Goal: Task Accomplishment & Management: Complete application form

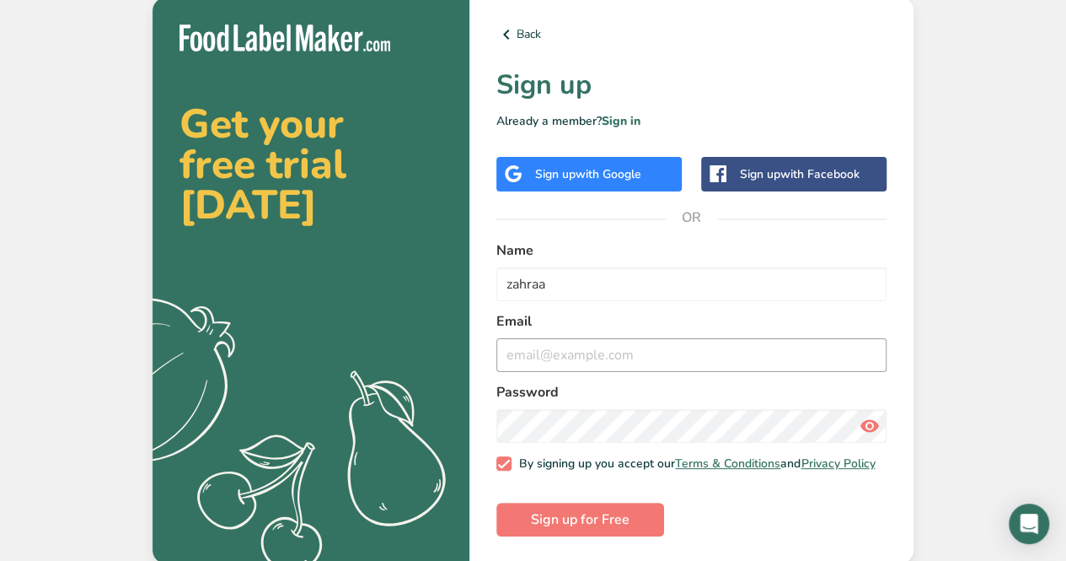
type input "zahraa"
click at [558, 338] on input "email" at bounding box center [692, 355] width 390 height 34
type input "[EMAIL_ADDRESS][DOMAIN_NAME]"
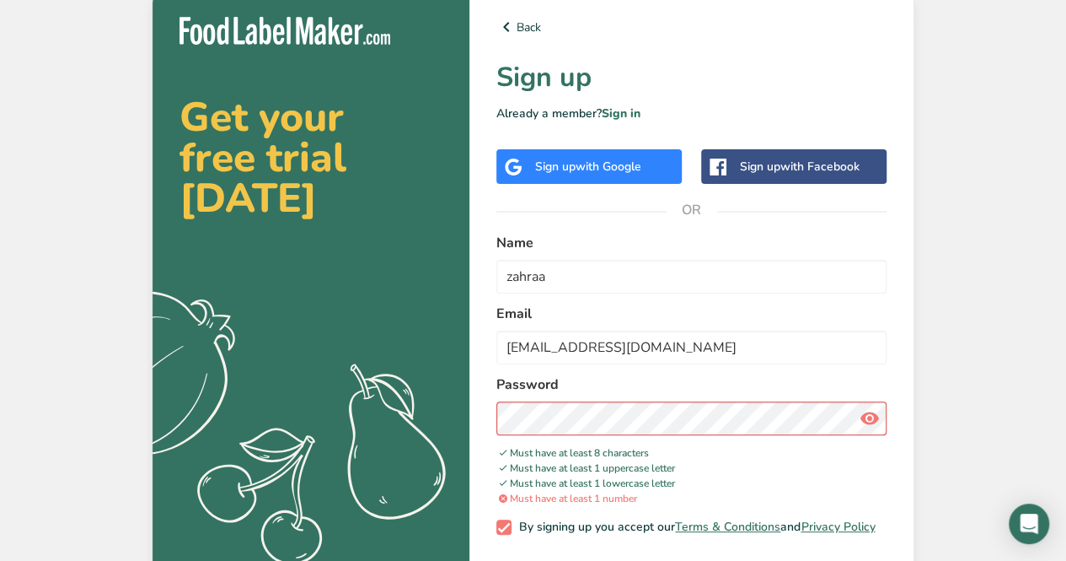
drag, startPoint x: 868, startPoint y: 419, endPoint x: 834, endPoint y: 455, distance: 50.1
click at [834, 455] on div "Password Must have at least 8 characters Must have at least 1 uppercase letter …" at bounding box center [692, 440] width 390 height 132
click at [870, 424] on icon at bounding box center [870, 418] width 20 height 30
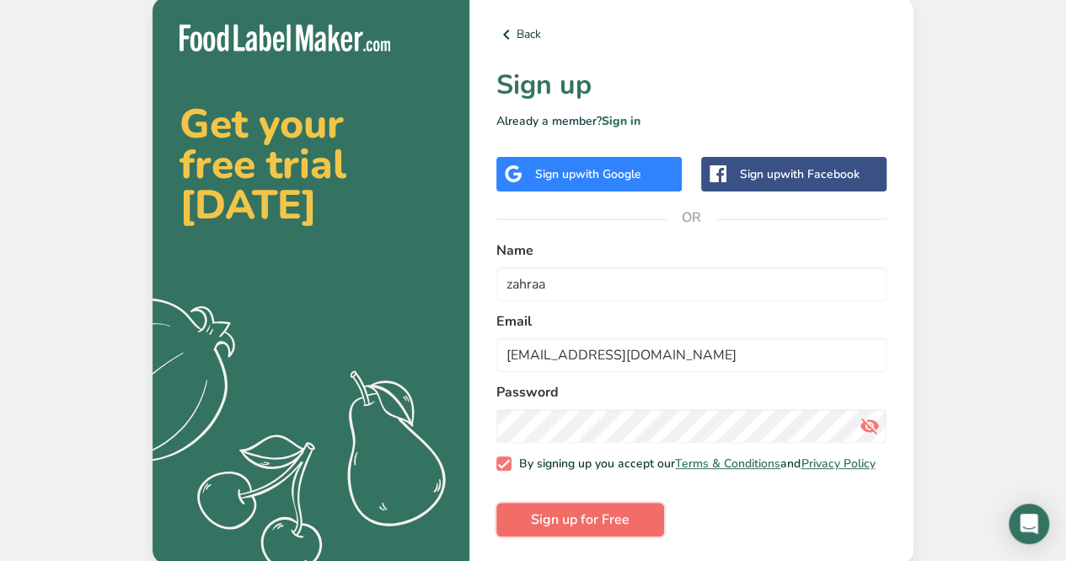
click at [567, 529] on span "Sign up for Free" at bounding box center [580, 519] width 99 height 20
click at [567, 532] on form "Name [PERSON_NAME] [PERSON_NAME][EMAIL_ADDRESS][DOMAIN_NAME] Password By signin…" at bounding box center [692, 388] width 390 height 297
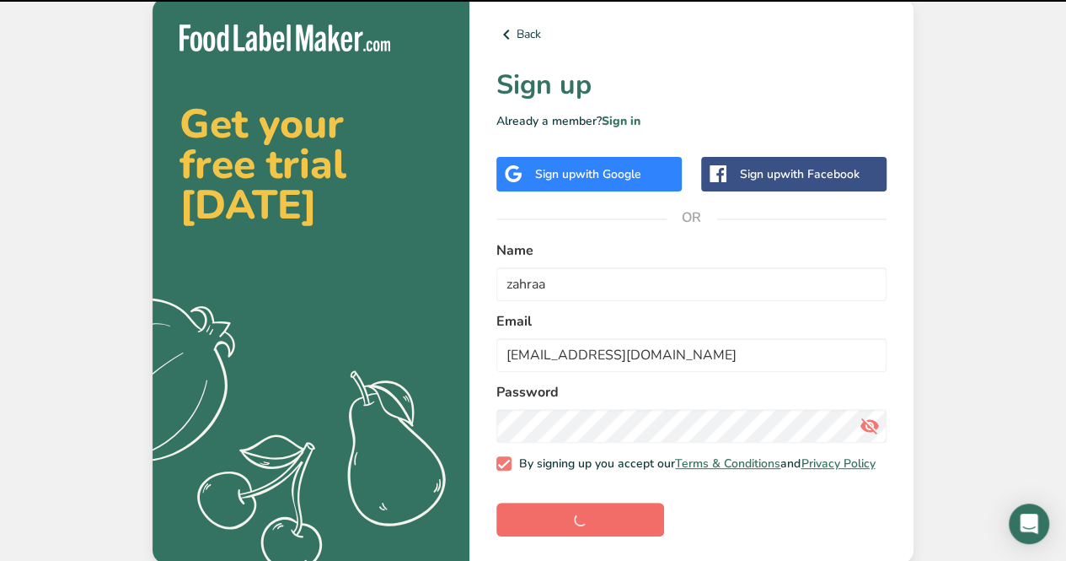
click at [567, 532] on form "Name [PERSON_NAME] [PERSON_NAME][EMAIL_ADDRESS][DOMAIN_NAME] Password By signin…" at bounding box center [692, 388] width 390 height 297
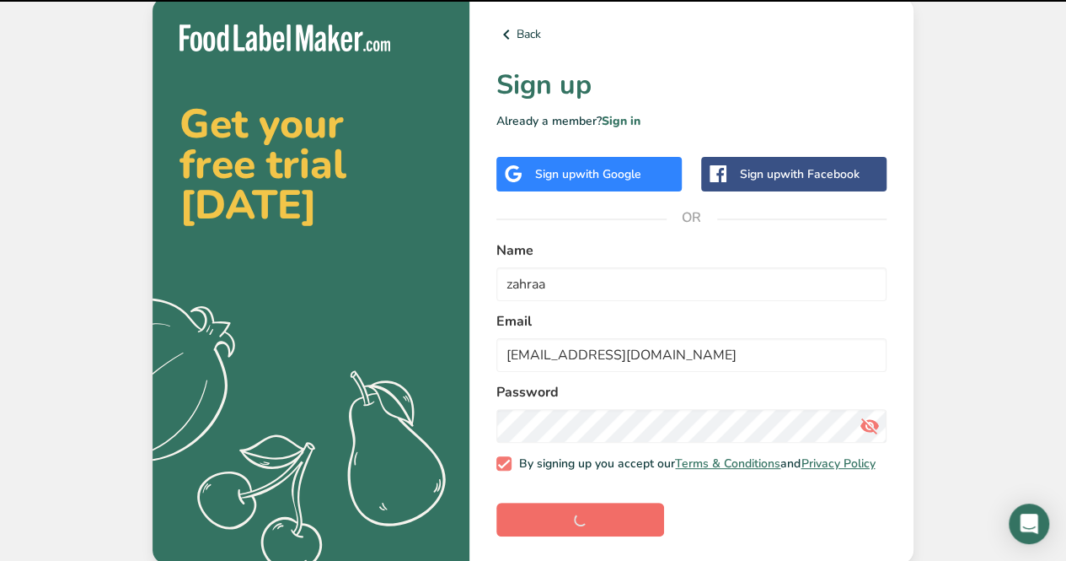
click at [567, 532] on form "Name [PERSON_NAME] [PERSON_NAME][EMAIL_ADDRESS][DOMAIN_NAME] Password By signin…" at bounding box center [692, 388] width 390 height 297
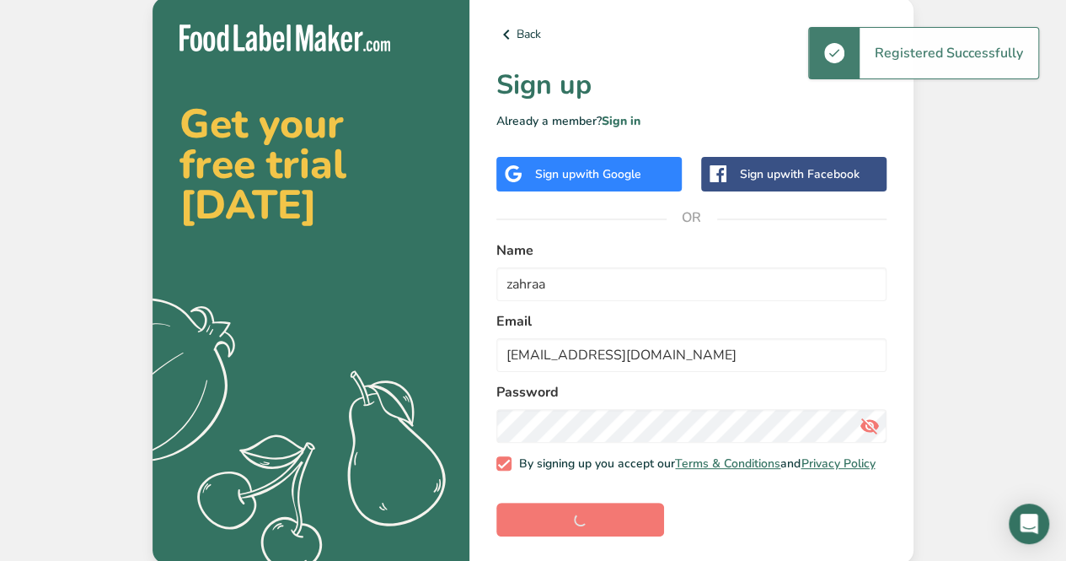
scroll to position [7, 0]
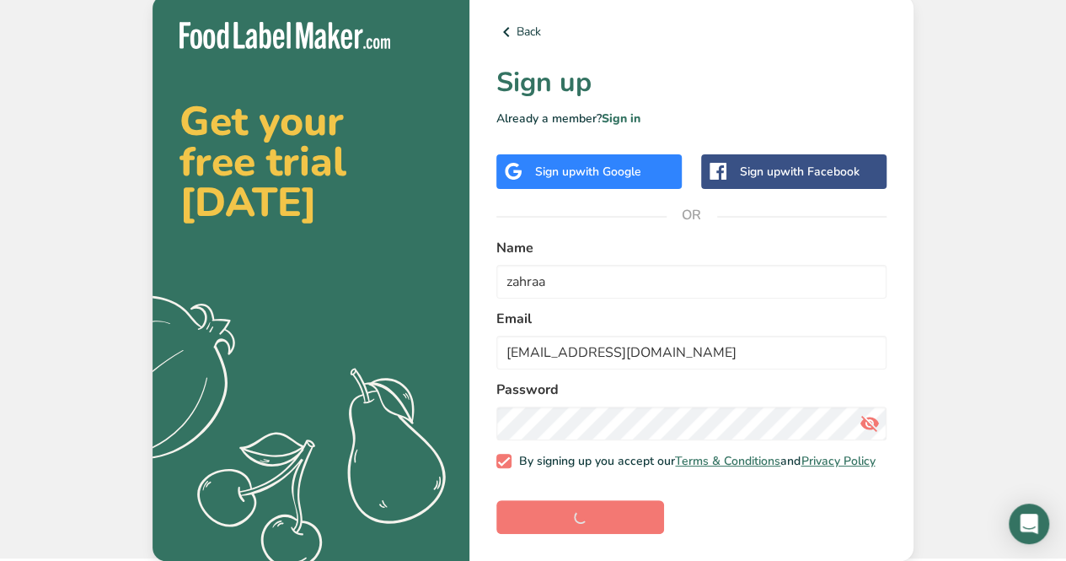
click at [789, 238] on label "Name" at bounding box center [692, 248] width 390 height 20
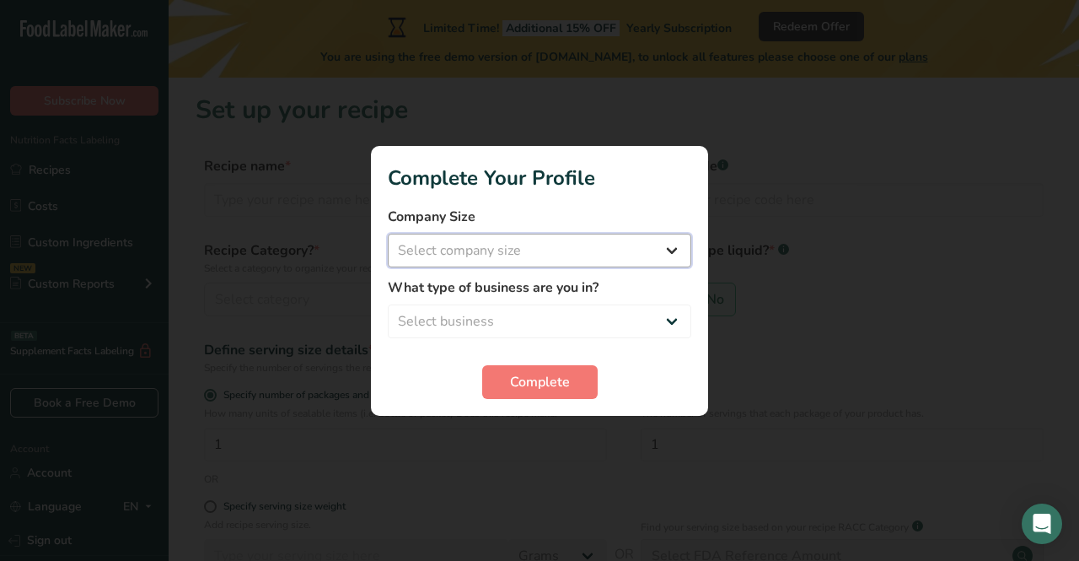
click at [538, 252] on select "Select company size Fewer than 10 Employees 10 to 50 Employees 51 to 500 Employ…" at bounding box center [539, 251] width 303 height 34
select select "1"
click at [388, 234] on select "Select company size Fewer than 10 Employees 10 to 50 Employees 51 to 500 Employ…" at bounding box center [539, 251] width 303 height 34
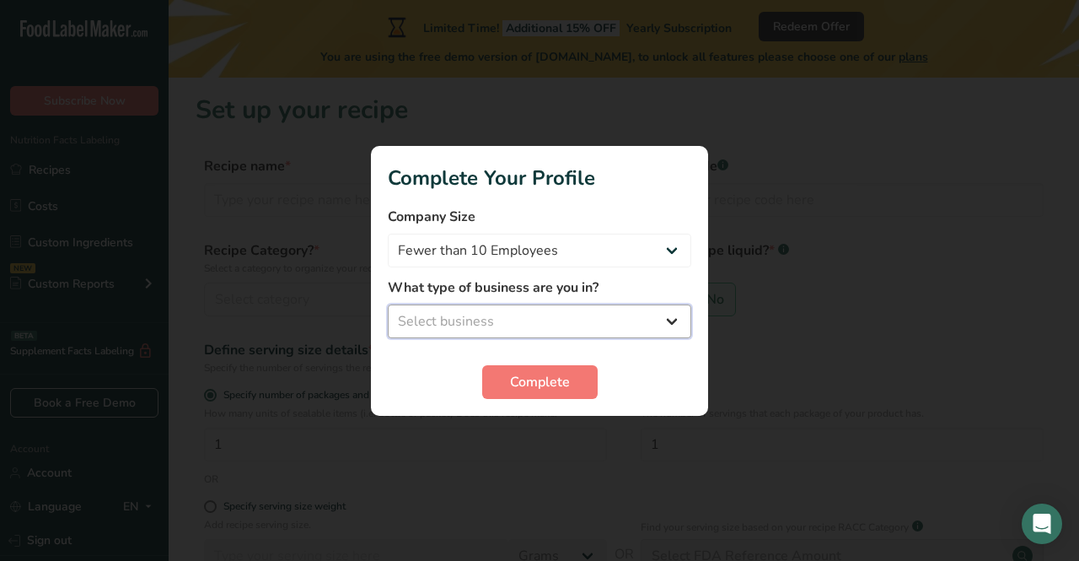
click at [498, 322] on select "Select business Packaged Food Manufacturer Restaurant & Cafe Bakery Meal Plans …" at bounding box center [539, 321] width 303 height 34
click at [388, 304] on select "Select business Packaged Food Manufacturer Restaurant & Cafe Bakery Meal Plans …" at bounding box center [539, 321] width 303 height 34
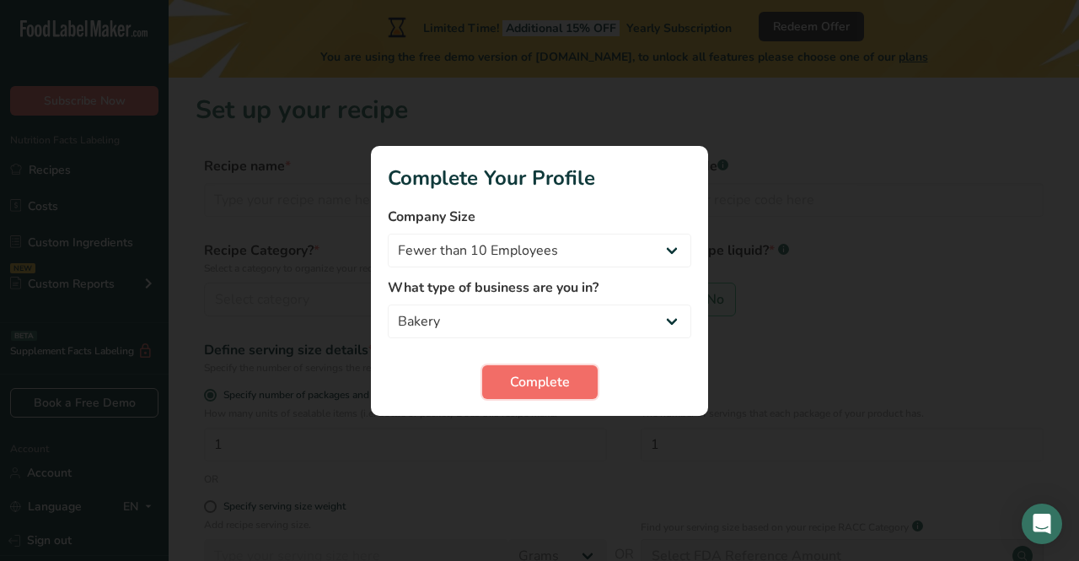
click at [534, 378] on span "Complete" at bounding box center [540, 382] width 60 height 20
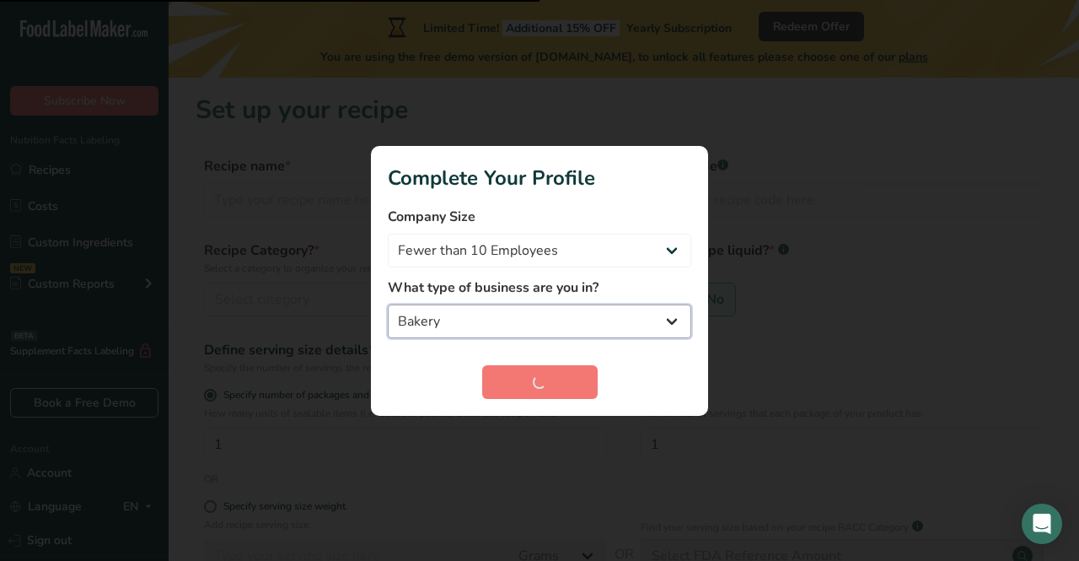
click at [599, 312] on select "Packaged Food Manufacturer Restaurant & Cafe Bakery Meal Plans & Catering Compa…" at bounding box center [539, 321] width 303 height 34
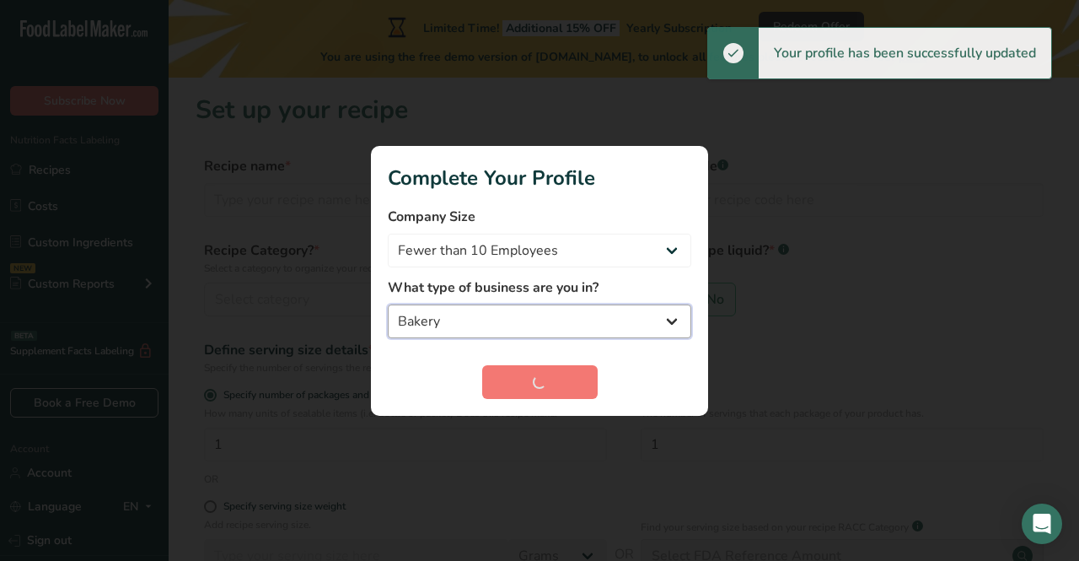
select select "5"
click at [388, 304] on select "Packaged Food Manufacturer Restaurant & Cafe Bakery Meal Plans & Catering Compa…" at bounding box center [539, 321] width 303 height 34
click at [556, 373] on div "Complete" at bounding box center [539, 382] width 303 height 34
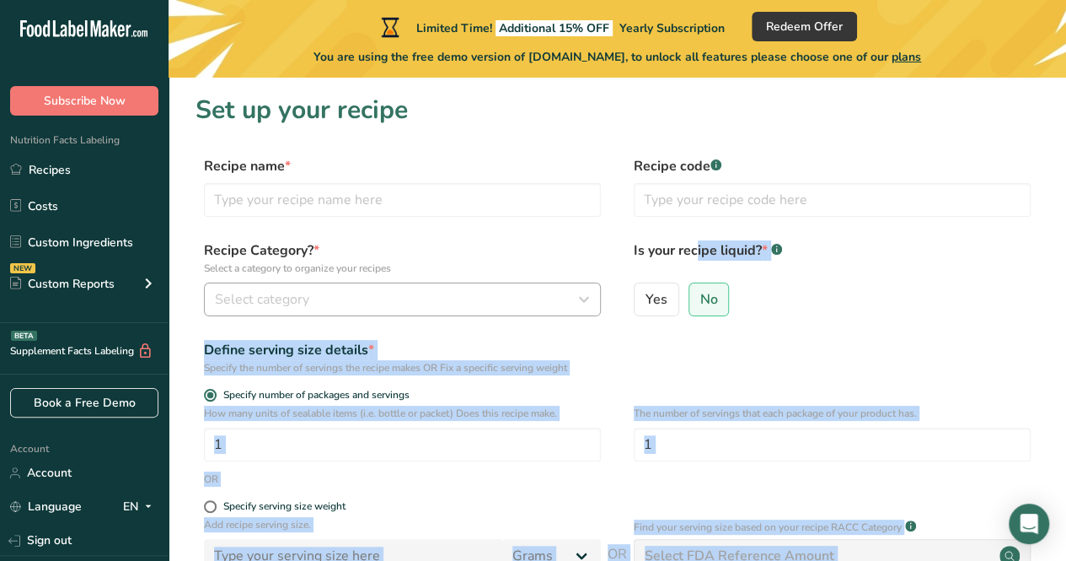
drag, startPoint x: 556, startPoint y: 373, endPoint x: 519, endPoint y: 287, distance: 93.3
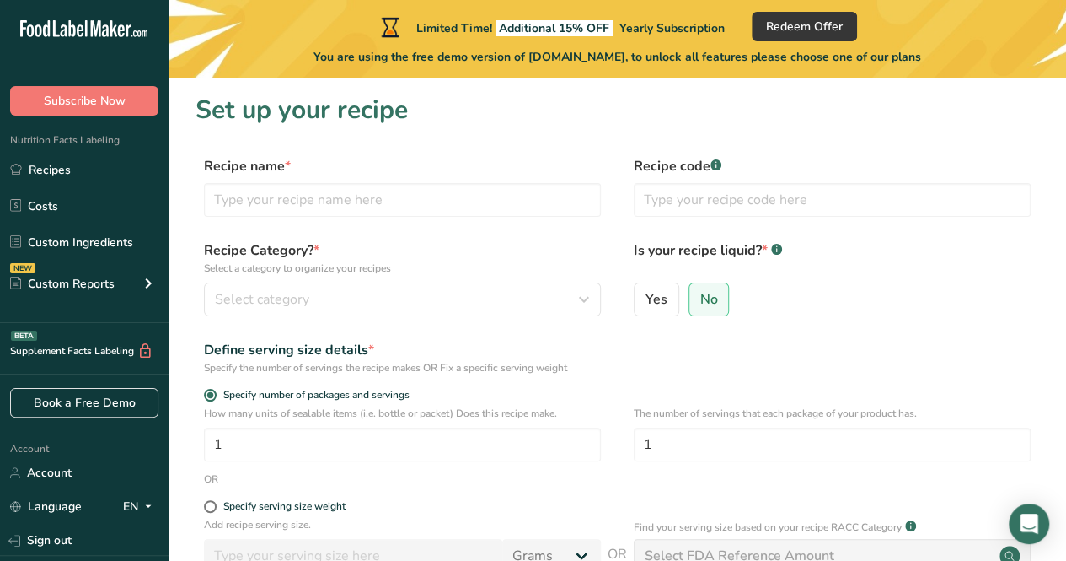
click at [301, 180] on div "Recipe name *" at bounding box center [402, 186] width 397 height 61
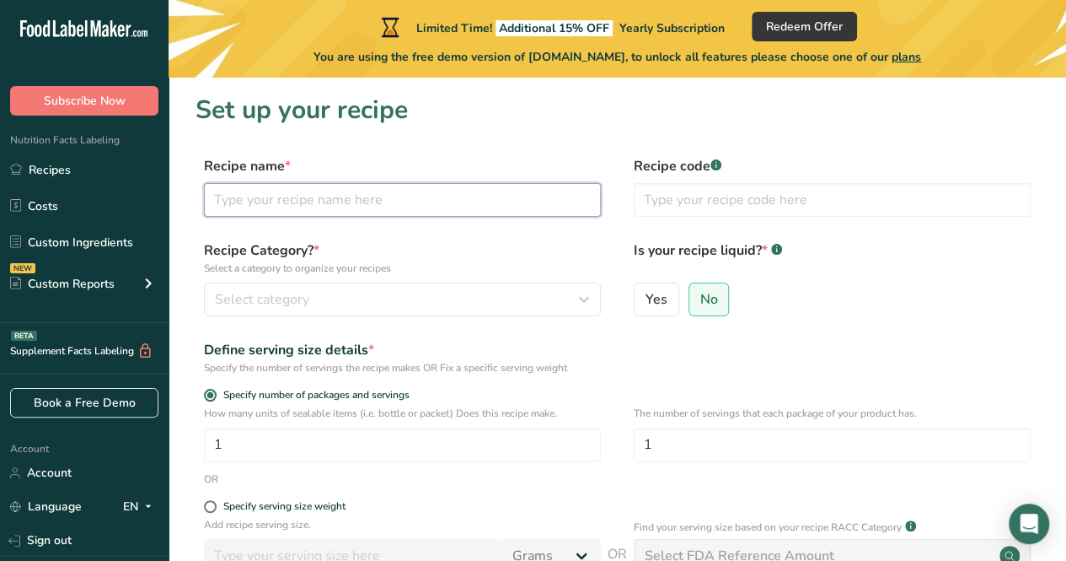
click at [303, 190] on input "text" at bounding box center [402, 200] width 397 height 34
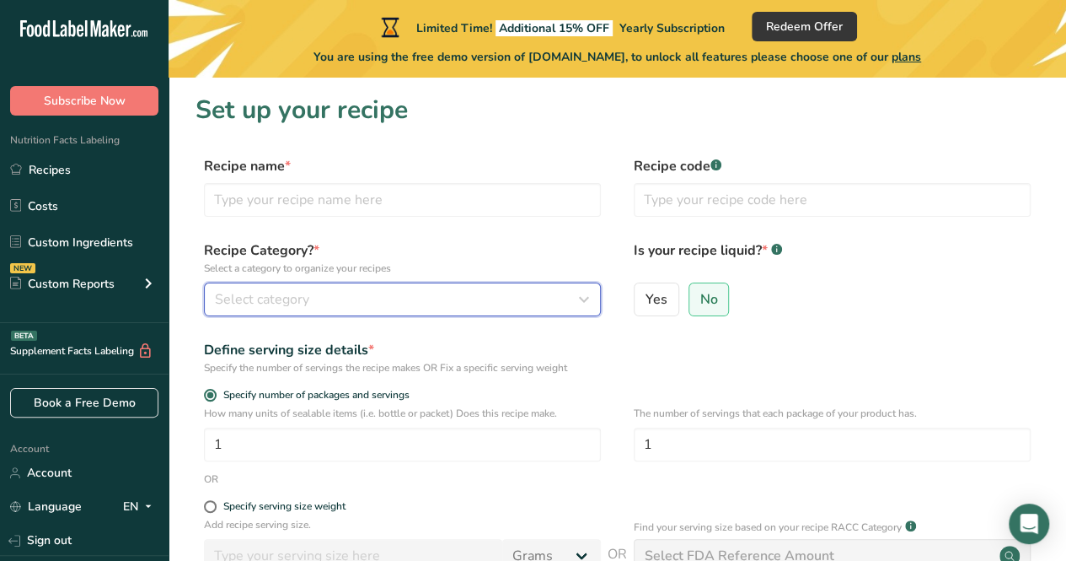
click at [250, 294] on span "Select category" at bounding box center [262, 299] width 94 height 20
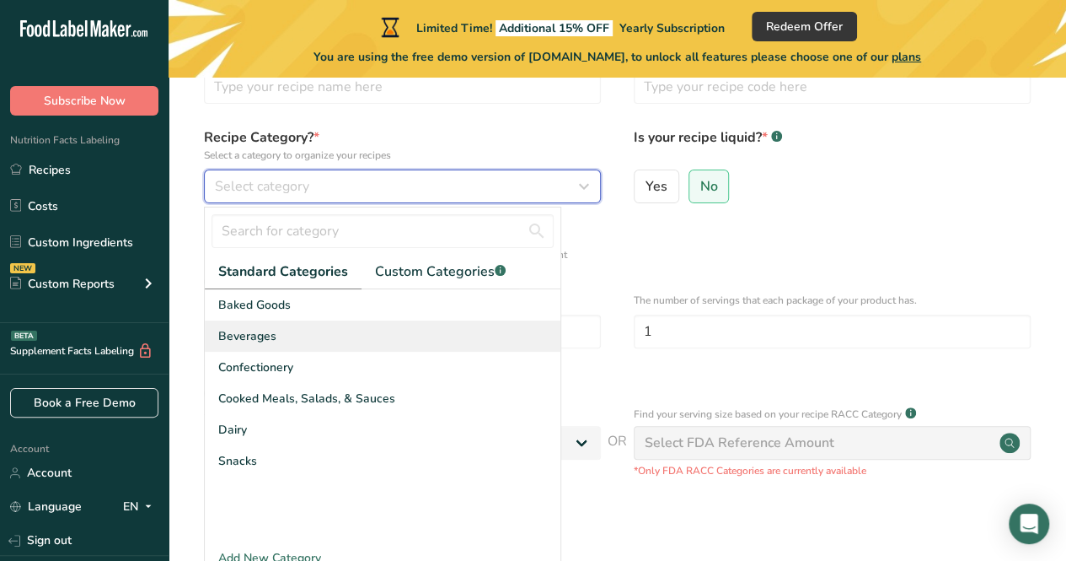
scroll to position [114, 0]
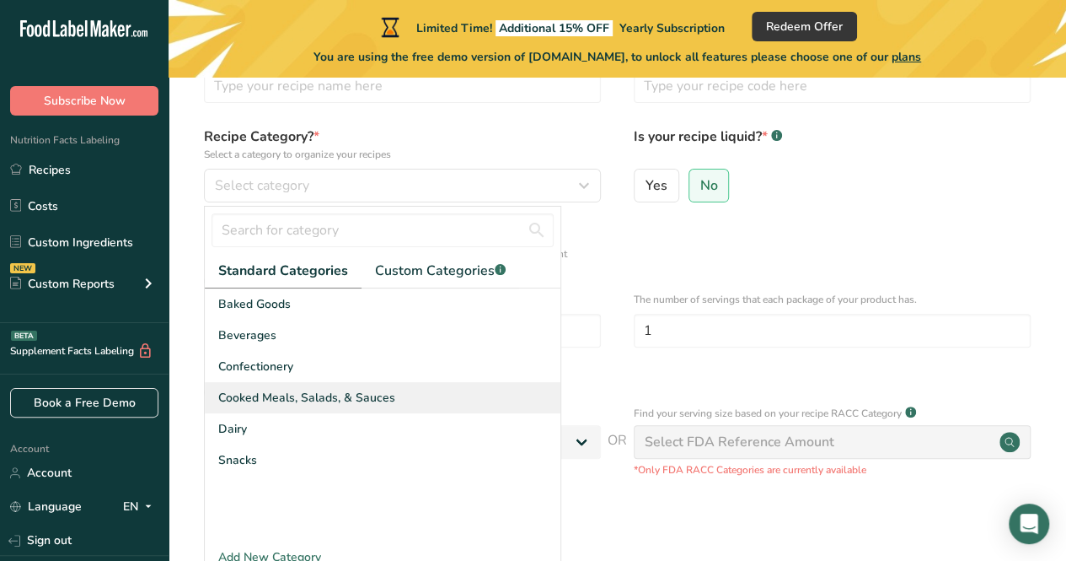
click at [263, 393] on span "Cooked Meals, Salads, & Sauces" at bounding box center [306, 398] width 177 height 18
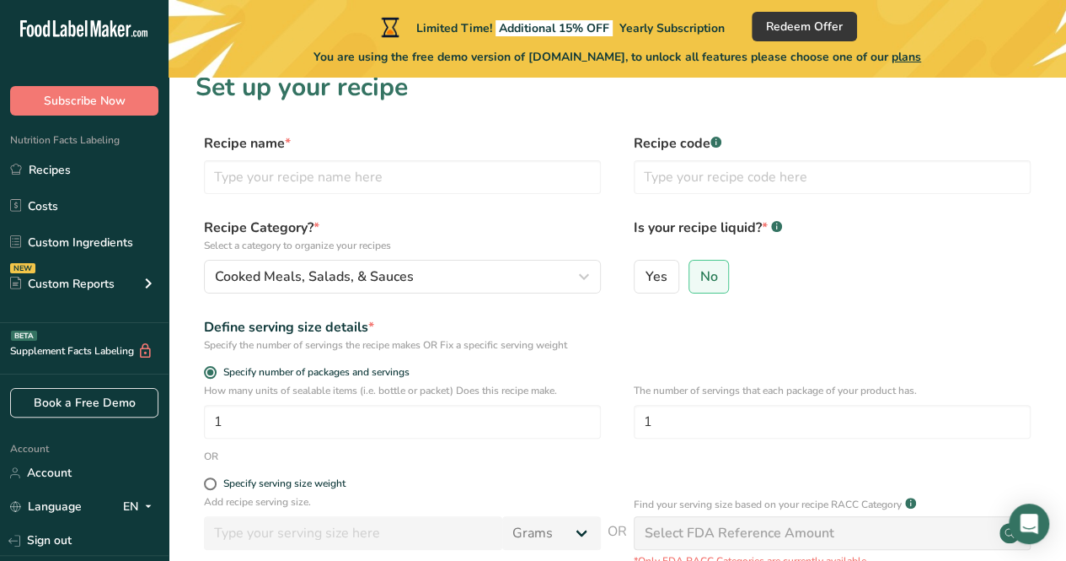
scroll to position [20, 0]
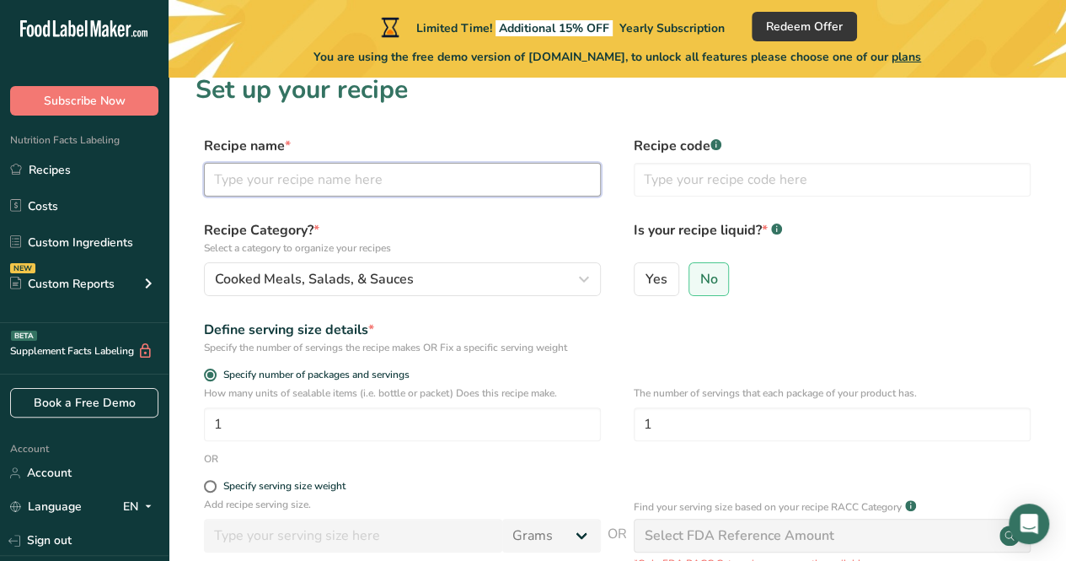
click at [413, 178] on input "text" at bounding box center [402, 180] width 397 height 34
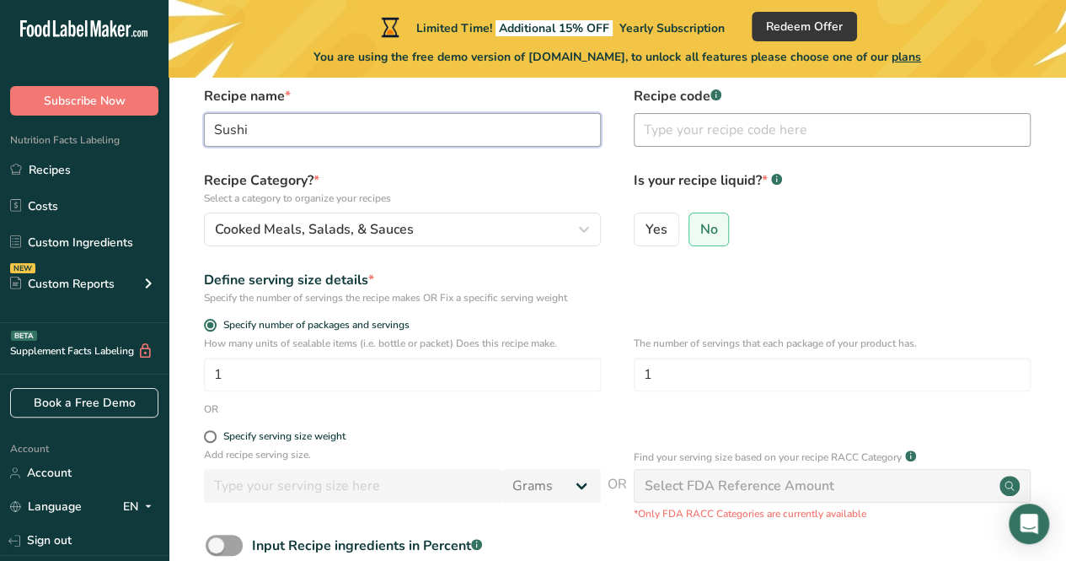
type input "Sushi"
click at [669, 129] on input "text" at bounding box center [832, 130] width 397 height 34
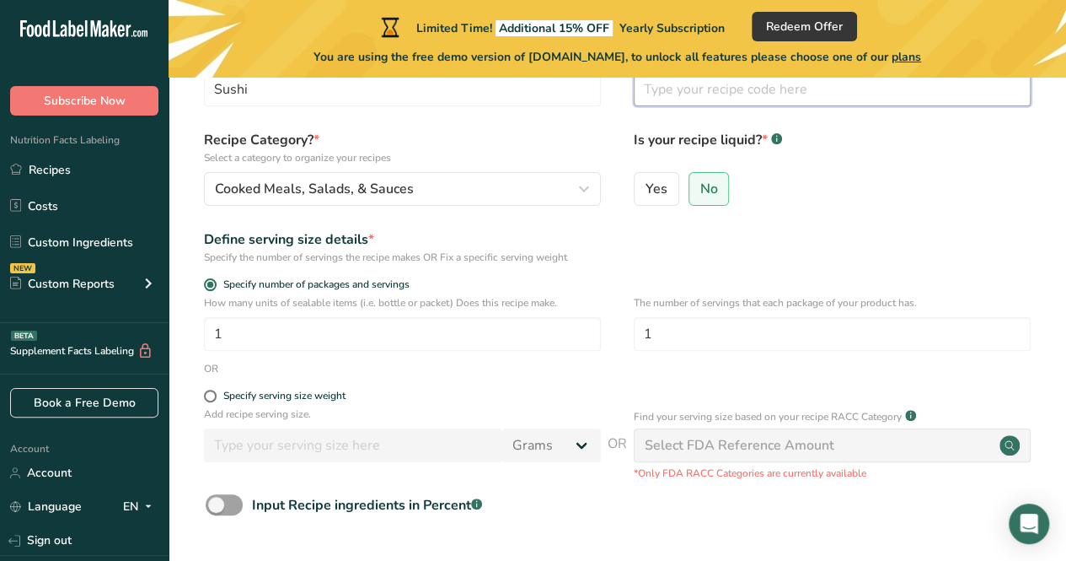
scroll to position [114, 0]
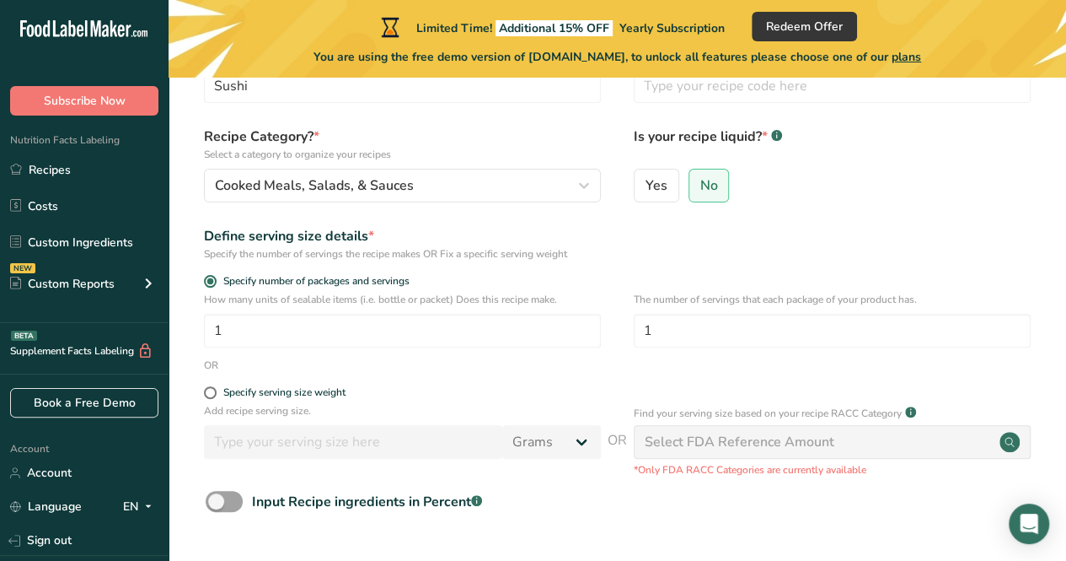
click at [260, 249] on div "Specify the number of servings the recipe makes OR Fix a specific serving weight" at bounding box center [402, 253] width 397 height 15
click at [223, 330] on input "1" at bounding box center [402, 331] width 397 height 34
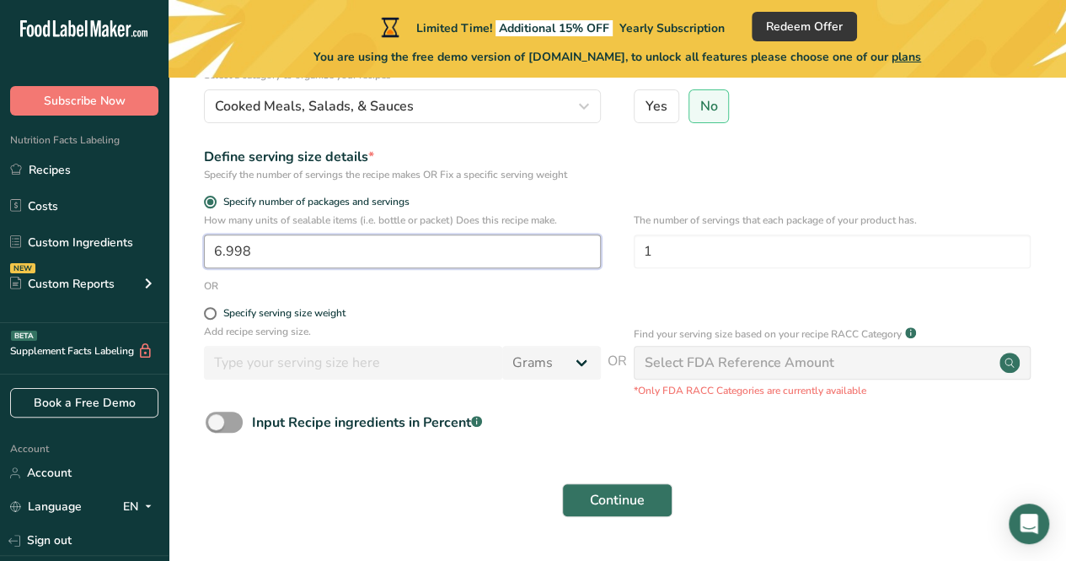
scroll to position [197, 0]
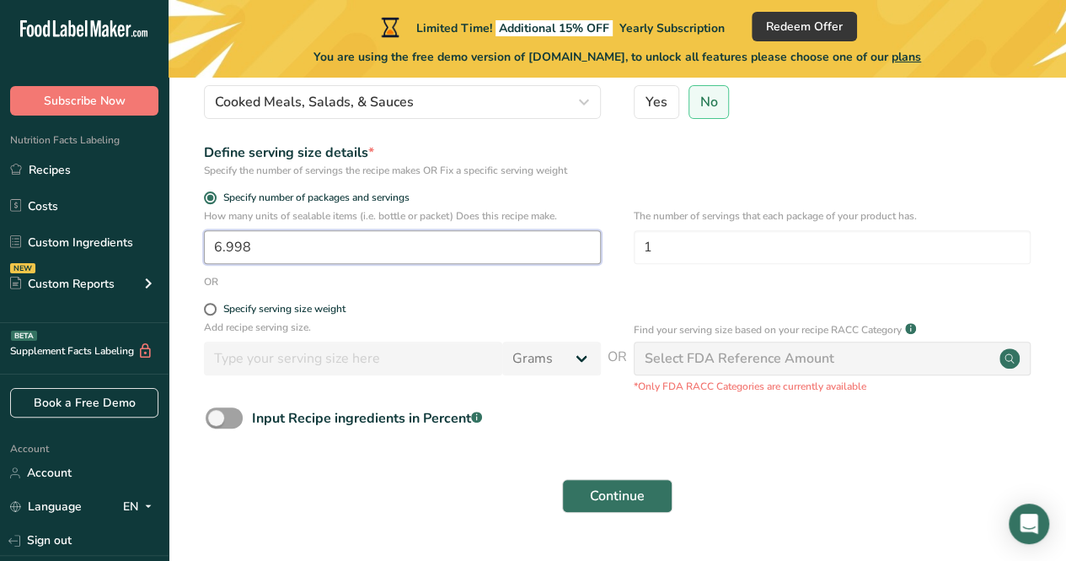
type input "6.998"
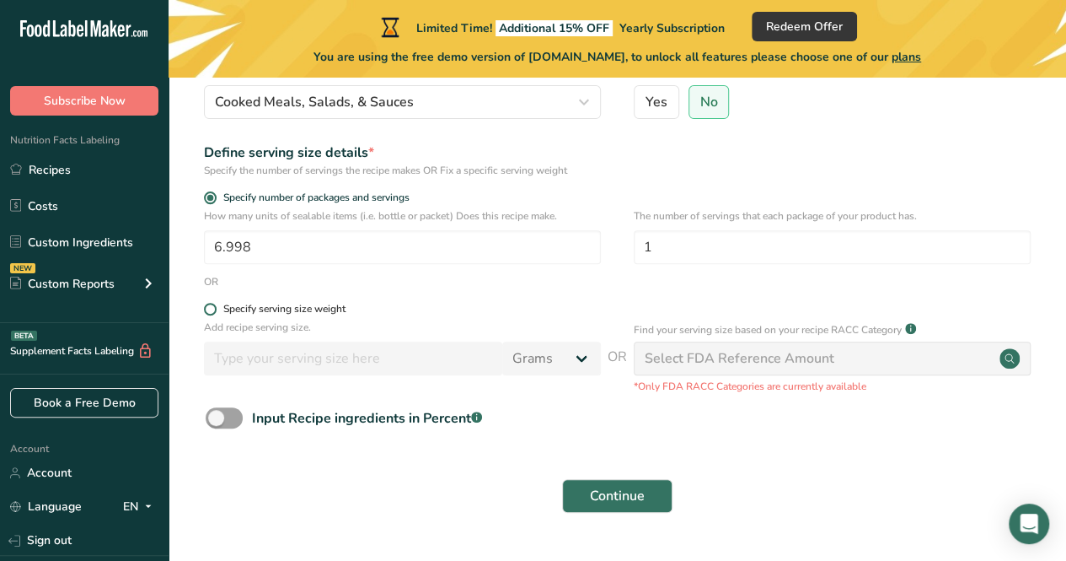
click at [217, 312] on span "Specify serving size weight" at bounding box center [281, 309] width 129 height 13
click at [215, 312] on input "Specify serving size weight" at bounding box center [209, 308] width 11 height 11
radio input "true"
radio input "false"
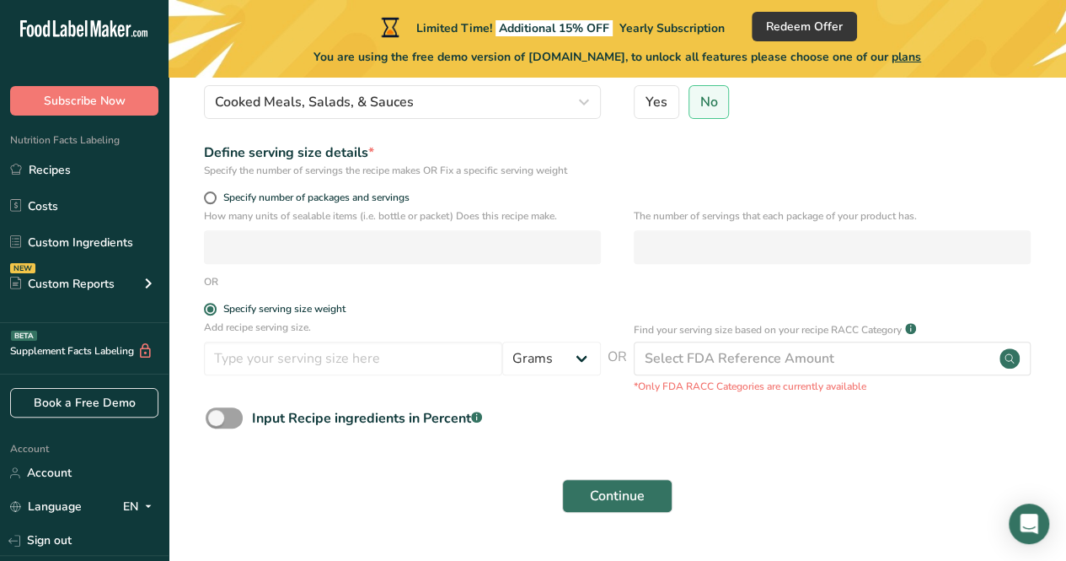
drag, startPoint x: 210, startPoint y: 197, endPoint x: 359, endPoint y: 328, distance: 198.3
click at [359, 328] on section "Set up your recipe Recipe name * Sushi Recipe code .a-a{fill:#347362;}.b-a{fill…" at bounding box center [618, 214] width 898 height 669
click at [345, 350] on input "number" at bounding box center [353, 358] width 298 height 34
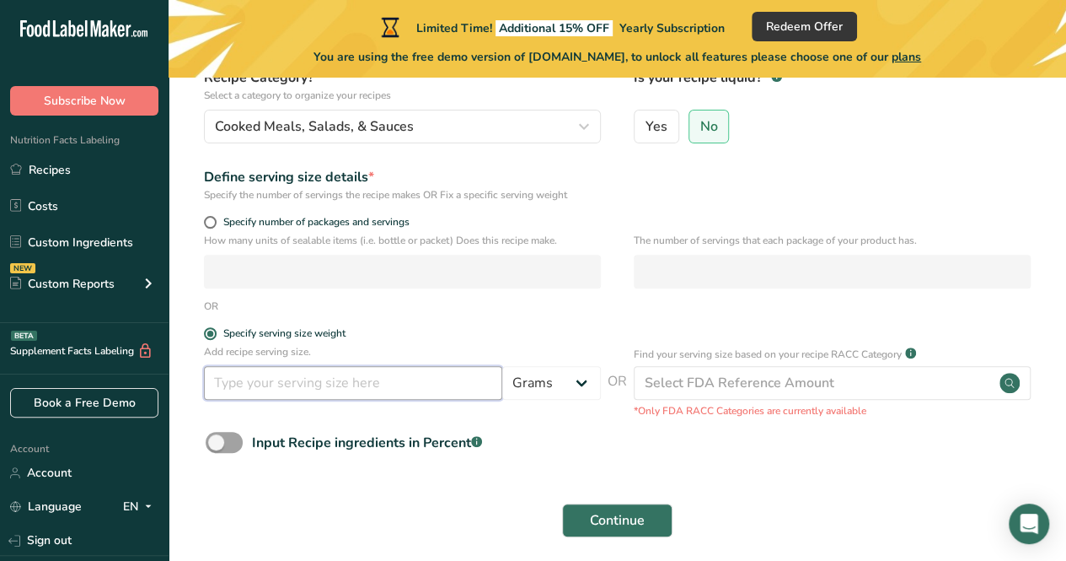
scroll to position [177, 0]
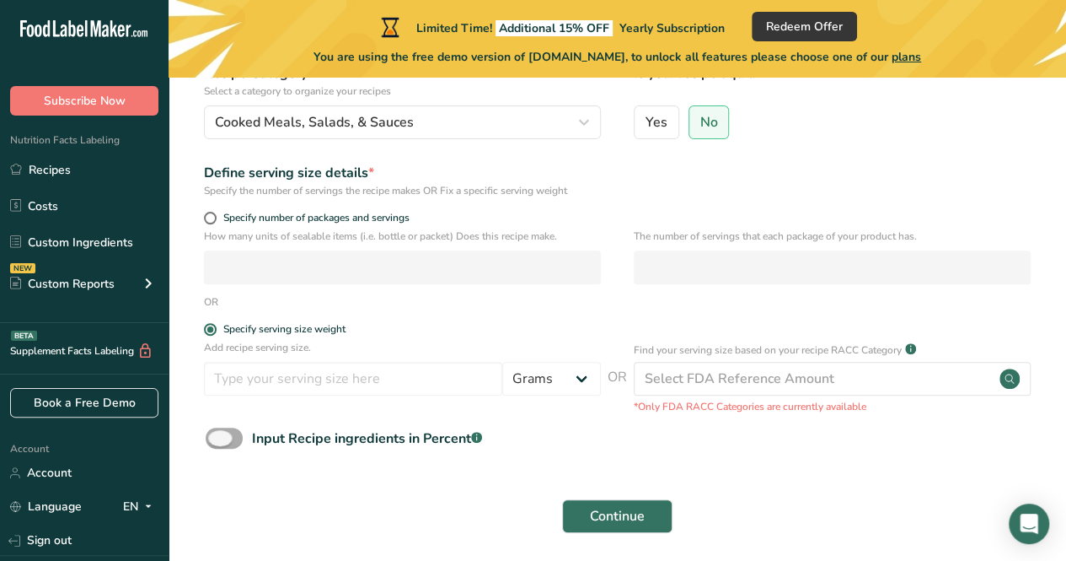
click at [226, 430] on span at bounding box center [224, 437] width 37 height 21
click at [217, 432] on input "Input Recipe ingredients in Percent .a-a{fill:#347362;}.b-a{fill:#fff;}" at bounding box center [211, 437] width 11 height 11
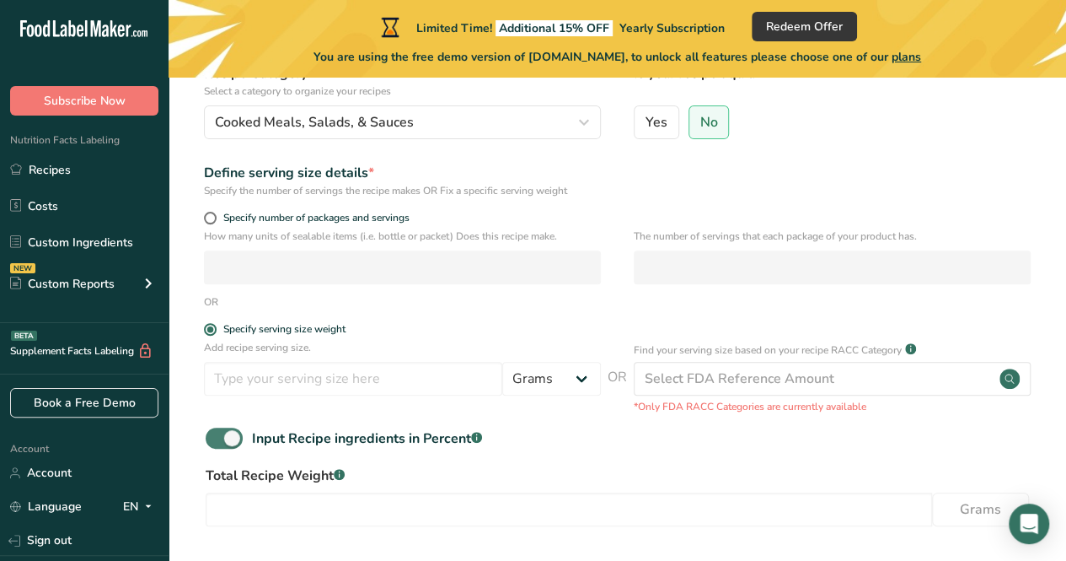
click at [226, 430] on span at bounding box center [224, 437] width 37 height 21
click at [217, 432] on input "Input Recipe ingredients in Percent .a-a{fill:#347362;}.b-a{fill:#fff;}" at bounding box center [211, 437] width 11 height 11
checkbox input "false"
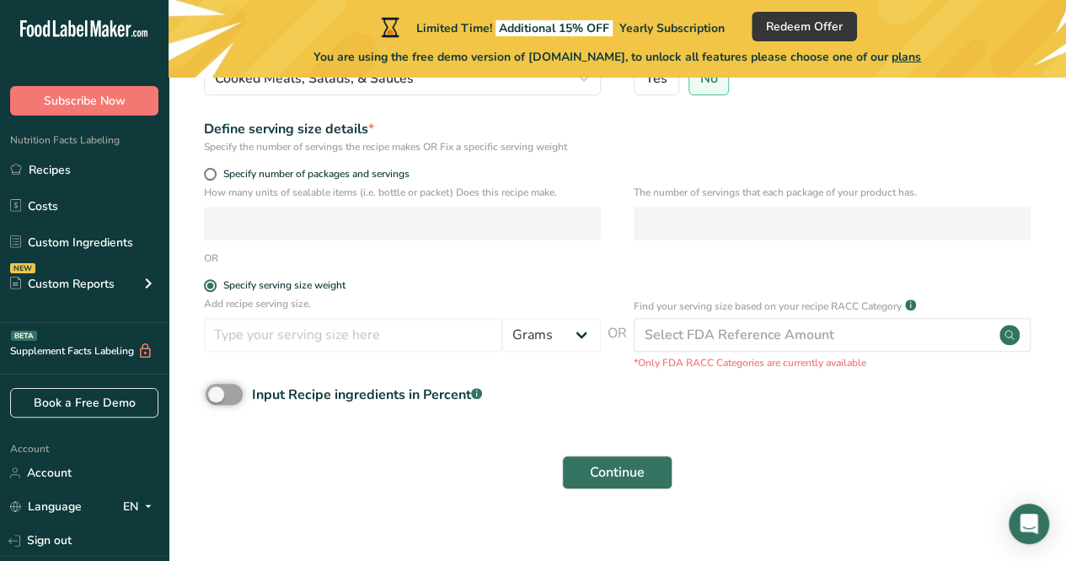
scroll to position [239, 0]
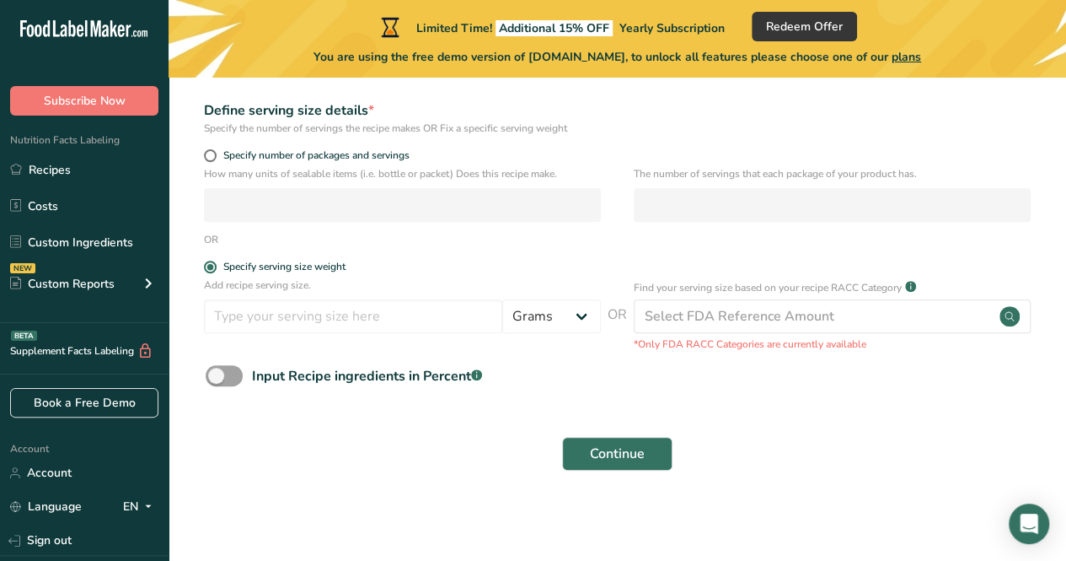
click at [700, 186] on div "The number of servings that each package of your product has." at bounding box center [832, 199] width 397 height 66
click at [603, 455] on span "Continue" at bounding box center [617, 453] width 55 height 20
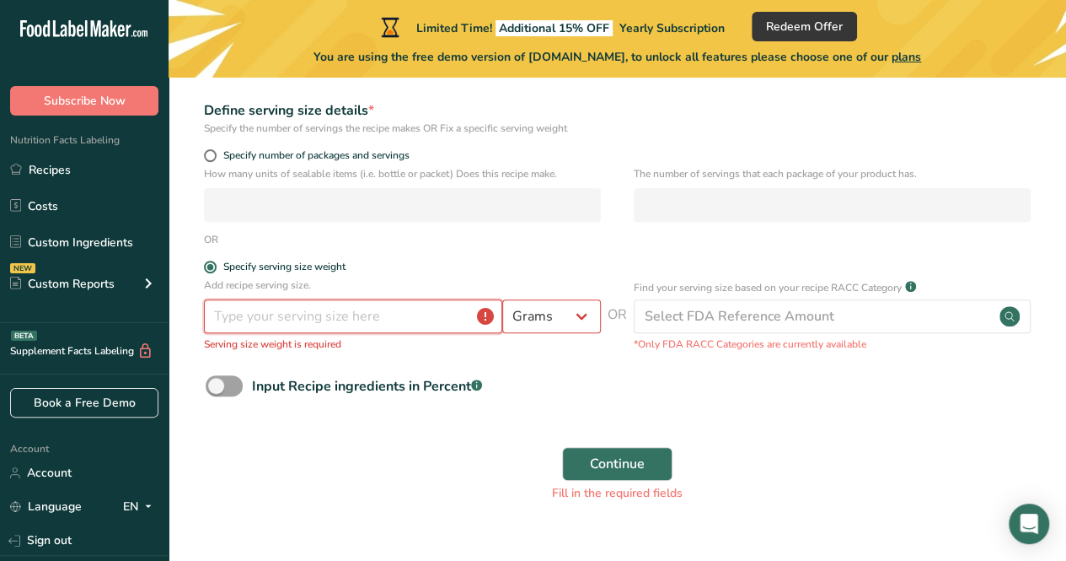
click at [448, 321] on input "number" at bounding box center [353, 316] width 298 height 34
click at [219, 149] on span "Specify number of packages and servings" at bounding box center [313, 155] width 193 height 13
click at [215, 150] on input "Specify number of packages and servings" at bounding box center [209, 155] width 11 height 11
radio input "true"
radio input "false"
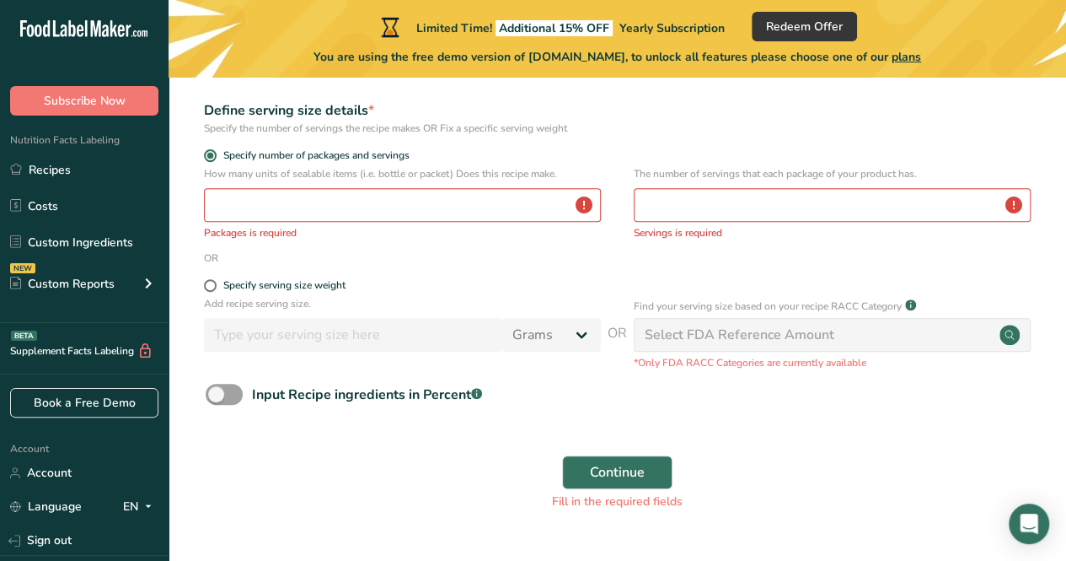
click at [235, 182] on div "How many units of sealable items (i.e. bottle or packet) Does this recipe make.…" at bounding box center [402, 203] width 397 height 74
click at [236, 199] on input "number" at bounding box center [402, 205] width 397 height 34
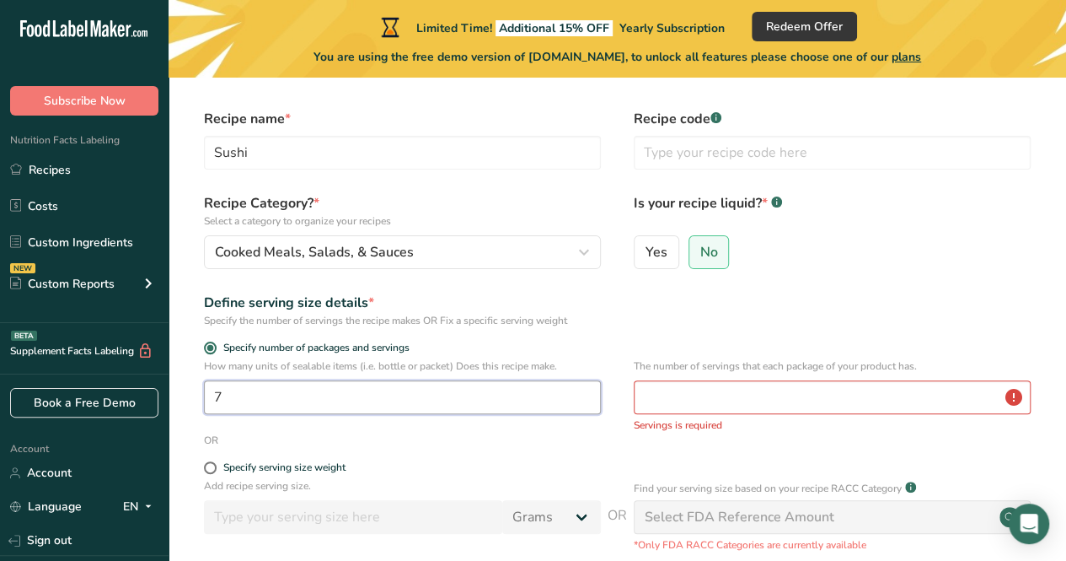
scroll to position [44, 0]
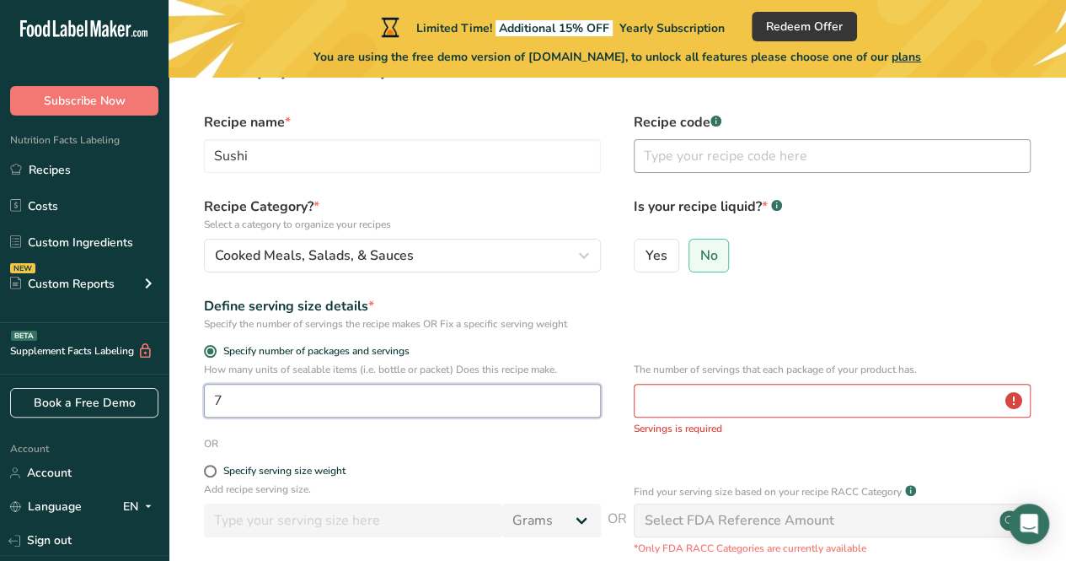
type input "7"
click at [674, 149] on input "text" at bounding box center [832, 156] width 397 height 34
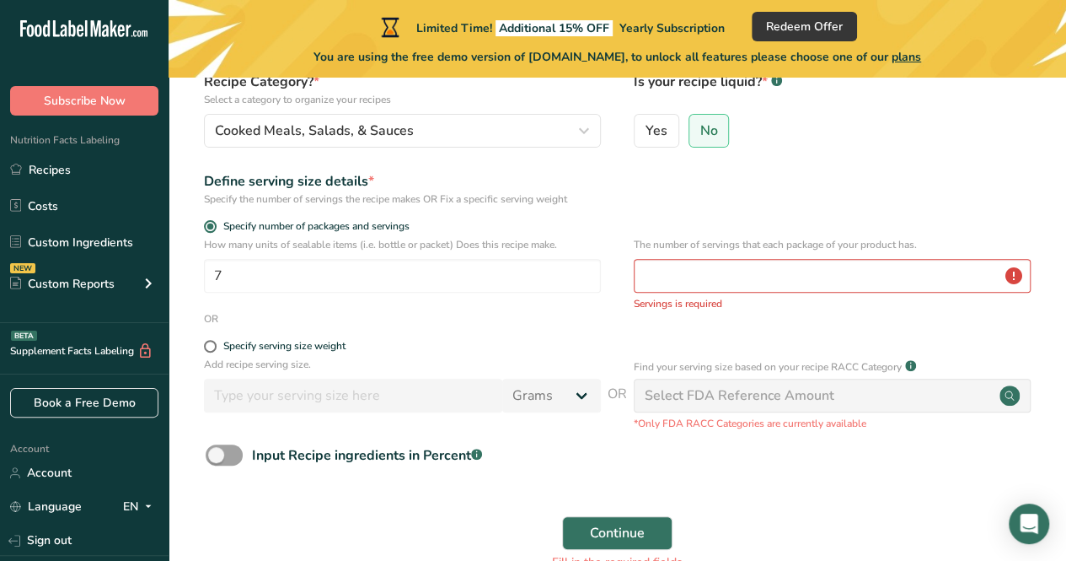
scroll to position [270, 0]
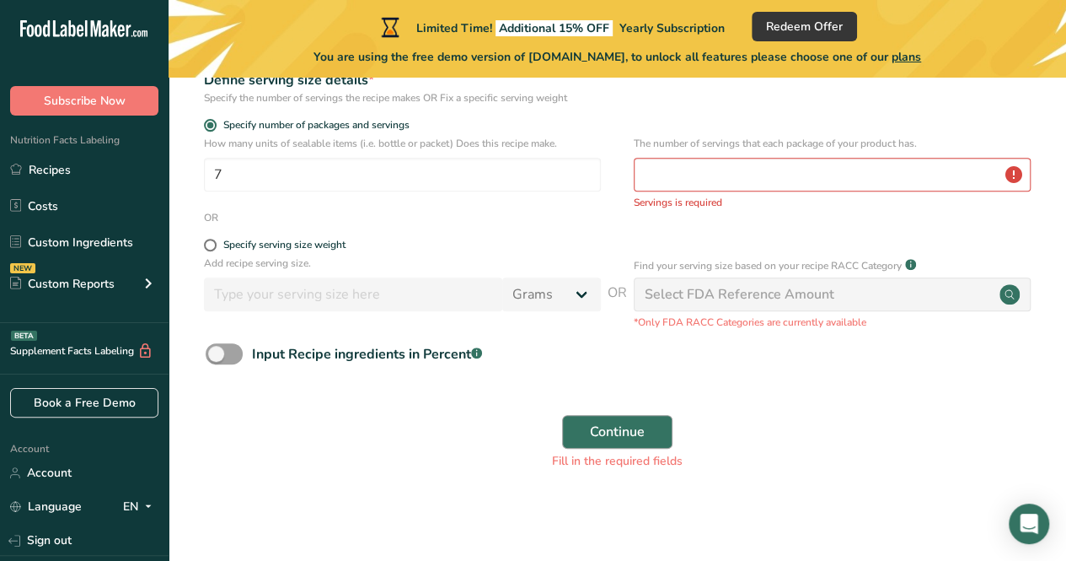
type input "123456"
click at [620, 430] on span "Continue" at bounding box center [617, 432] width 55 height 20
click at [697, 182] on input "number" at bounding box center [832, 175] width 397 height 34
click at [425, 178] on input "7" at bounding box center [402, 175] width 397 height 34
type input "1"
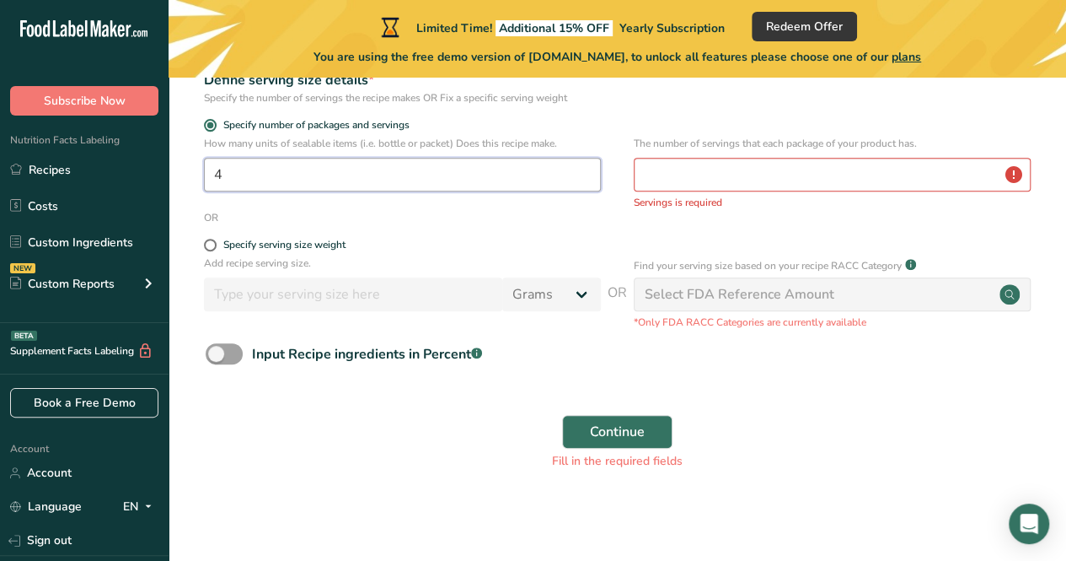
type input "4"
click at [645, 185] on input "number" at bounding box center [832, 175] width 397 height 34
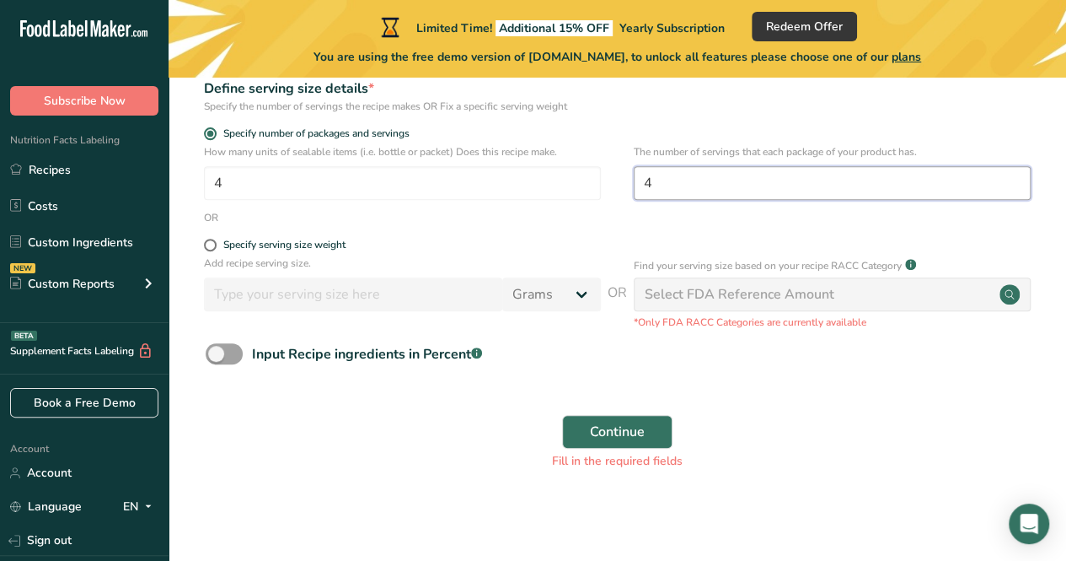
scroll to position [261, 0]
type input "4"
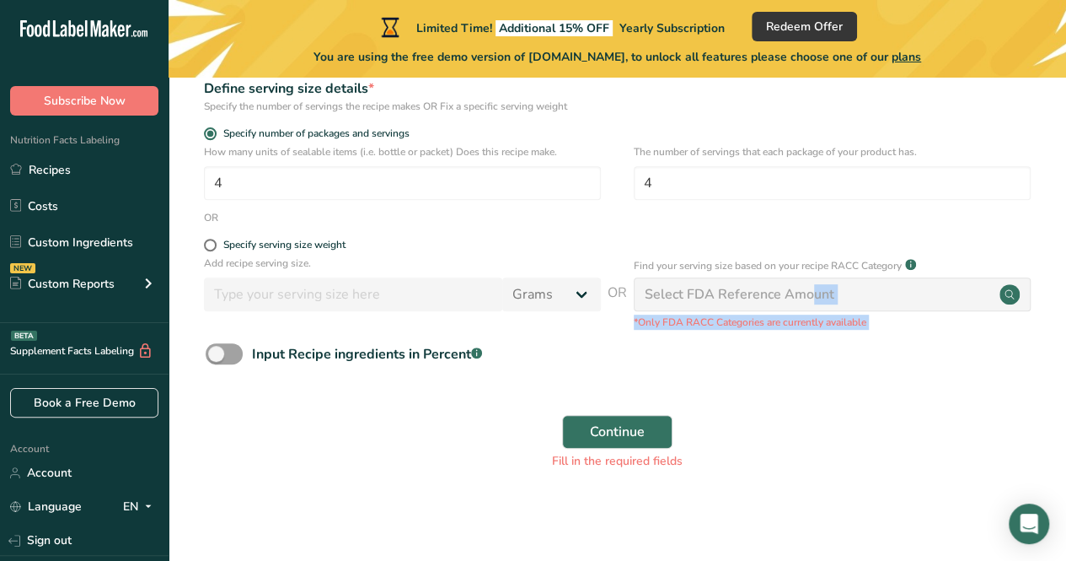
drag, startPoint x: 708, startPoint y: 307, endPoint x: 626, endPoint y: 365, distance: 101.0
click at [626, 365] on form "Recipe name * Sushi Recipe code .a-a{fill:#347362;}.b-a{fill:#fff;} 123456 Reci…" at bounding box center [618, 187] width 844 height 585
click at [626, 365] on div "Input Recipe ingredients in Percent .a-a{fill:#347362;}.b-a{fill:#fff;}" at bounding box center [618, 360] width 844 height 35
drag, startPoint x: 658, startPoint y: 298, endPoint x: 837, endPoint y: 285, distance: 180.0
click at [837, 285] on div "Select FDA Reference Amount" at bounding box center [832, 294] width 397 height 34
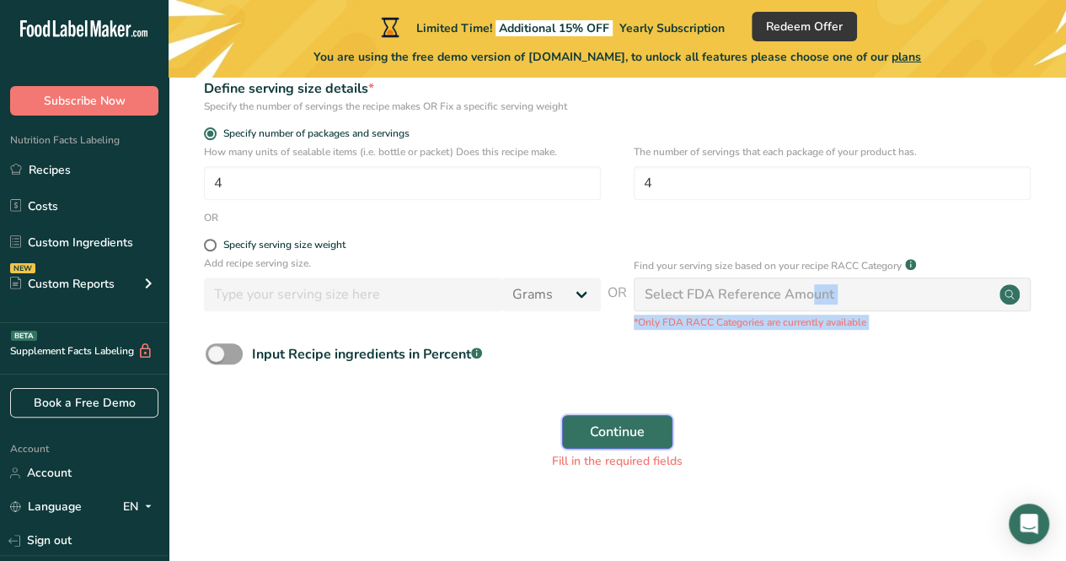
drag, startPoint x: 615, startPoint y: 443, endPoint x: 608, endPoint y: 429, distance: 15.1
click at [608, 429] on button "Continue" at bounding box center [617, 432] width 110 height 34
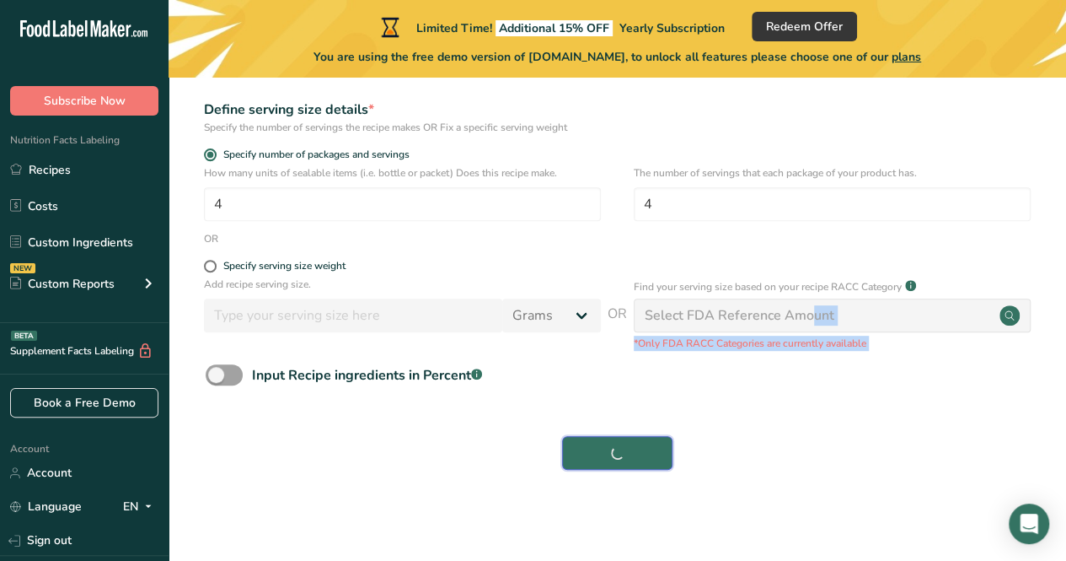
scroll to position [239, 0]
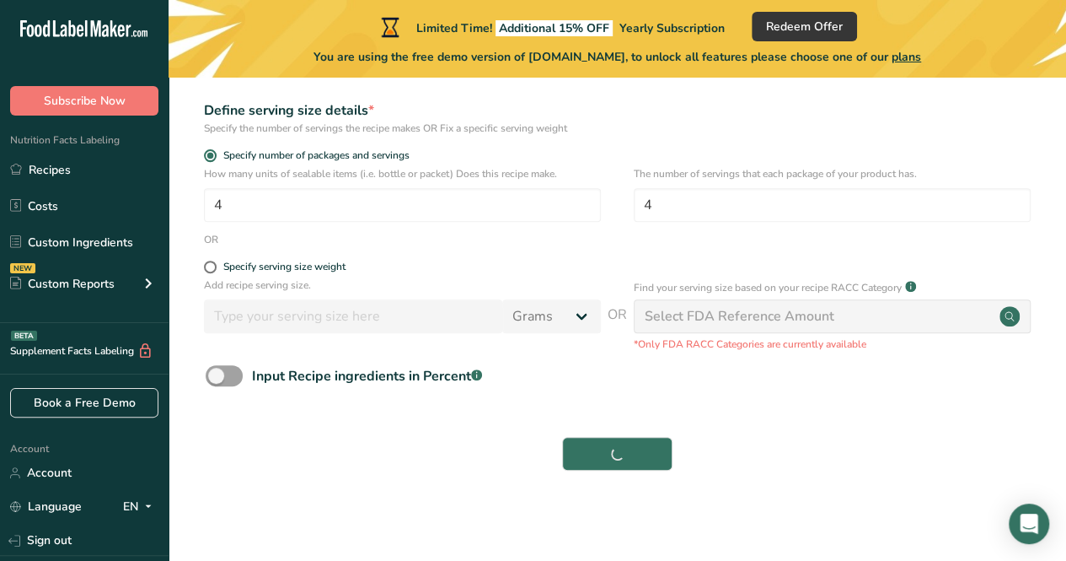
click at [608, 429] on div "Continue" at bounding box center [618, 454] width 844 height 54
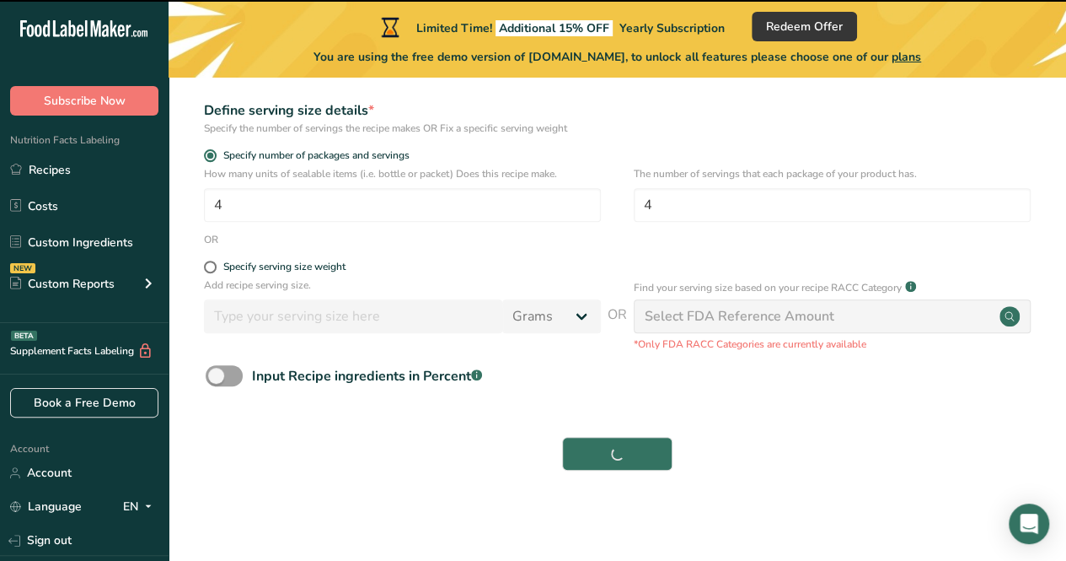
click at [608, 429] on div "Continue" at bounding box center [618, 454] width 844 height 54
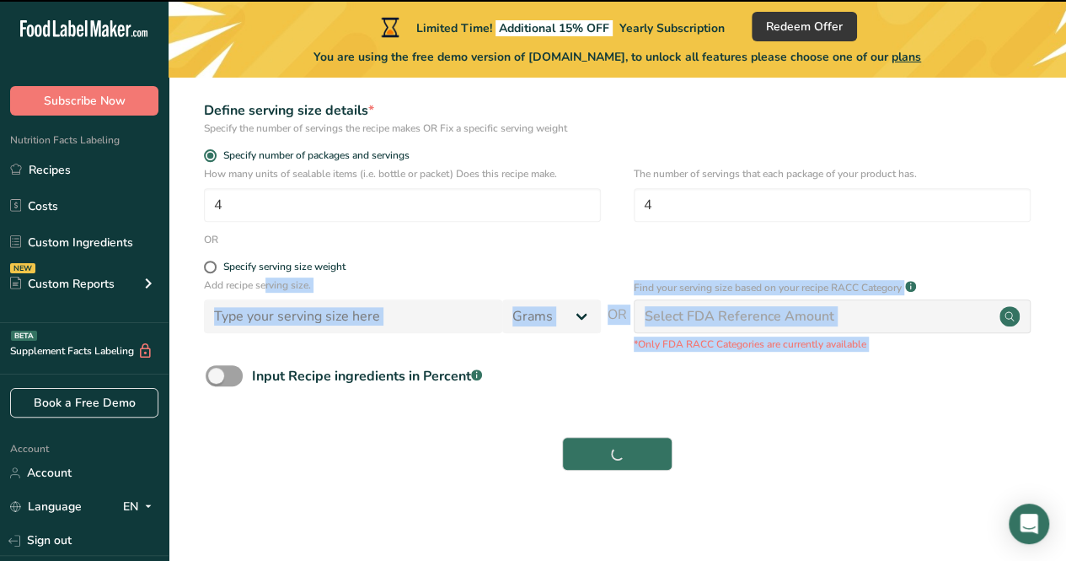
drag, startPoint x: 608, startPoint y: 429, endPoint x: 463, endPoint y: 257, distance: 224.9
click at [463, 257] on form "Recipe name * Sushi Recipe code .a-a{fill:#347362;}.b-a{fill:#fff;} 123456 Reci…" at bounding box center [618, 199] width 844 height 564
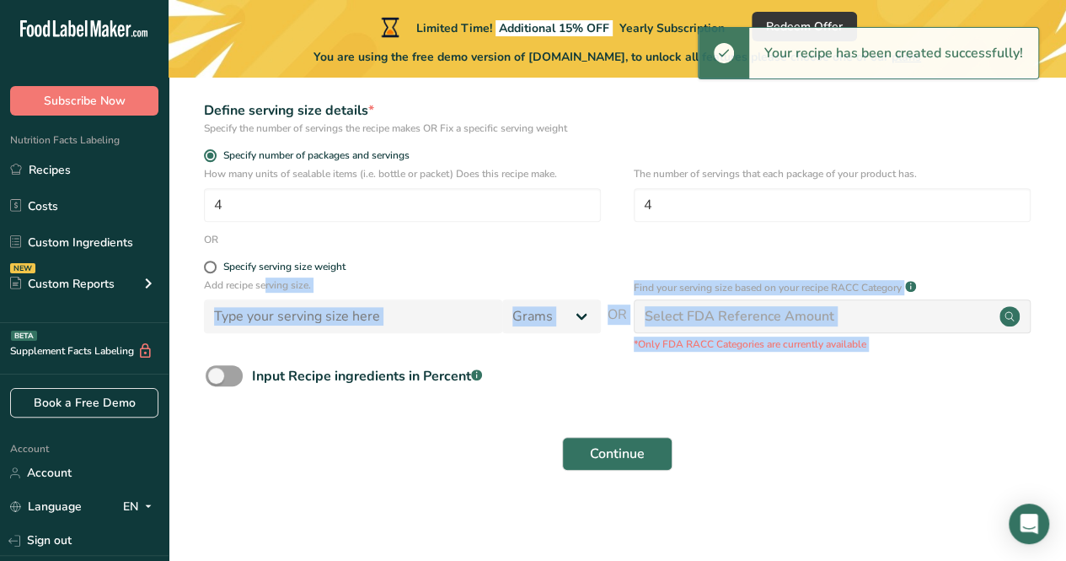
click at [484, 289] on p "Add recipe serving size." at bounding box center [402, 284] width 397 height 15
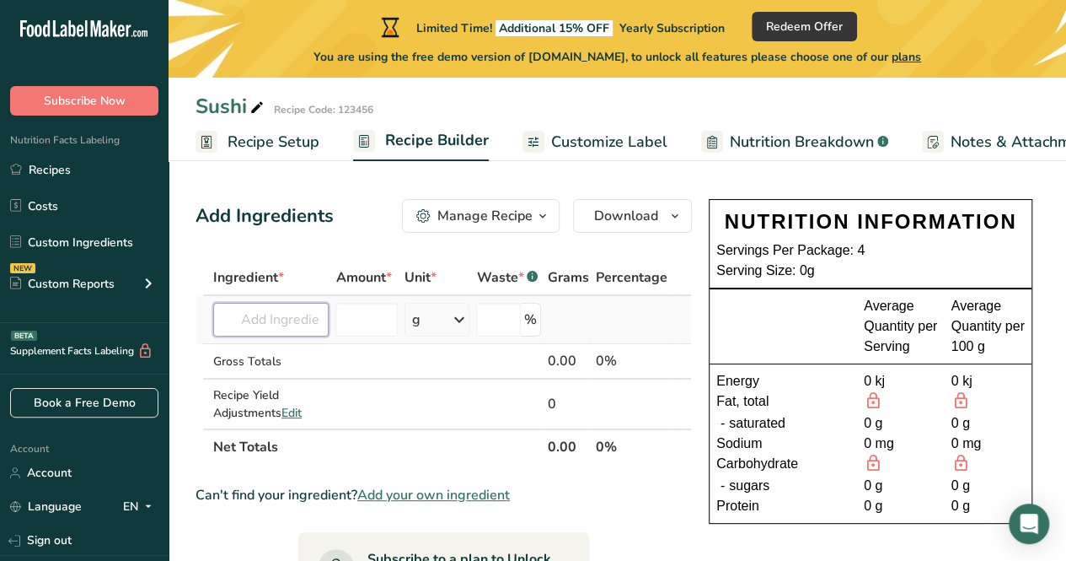
click at [277, 325] on input "text" at bounding box center [270, 320] width 115 height 34
type input "1"
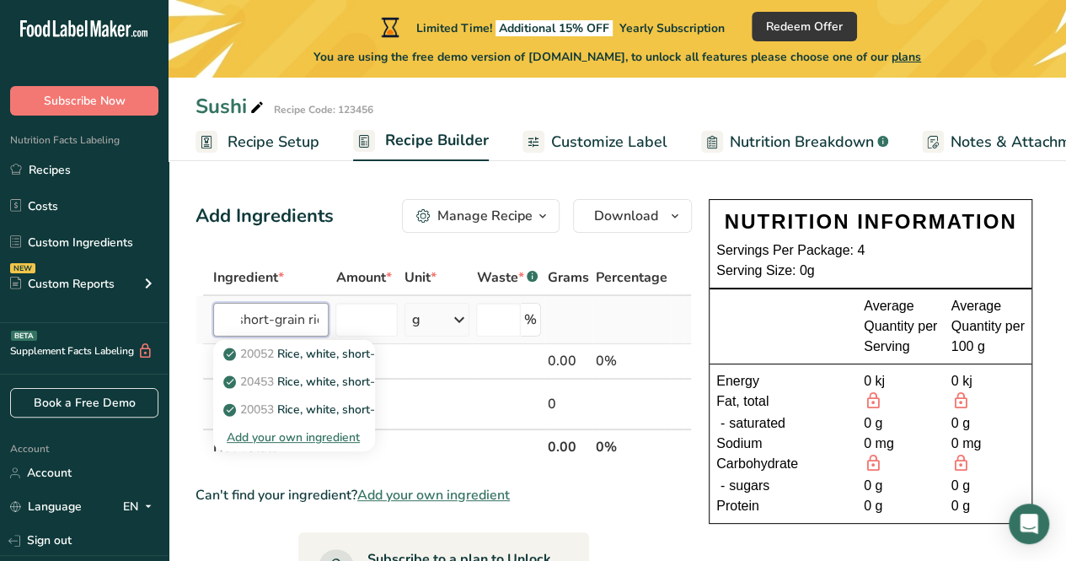
scroll to position [0, 79]
type input "uncooked short-grain rice"
click at [372, 310] on input "number" at bounding box center [367, 320] width 62 height 34
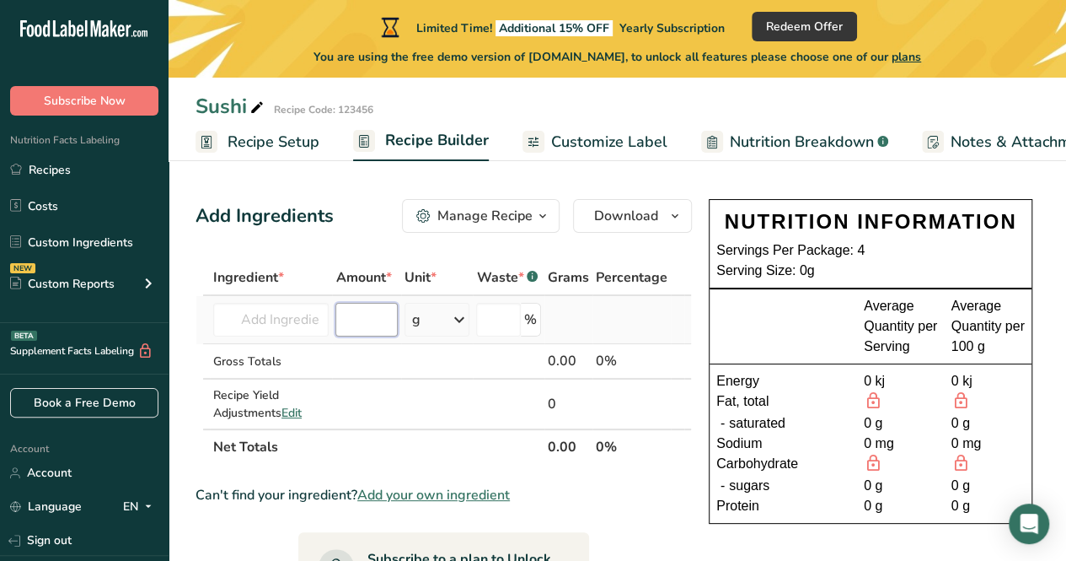
type input "1"
click at [357, 320] on input "1" at bounding box center [367, 320] width 62 height 34
type input "150"
click at [504, 326] on input "number" at bounding box center [498, 320] width 45 height 34
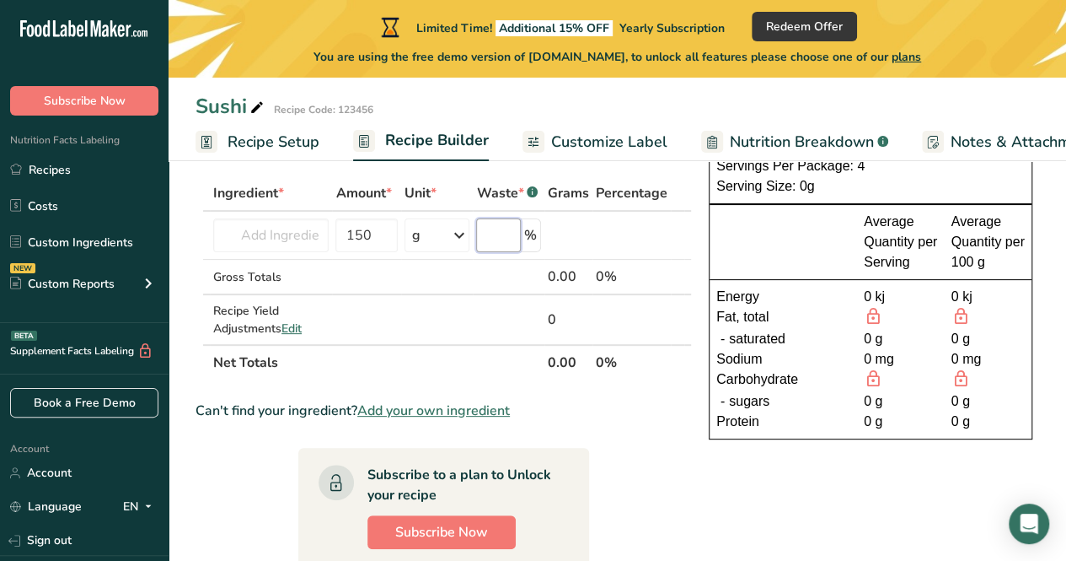
scroll to position [85, 0]
click at [282, 246] on input "text" at bounding box center [270, 235] width 115 height 34
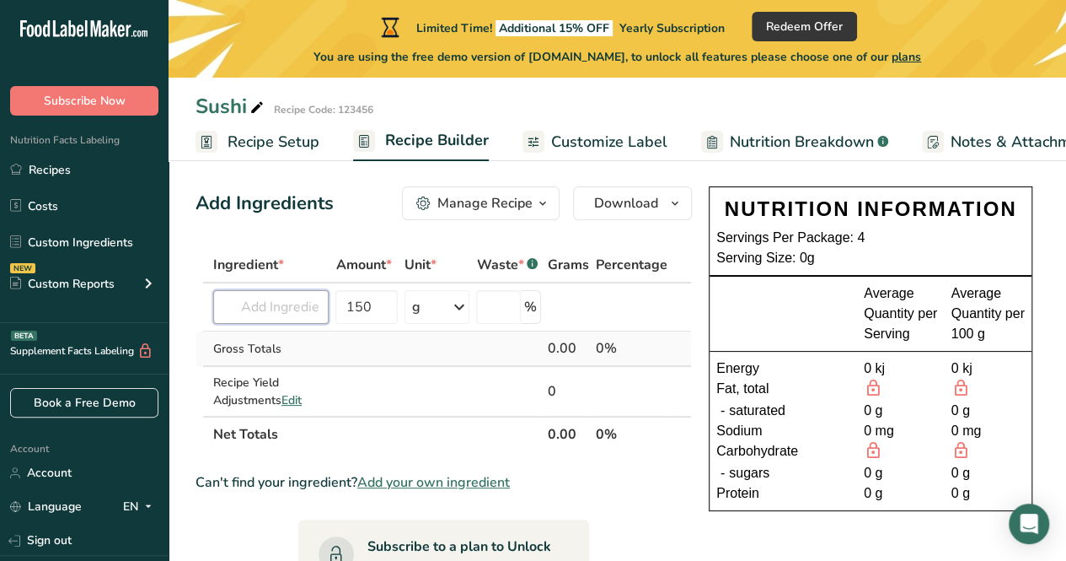
scroll to position [11, 0]
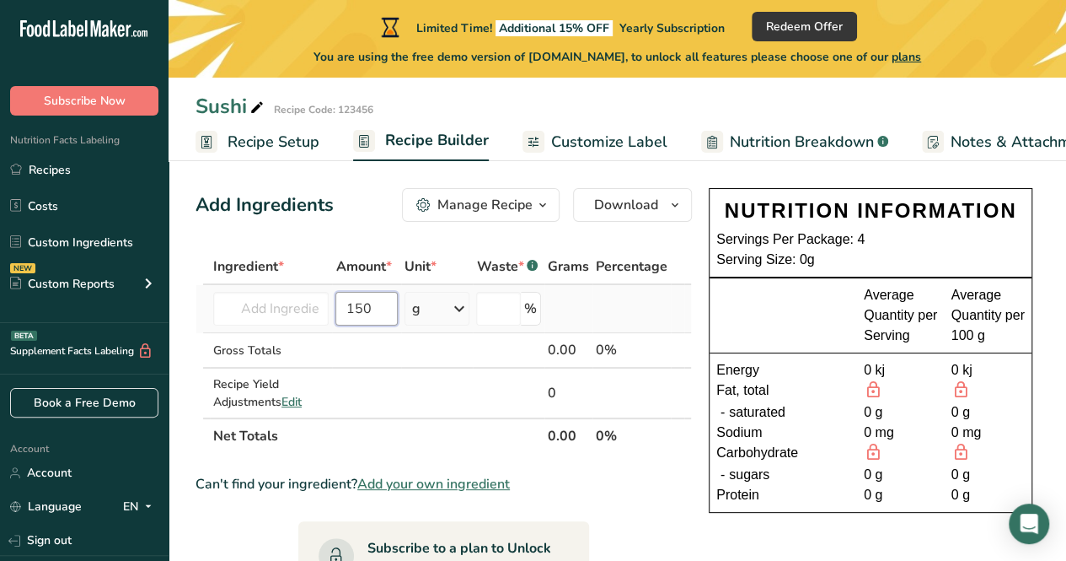
click at [379, 303] on input "150" at bounding box center [367, 309] width 62 height 34
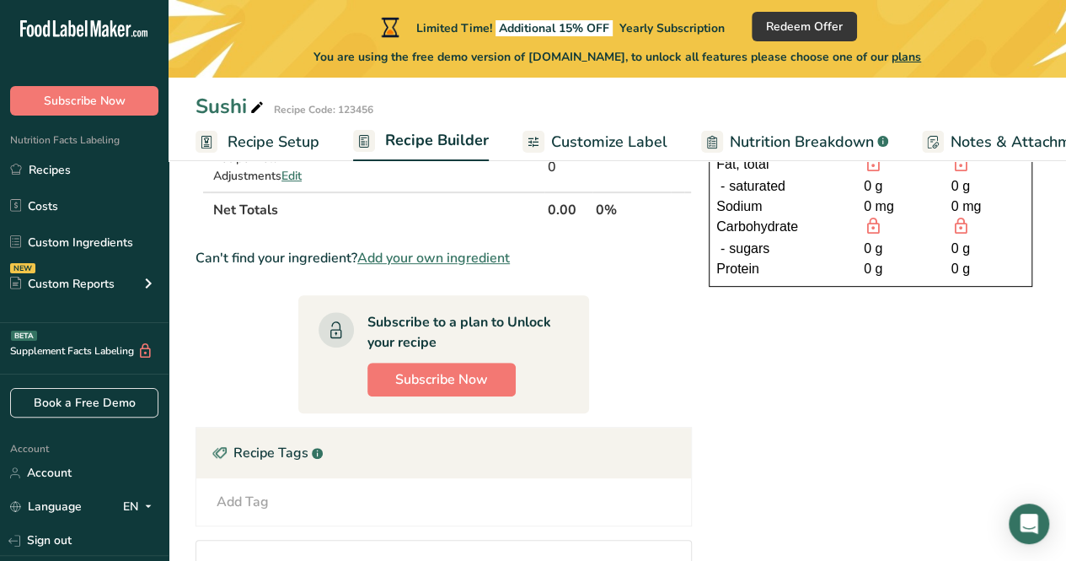
scroll to position [0, 0]
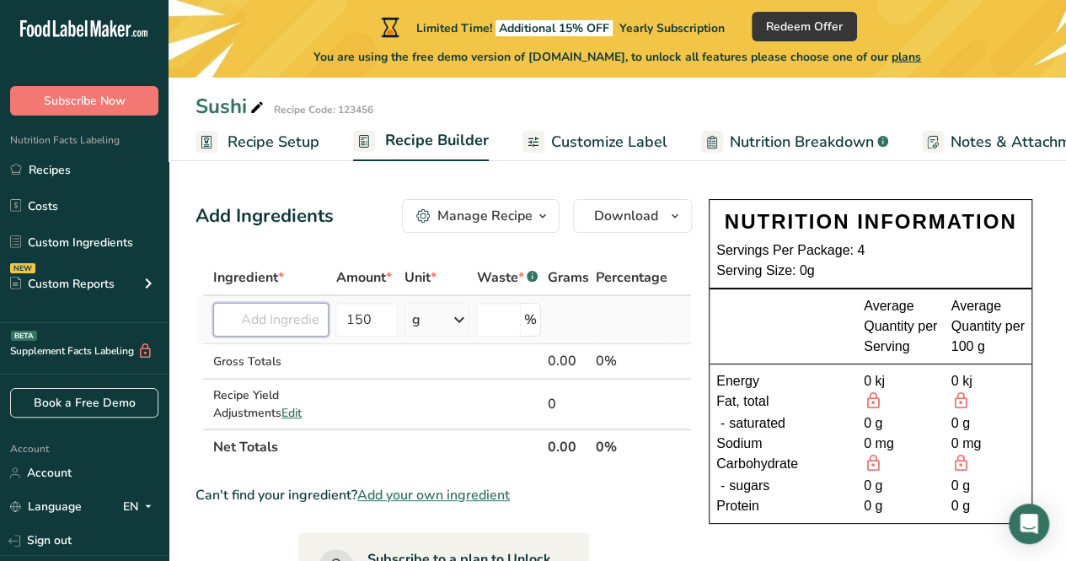
click at [285, 314] on input "text" at bounding box center [270, 320] width 115 height 34
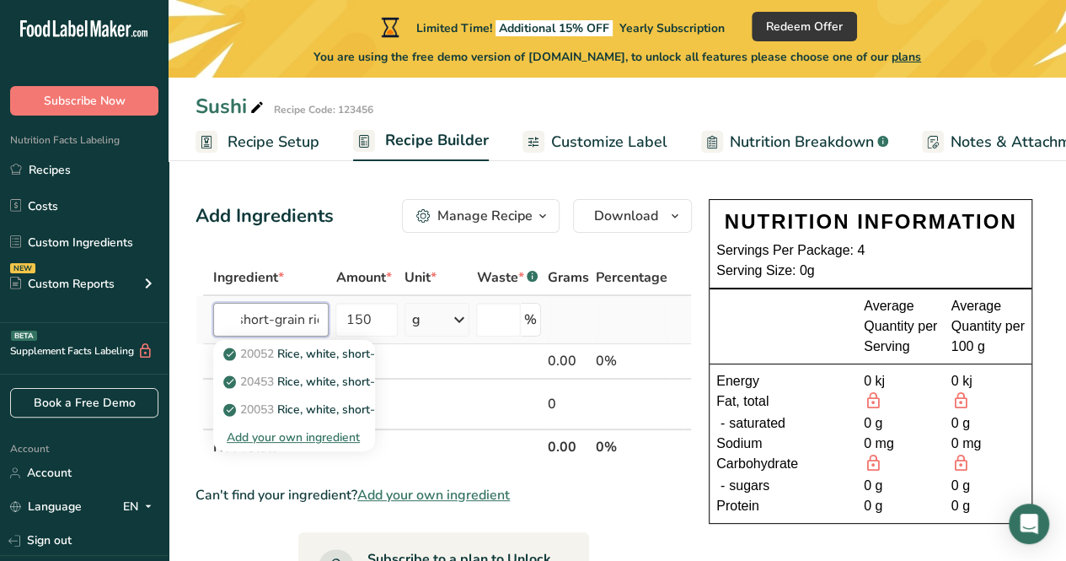
scroll to position [0, 79]
type input "uncooked short-grain rice"
click at [486, 385] on td at bounding box center [509, 403] width 72 height 49
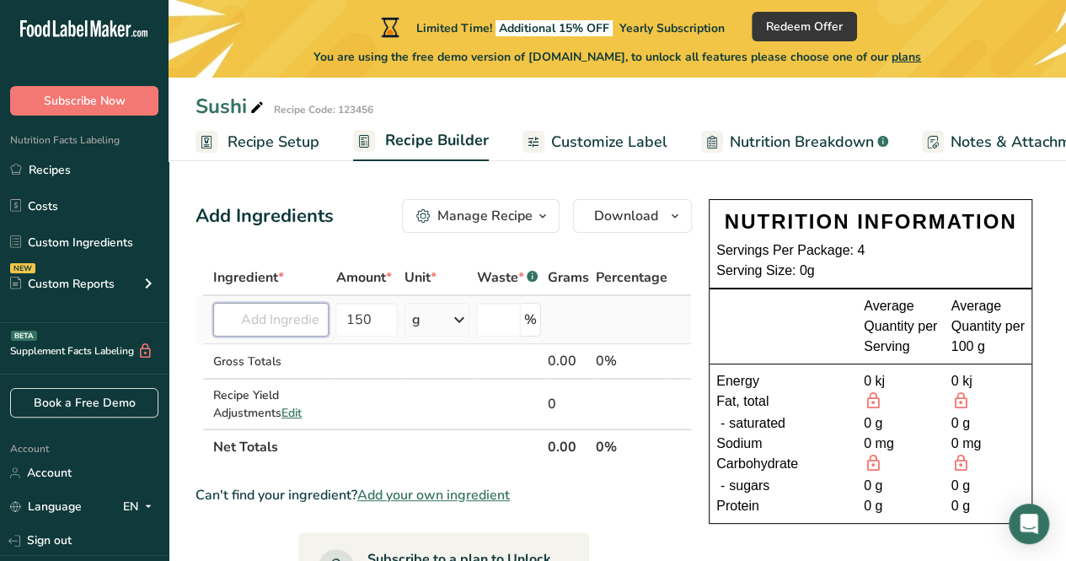
click at [304, 320] on input "text" at bounding box center [270, 320] width 115 height 34
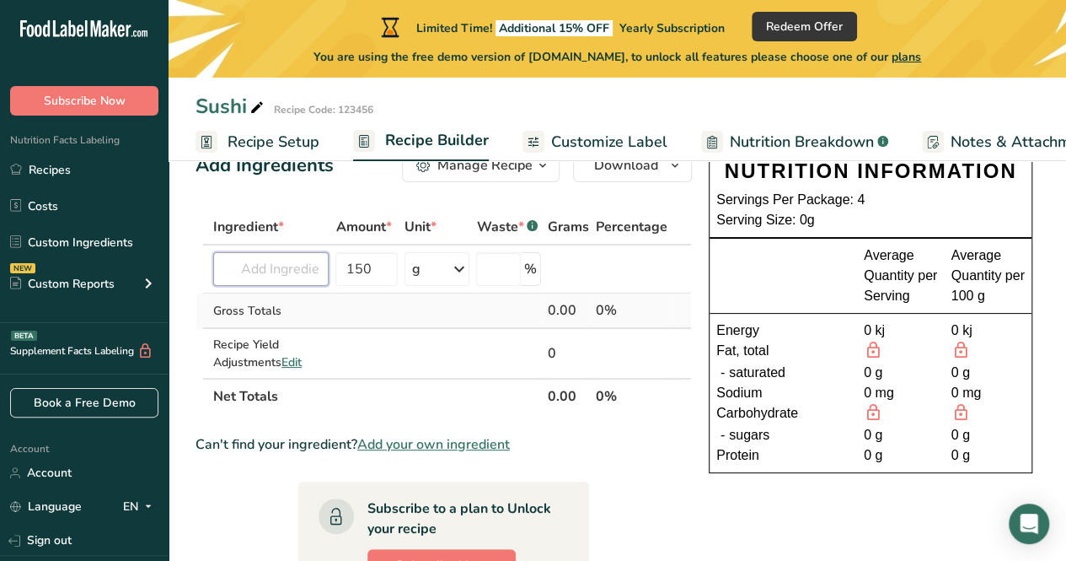
scroll to position [56, 0]
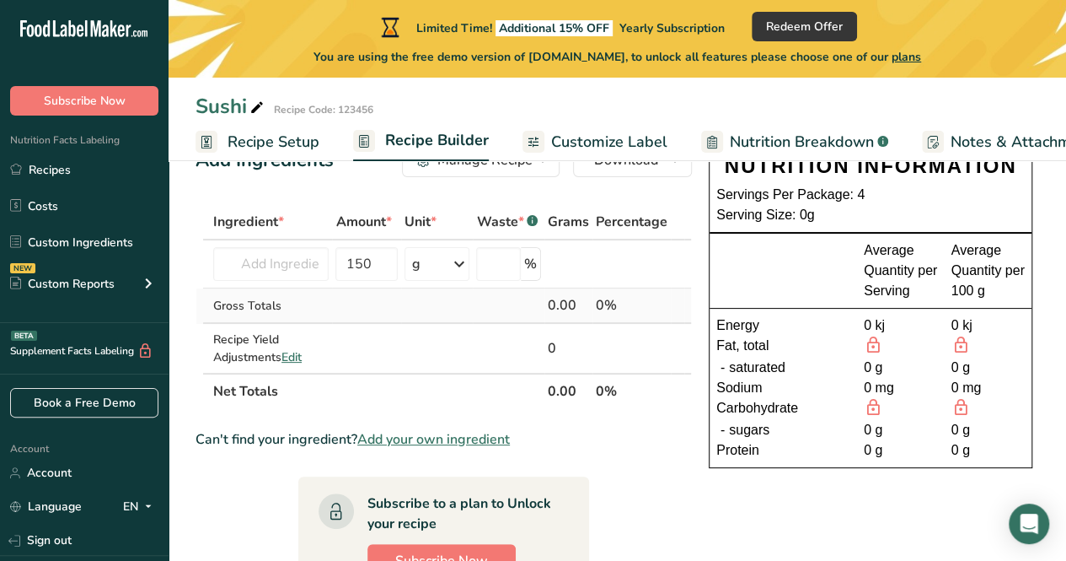
click at [282, 306] on div "Gross Totals" at bounding box center [270, 306] width 115 height 18
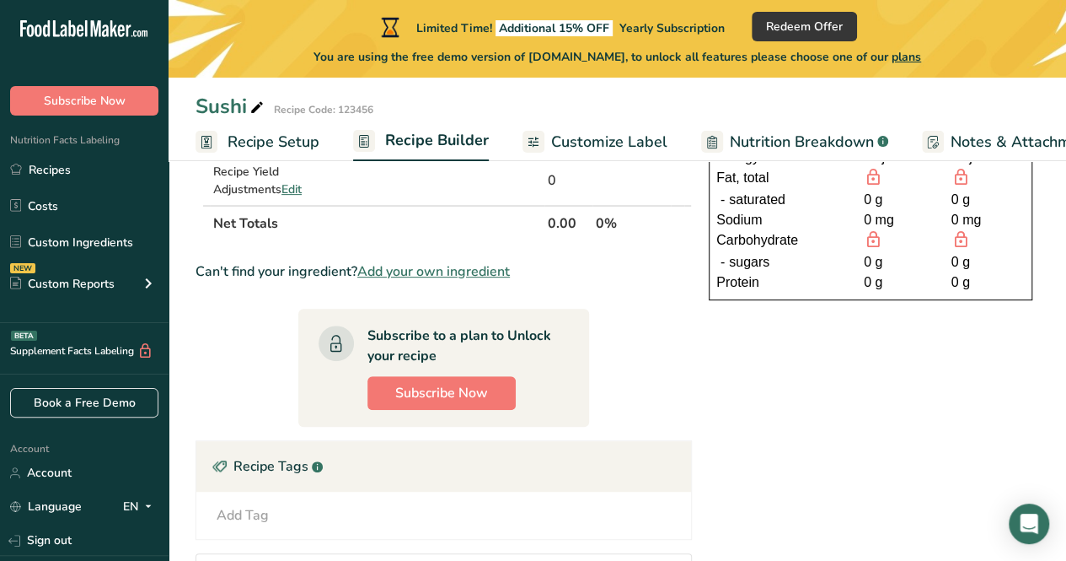
scroll to position [200, 0]
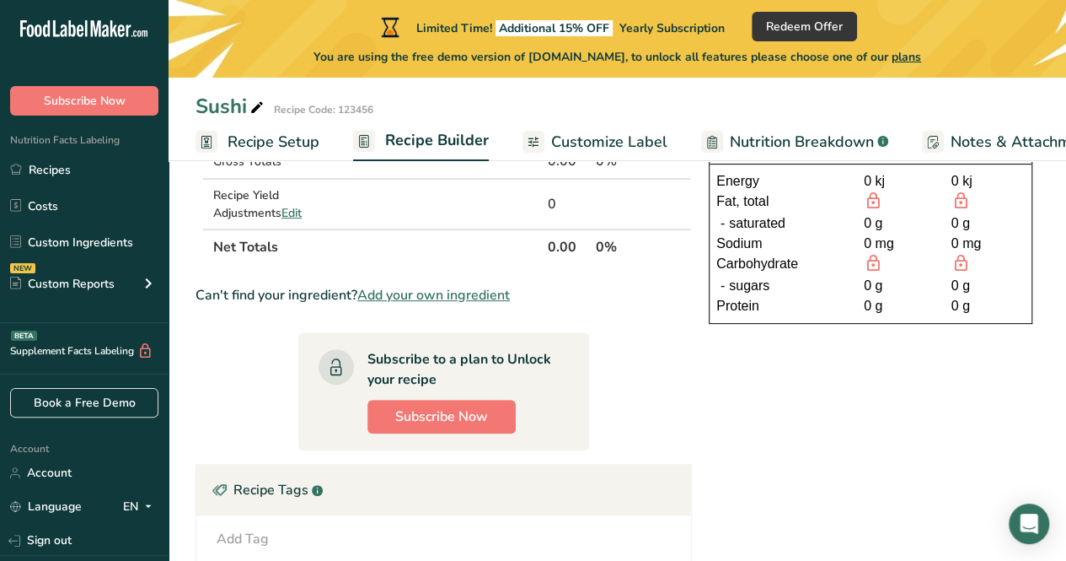
click at [416, 288] on span "Add your own ingredient" at bounding box center [433, 295] width 153 height 20
click at [391, 294] on span "Add your own ingredient" at bounding box center [433, 295] width 153 height 20
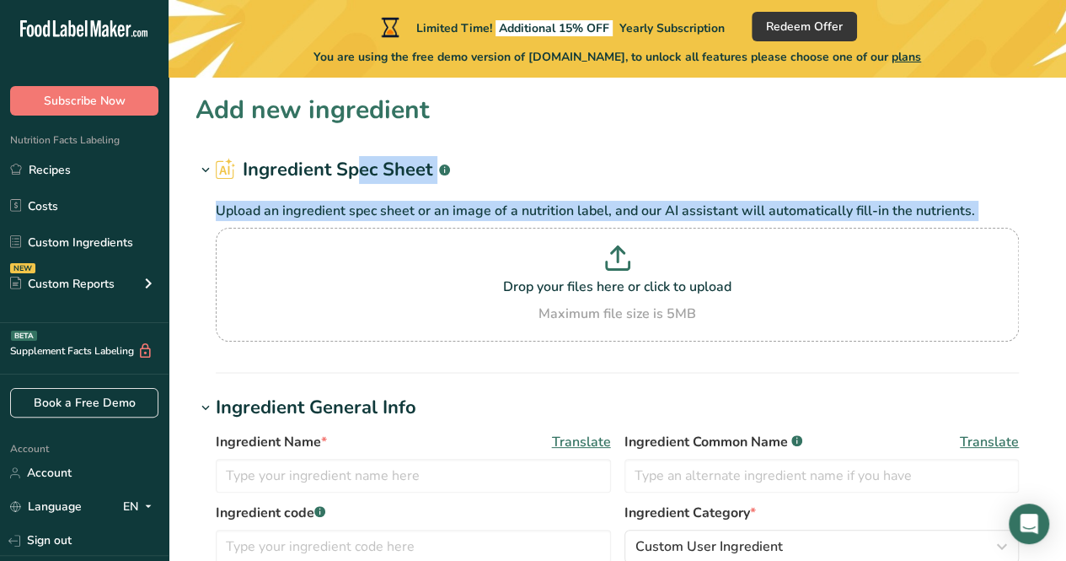
drag, startPoint x: 382, startPoint y: 243, endPoint x: 209, endPoint y: 155, distance: 193.8
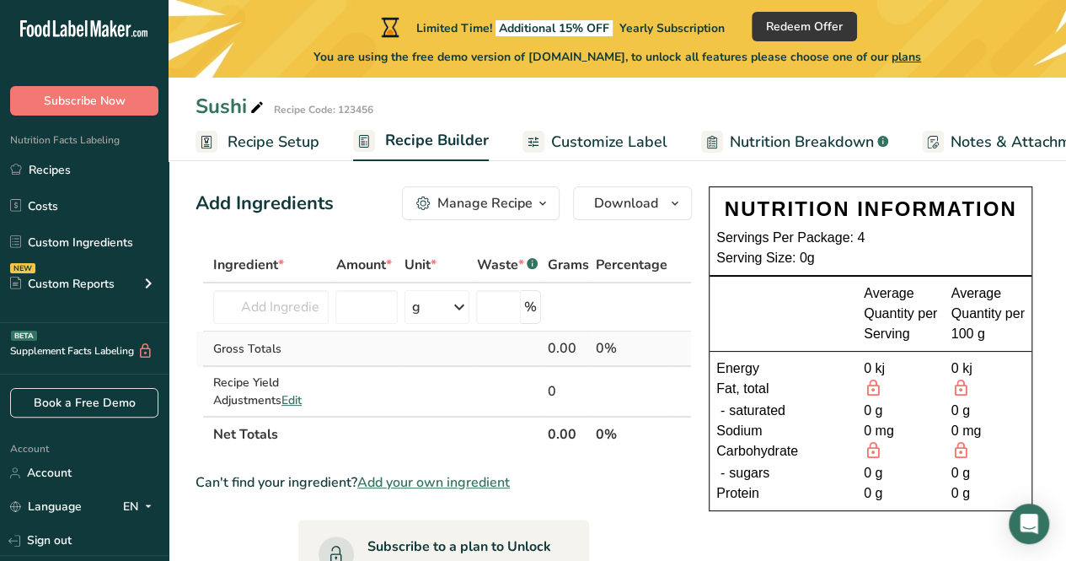
scroll to position [13, 0]
click at [273, 307] on input "text" at bounding box center [270, 306] width 115 height 34
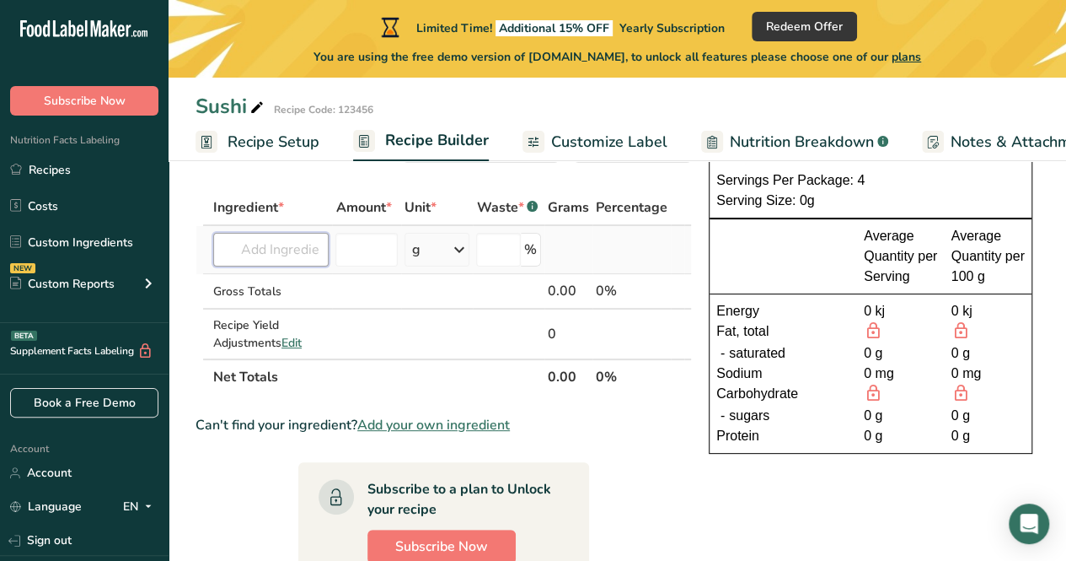
scroll to position [71, 0]
click at [515, 245] on input "number" at bounding box center [498, 249] width 45 height 34
click at [528, 248] on div "%" at bounding box center [508, 249] width 65 height 34
click at [440, 311] on td at bounding box center [437, 333] width 73 height 49
click at [293, 335] on span "Edit" at bounding box center [292, 342] width 20 height 16
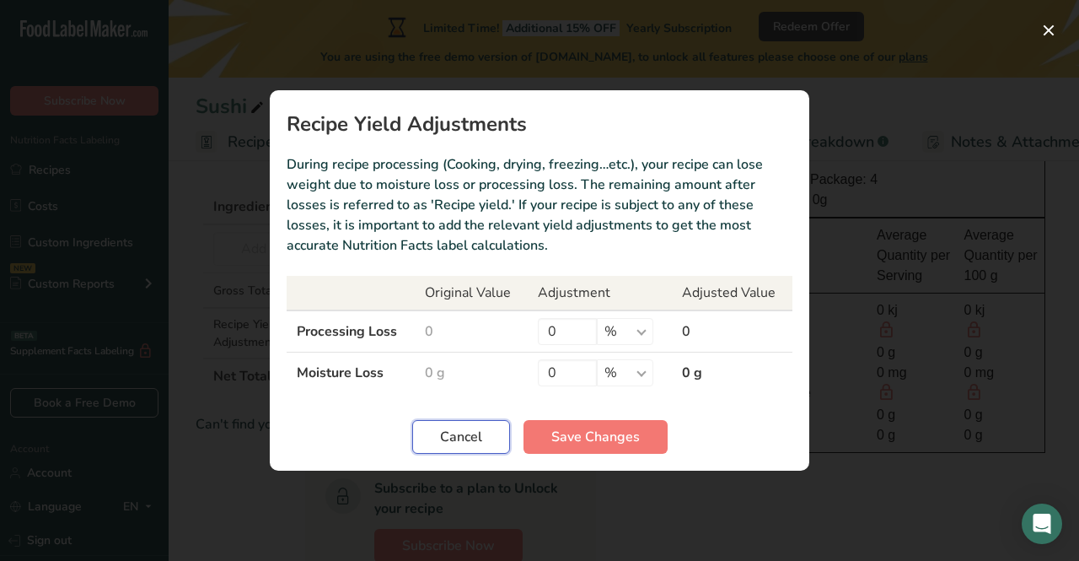
click at [445, 445] on span "Cancel" at bounding box center [461, 437] width 42 height 20
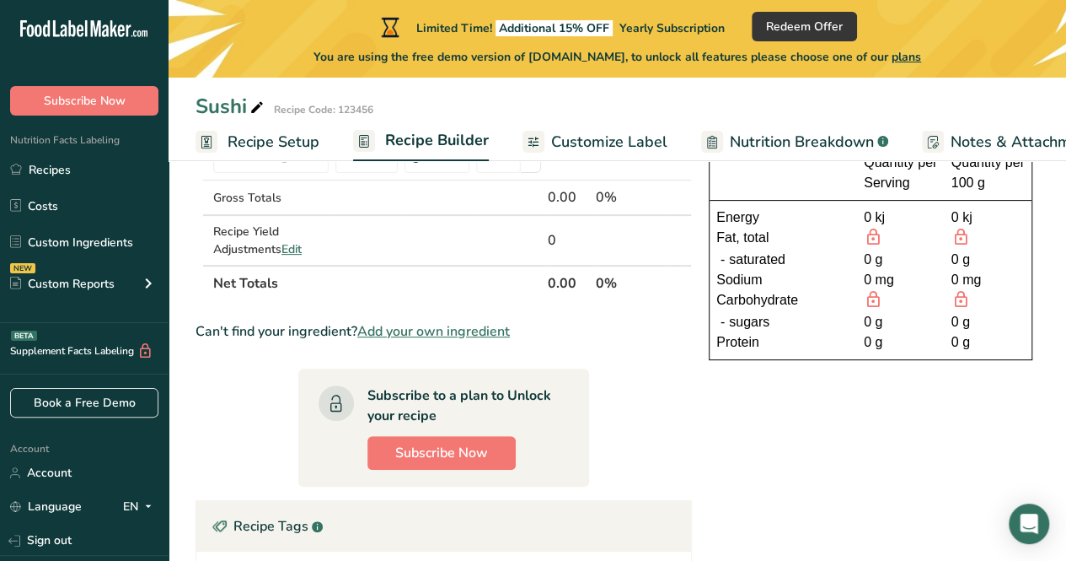
scroll to position [167, 0]
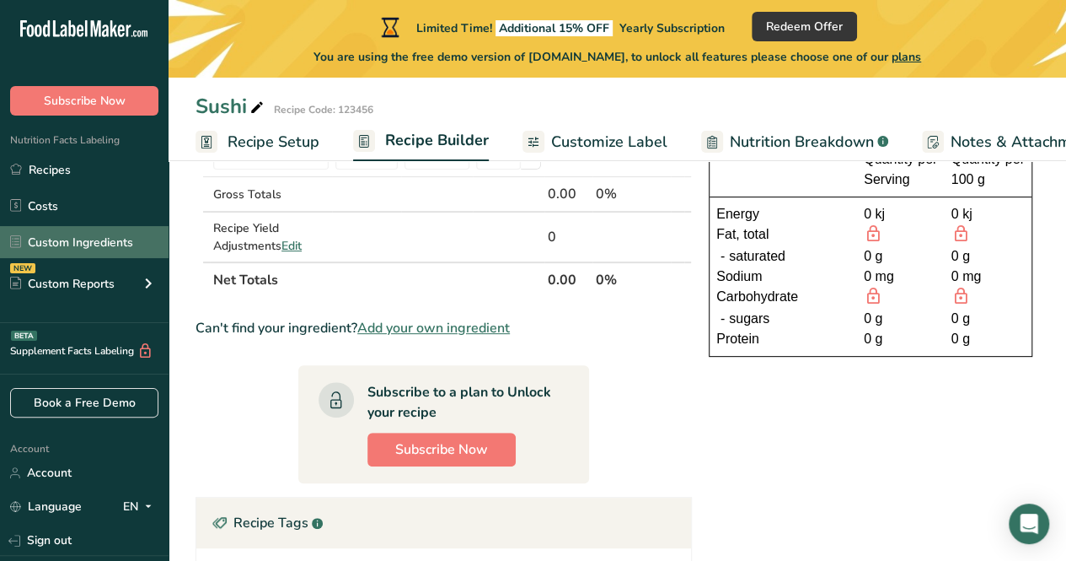
click at [82, 249] on link "Custom Ingredients" at bounding box center [84, 242] width 169 height 32
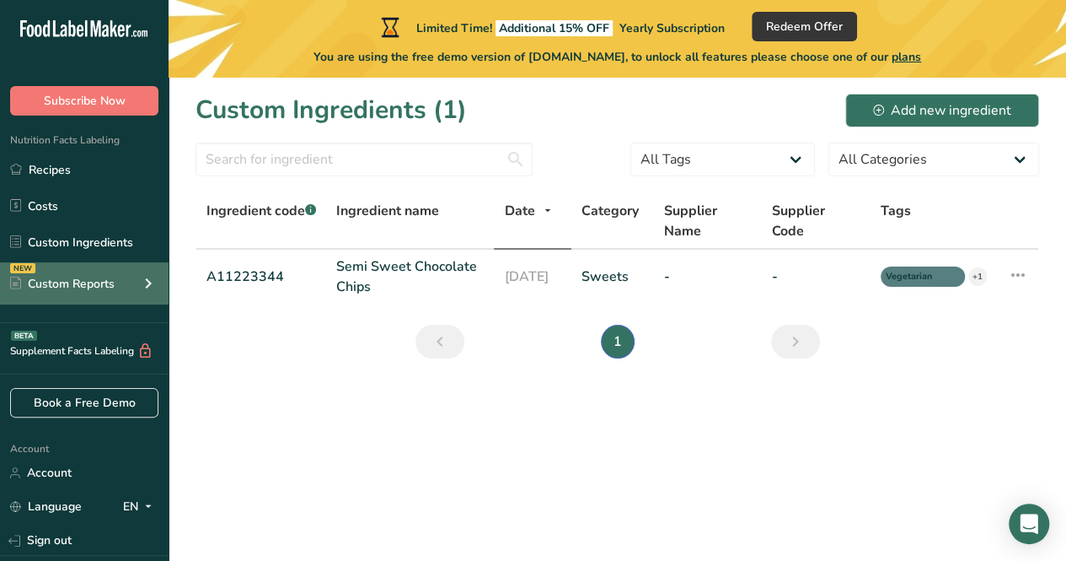
click at [95, 289] on div "Custom Reports" at bounding box center [62, 284] width 105 height 18
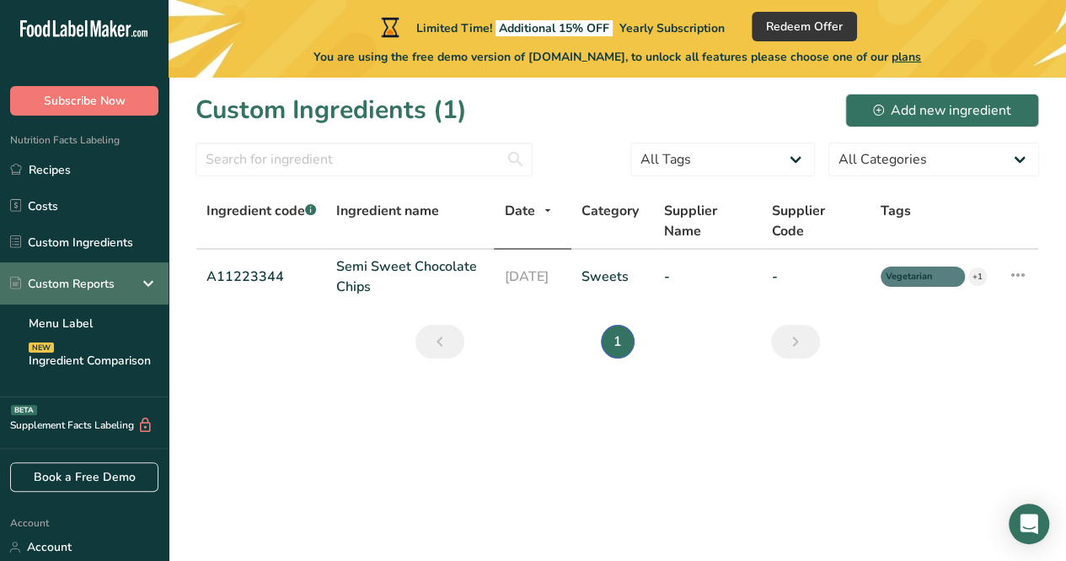
click at [138, 281] on icon at bounding box center [148, 283] width 20 height 30
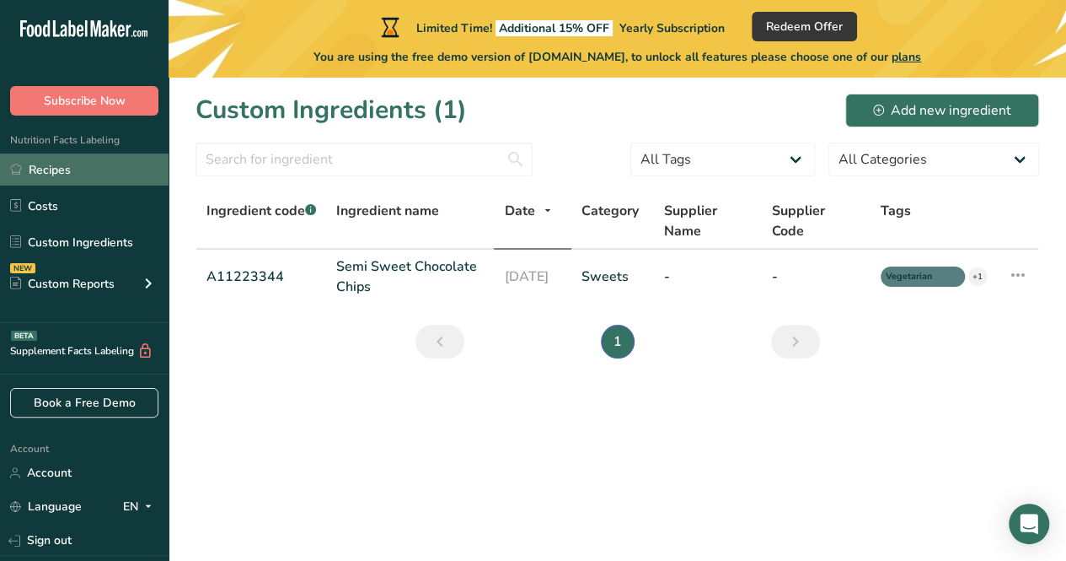
click at [113, 171] on link "Recipes" at bounding box center [84, 169] width 169 height 32
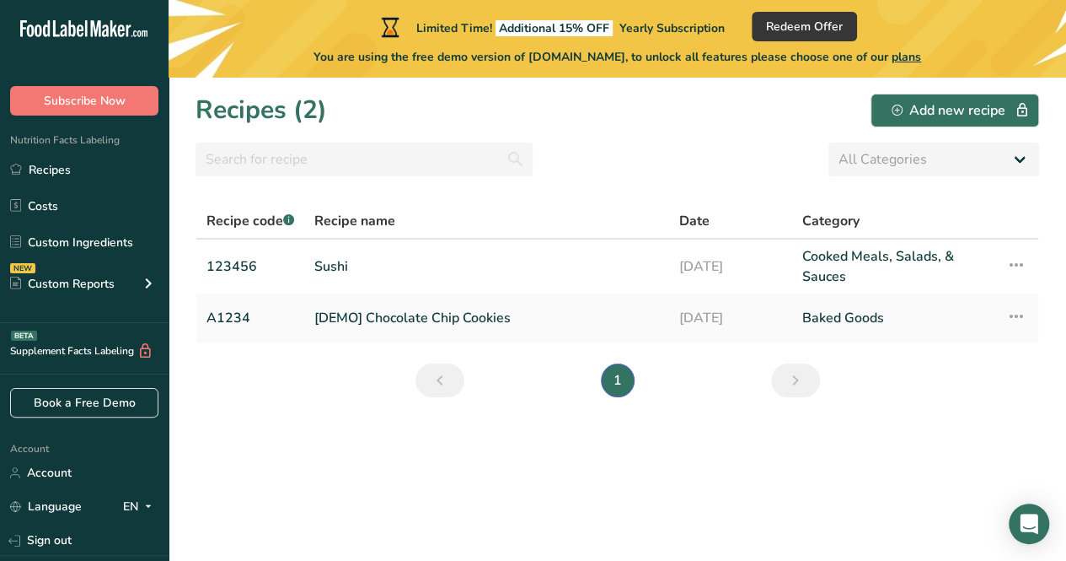
click at [61, 336] on div "Supplement Facts Labeling BETA" at bounding box center [84, 348] width 169 height 51
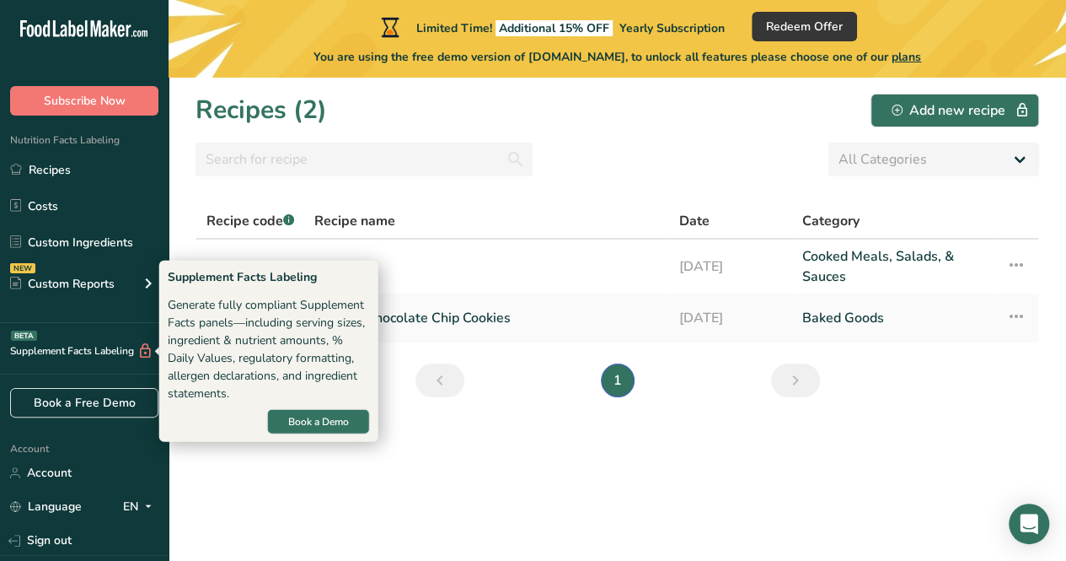
click at [85, 369] on div "Supplement Facts Labeling BETA" at bounding box center [84, 348] width 169 height 51
click at [63, 343] on div "Supplement Facts Labeling BETA" at bounding box center [76, 351] width 153 height 18
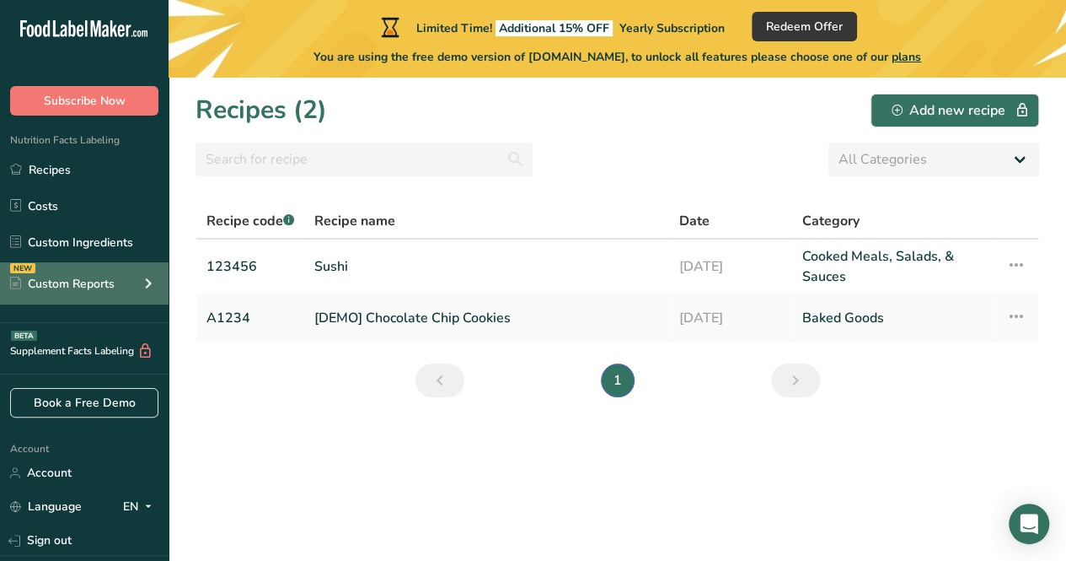
click at [62, 268] on div "NEW Custom Reports" at bounding box center [84, 283] width 169 height 42
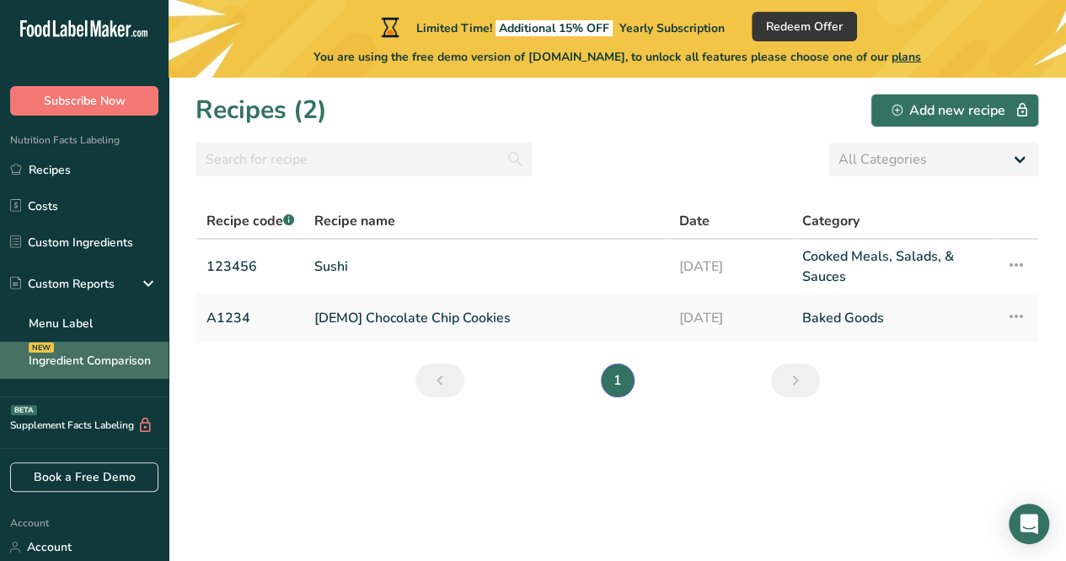
click at [96, 356] on link "Ingredient Comparison NEW" at bounding box center [84, 359] width 169 height 37
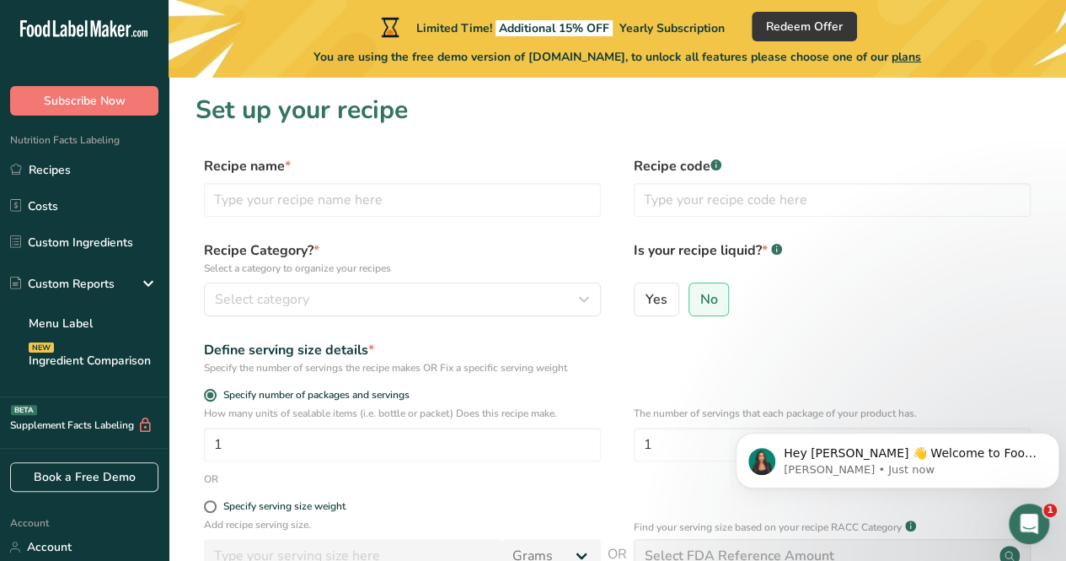
scroll to position [239, 0]
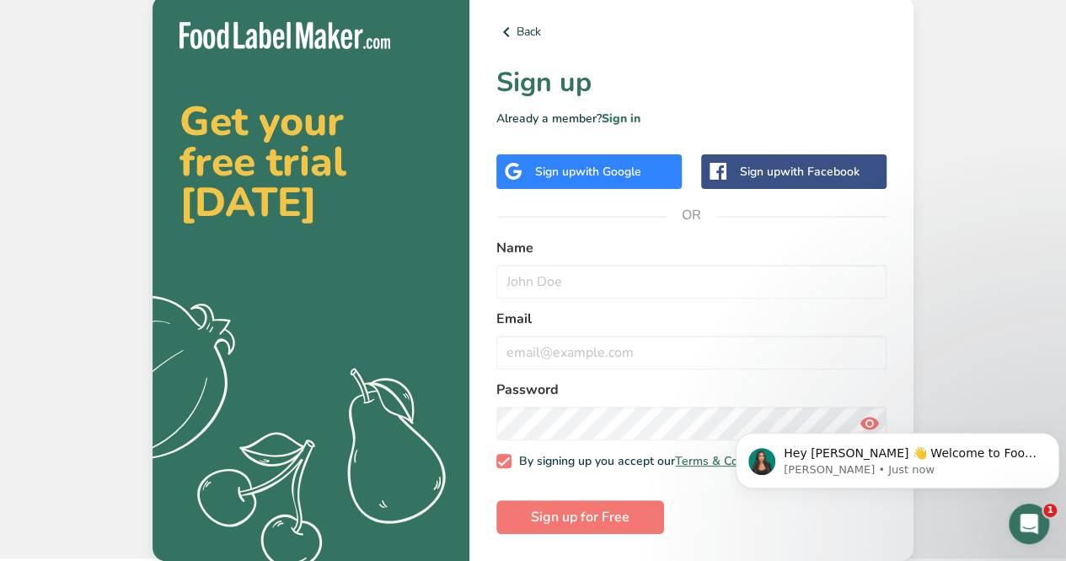
scroll to position [7, 0]
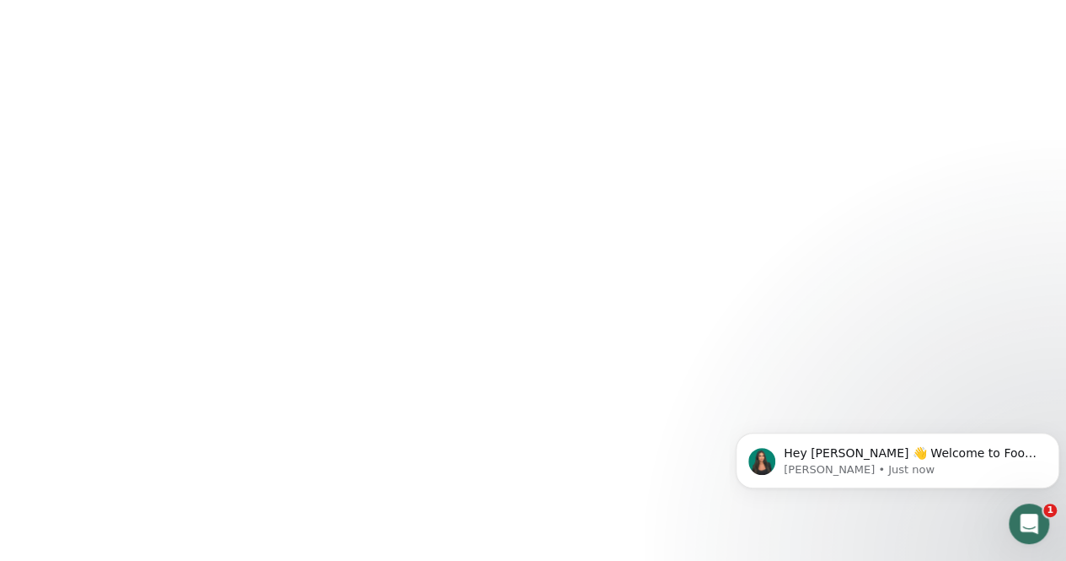
scroll to position [239, 0]
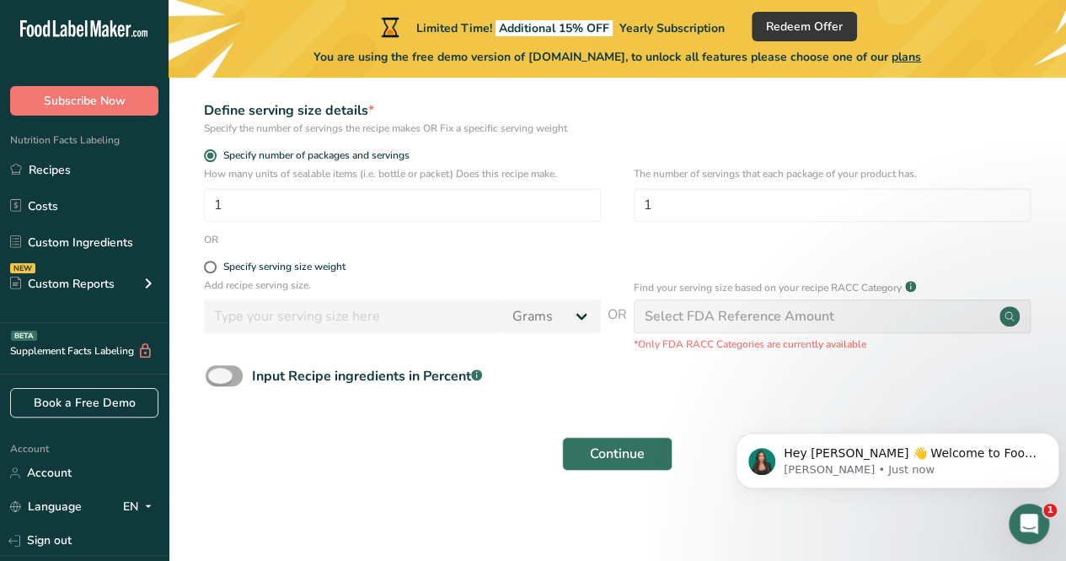
click at [221, 365] on span at bounding box center [224, 375] width 37 height 21
click at [217, 370] on input "Input Recipe ingredients in Percent .a-a{fill:#347362;}.b-a{fill:#fff;}" at bounding box center [211, 375] width 11 height 11
checkbox input "true"
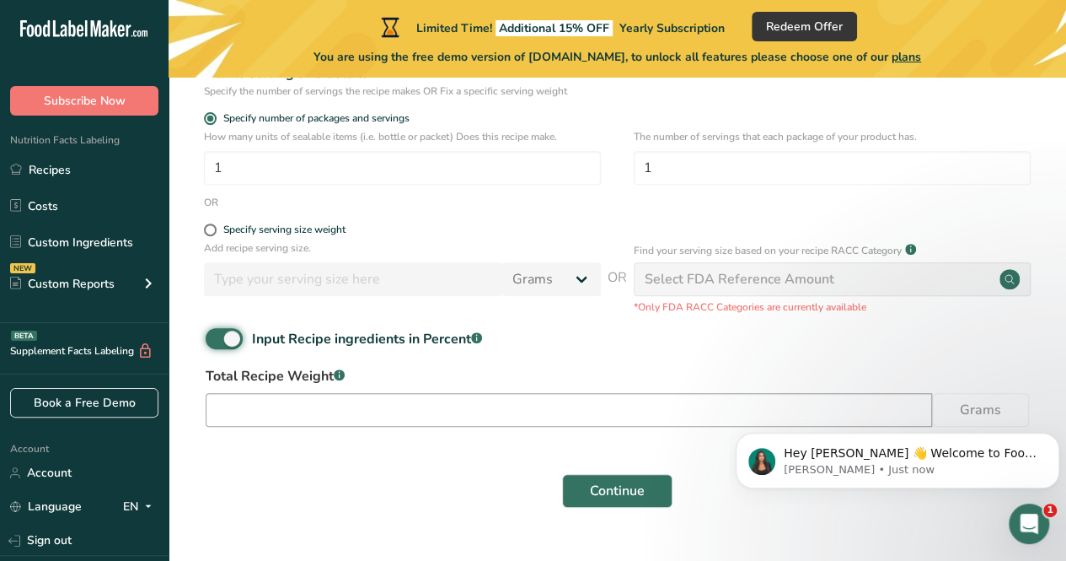
scroll to position [285, 0]
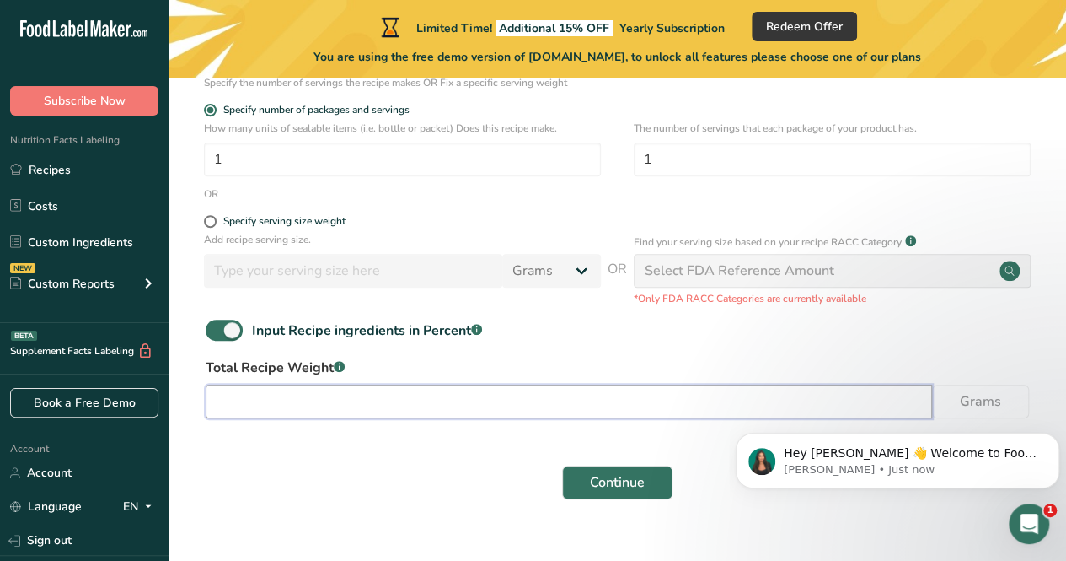
click at [382, 412] on input "number" at bounding box center [569, 401] width 727 height 34
drag, startPoint x: 583, startPoint y: 419, endPoint x: 709, endPoint y: 402, distance: 126.7
click at [709, 402] on div "Total Recipe Weight .a-a{fill:#347362;}.b-a{fill:#fff;} Grams" at bounding box center [618, 392] width 844 height 71
click at [709, 402] on input "number" at bounding box center [569, 401] width 727 height 34
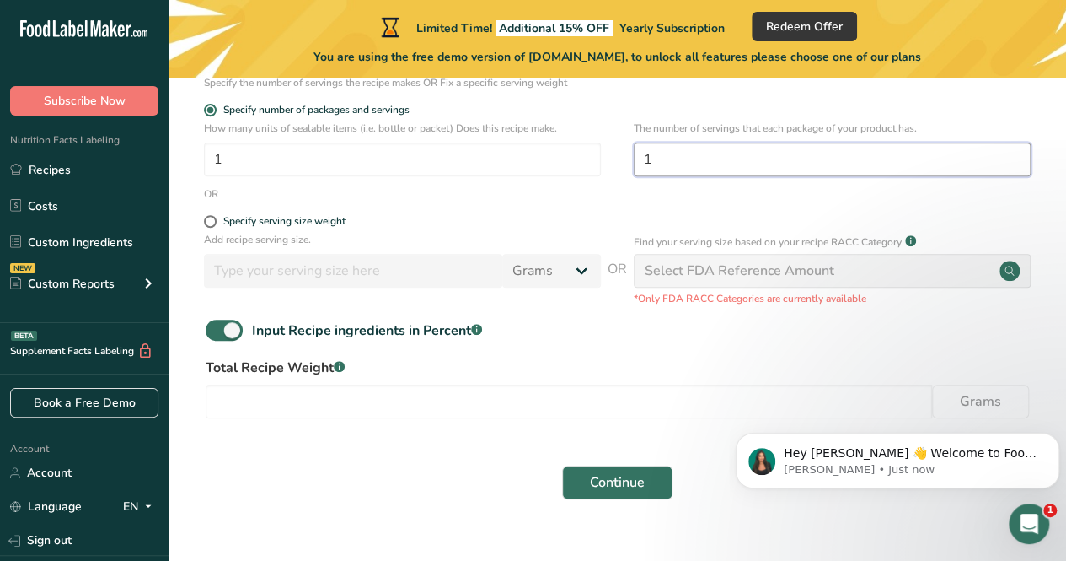
click at [983, 158] on input "1" at bounding box center [832, 159] width 397 height 34
drag, startPoint x: 986, startPoint y: 408, endPoint x: 900, endPoint y: -13, distance: 429.2
click html "Hey [PERSON_NAME] 👋 Welcome to Food Label Maker🙌 Take a look around! If you hav…"
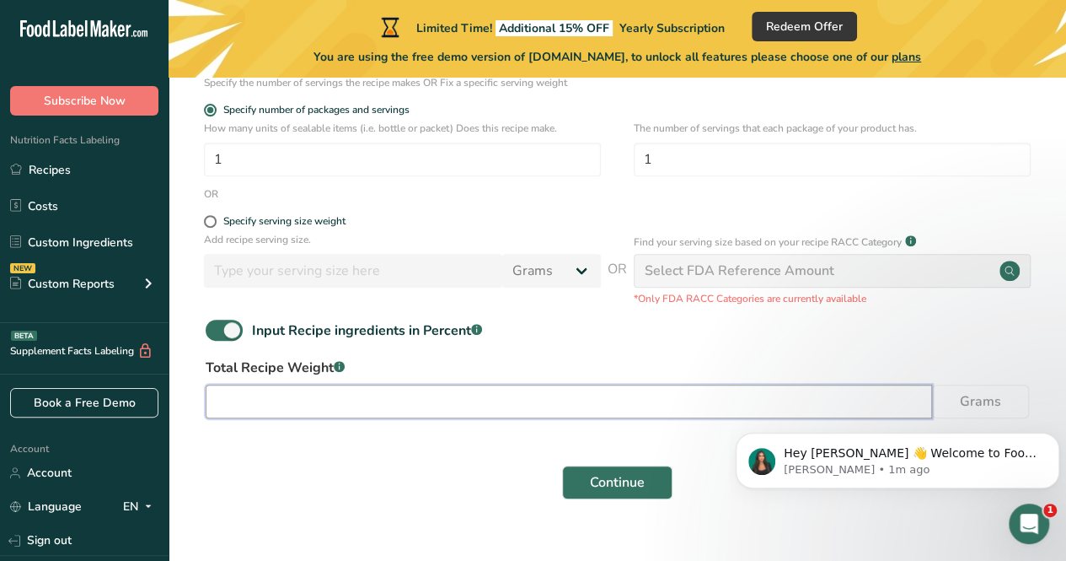
click at [401, 390] on input "number" at bounding box center [569, 401] width 727 height 34
type input "400"
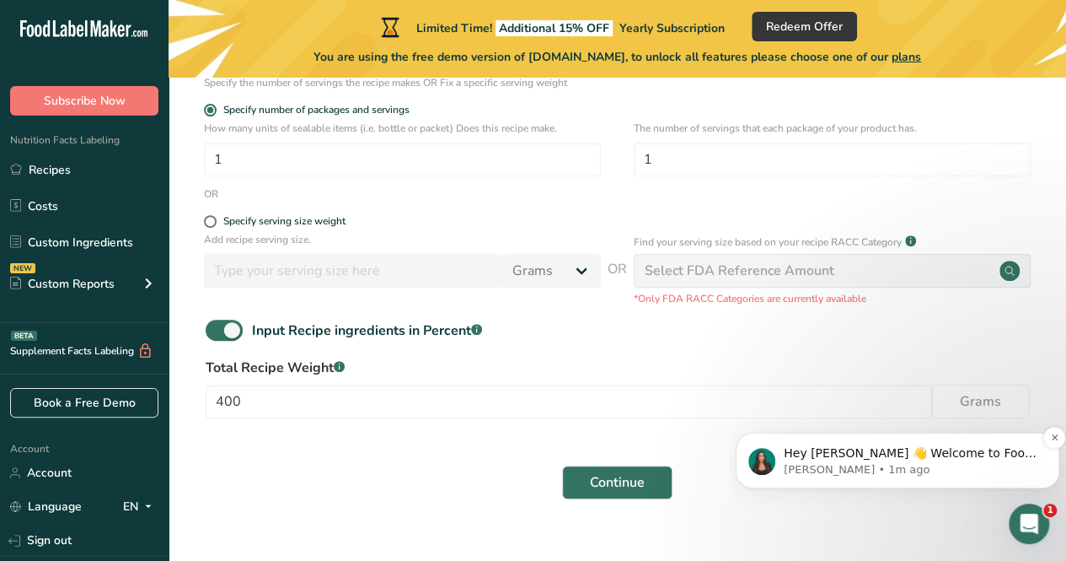
click at [842, 465] on p "[PERSON_NAME] • 1m ago" at bounding box center [911, 469] width 255 height 15
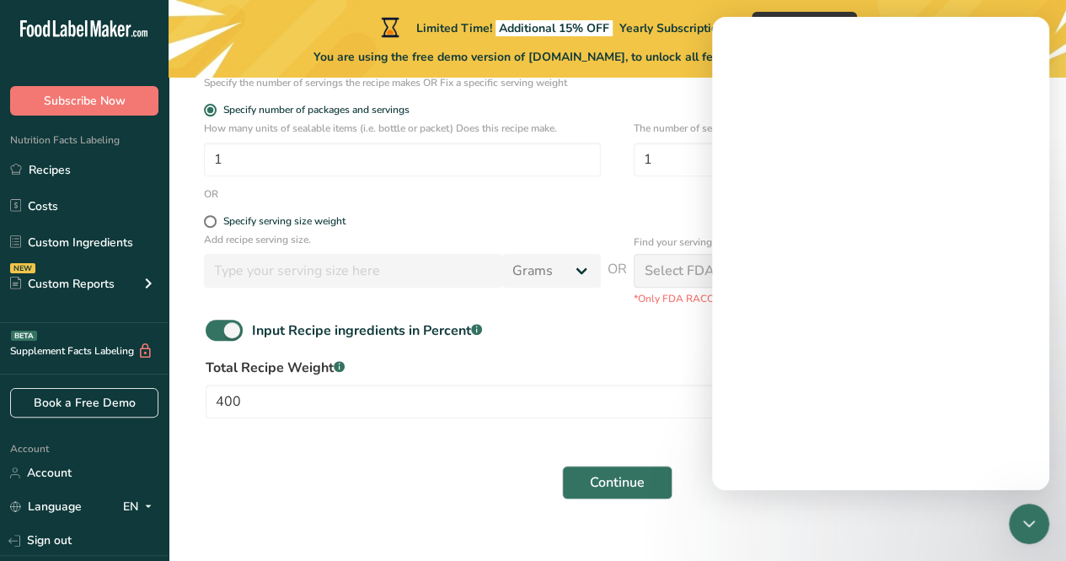
scroll to position [0, 0]
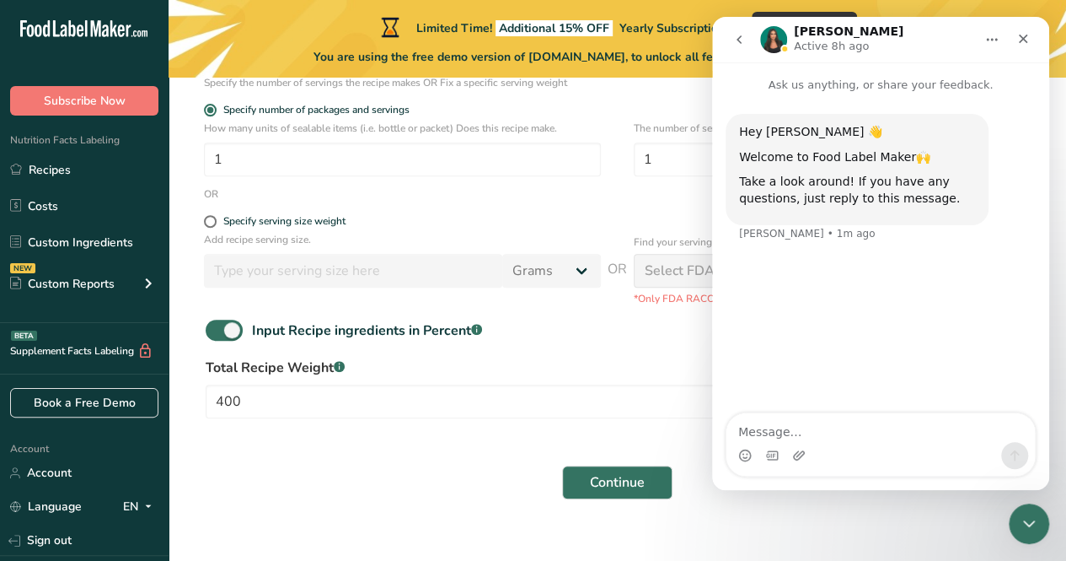
click at [840, 427] on textarea "Message…" at bounding box center [881, 427] width 309 height 29
click at [692, 438] on form "Recipe name * Recipe code .a-a{fill:#347362;}.b-a{fill:#fff;} Recipe Category? …" at bounding box center [618, 190] width 844 height 638
click at [615, 494] on button "Continue" at bounding box center [617, 482] width 110 height 34
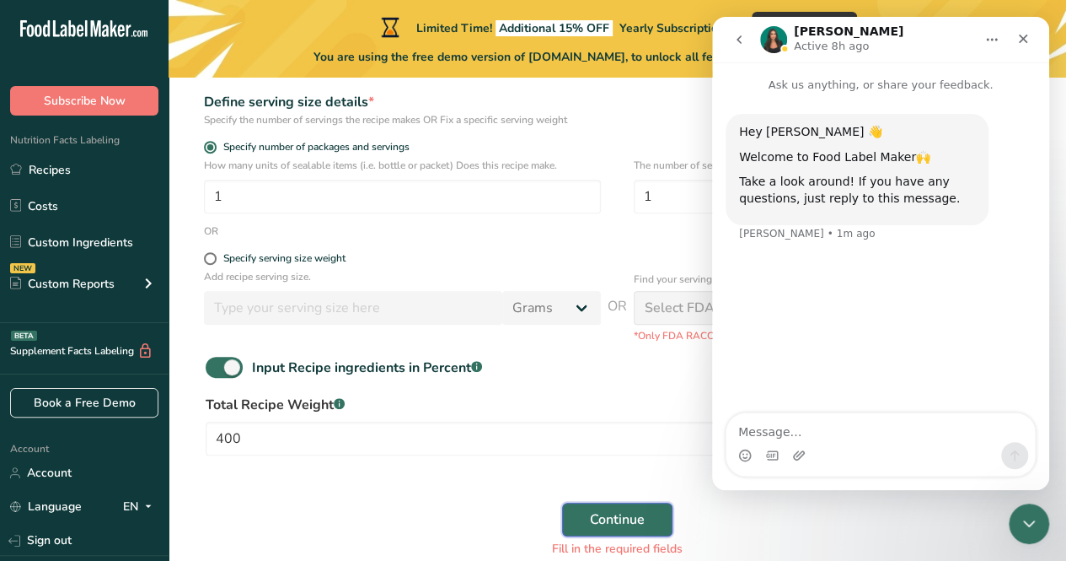
scroll to position [303, 0]
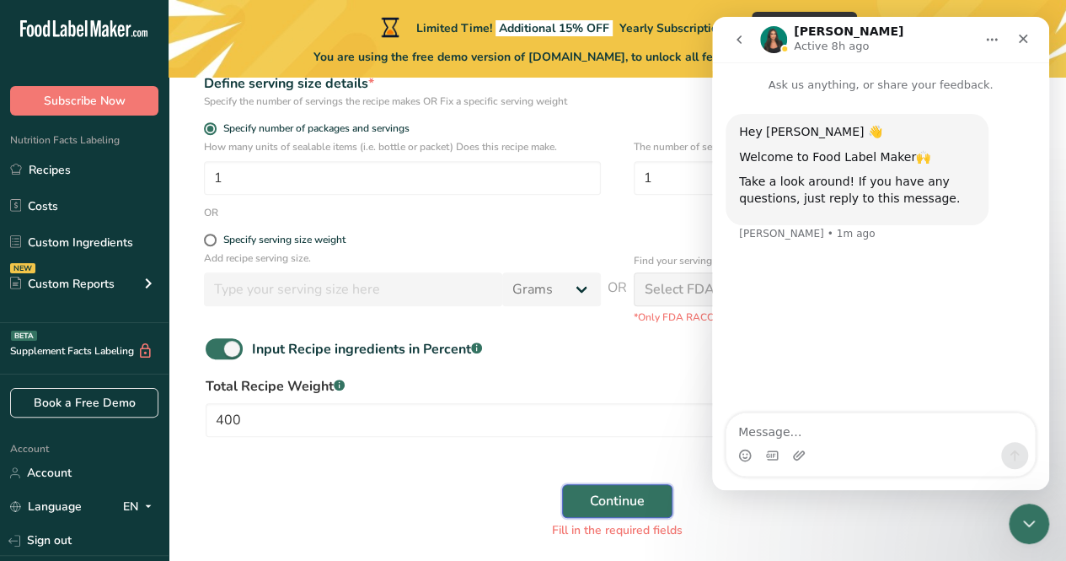
click at [615, 503] on span "Continue" at bounding box center [617, 501] width 55 height 20
click at [1026, 40] on icon "Close" at bounding box center [1023, 38] width 13 height 13
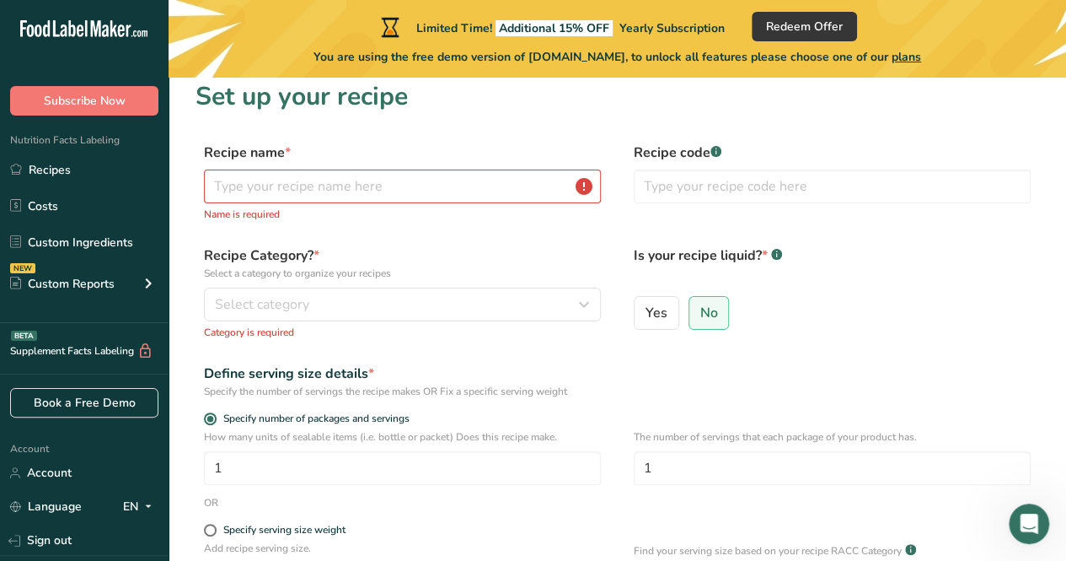
scroll to position [0, 0]
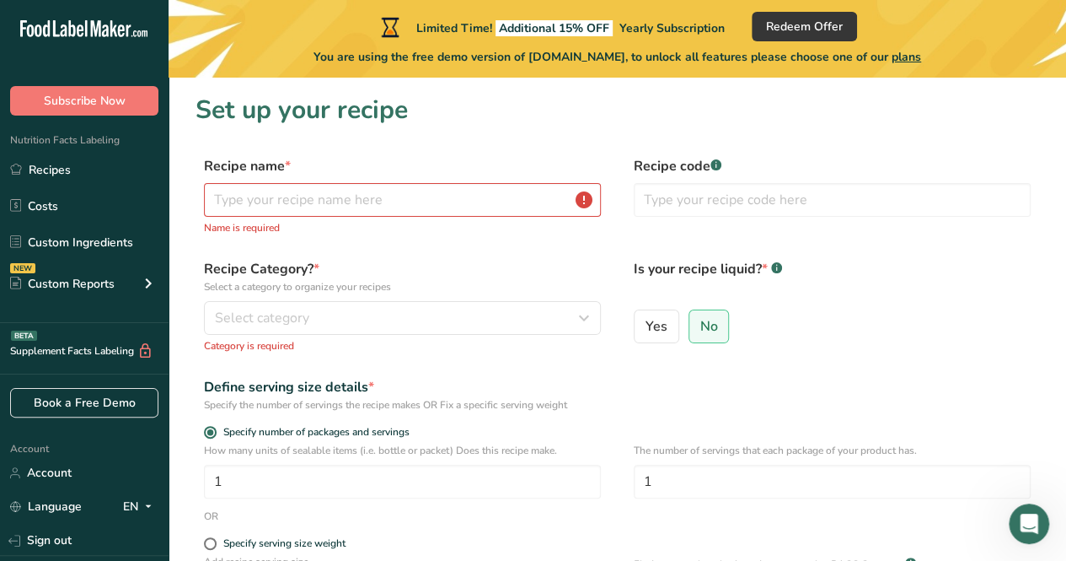
click at [429, 181] on div "Recipe name * Name is required" at bounding box center [402, 195] width 397 height 79
click at [440, 200] on input "text" at bounding box center [402, 200] width 397 height 34
type input "Sushi"
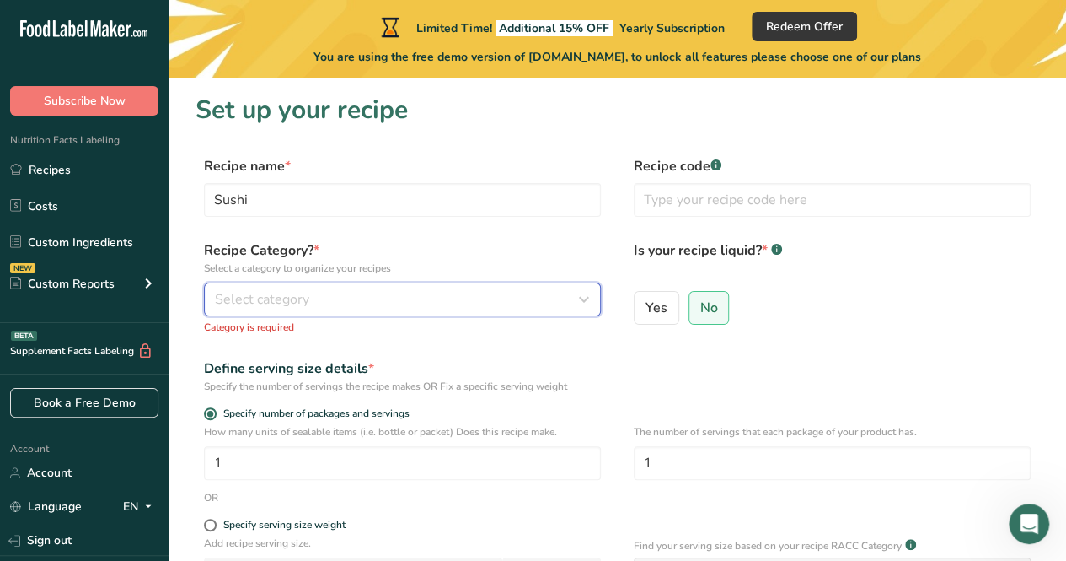
click at [271, 304] on span "Select category" at bounding box center [262, 299] width 94 height 20
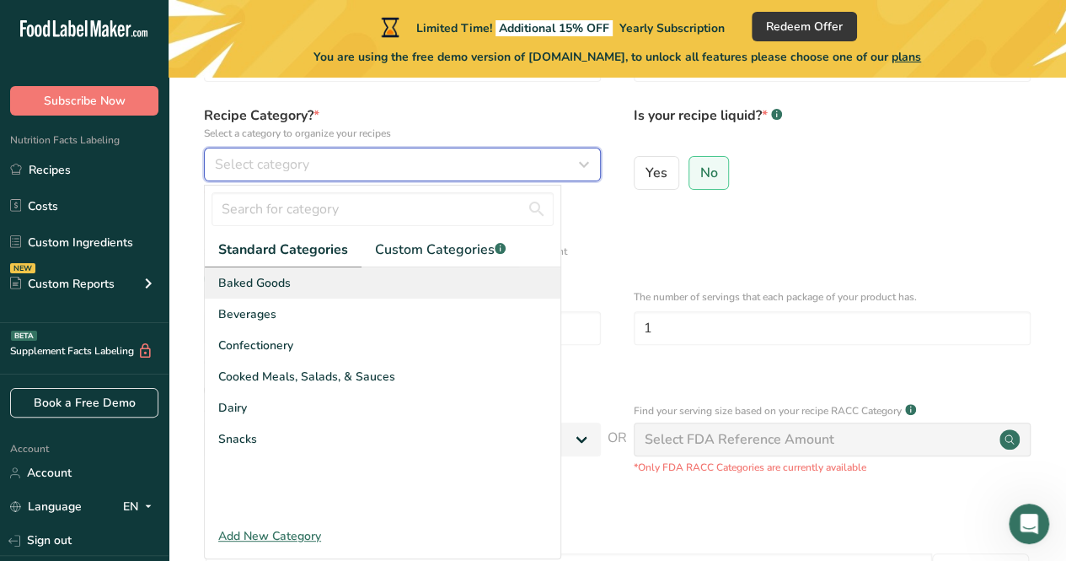
scroll to position [137, 0]
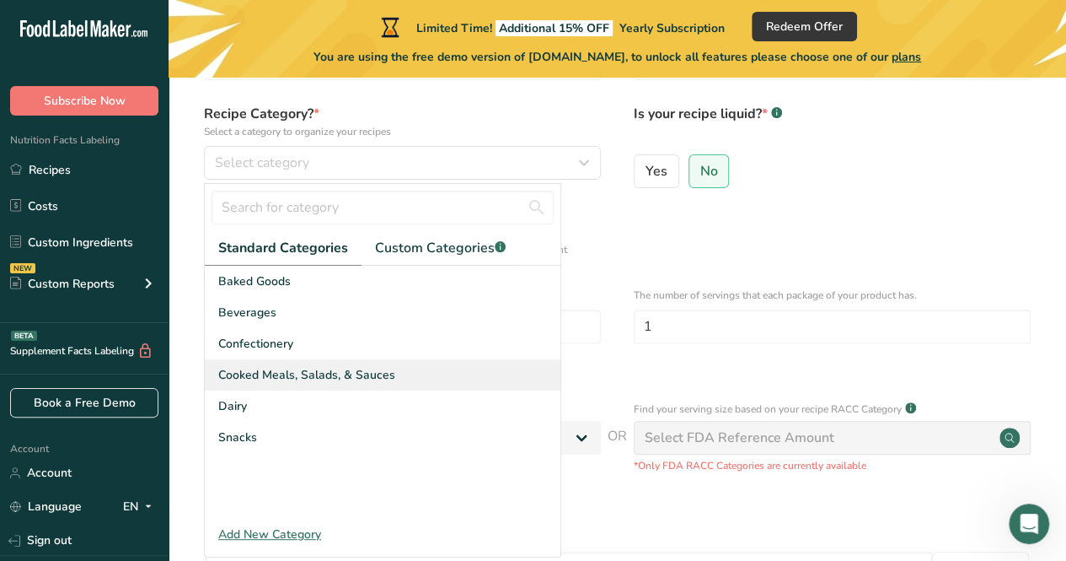
click at [271, 364] on div "Cooked Meals, Salads, & Sauces" at bounding box center [383, 374] width 356 height 31
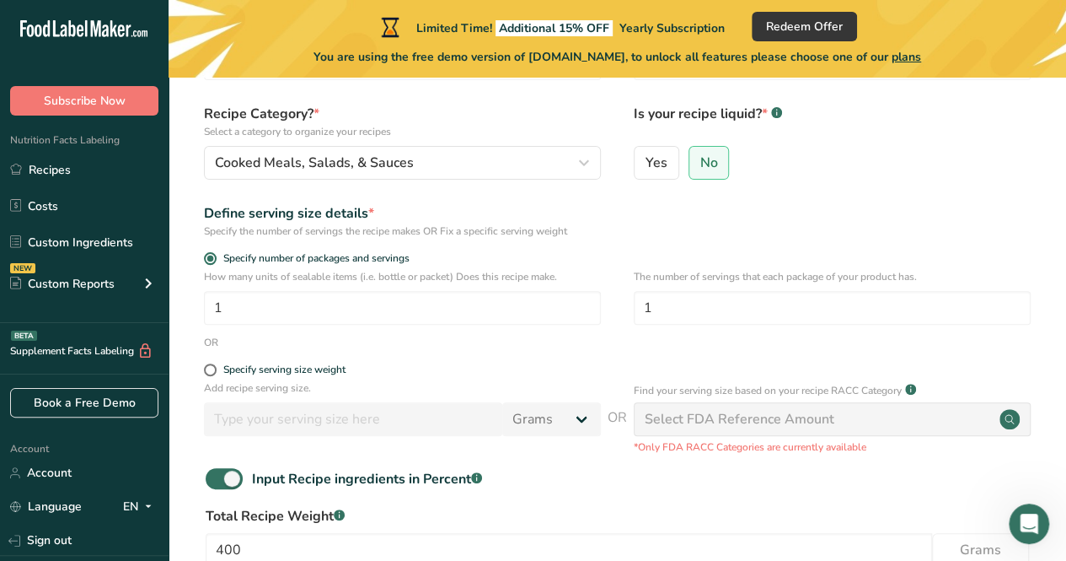
click at [246, 436] on div "Add recipe serving size. Grams kg mg mcg lb oz l mL fl oz tbsp tsp cup qt gallon" at bounding box center [402, 412] width 397 height 64
click at [584, 421] on div "Grams kg mg mcg lb oz l mL fl oz tbsp tsp cup qt gallon" at bounding box center [402, 419] width 397 height 34
click at [675, 311] on form "Recipe name * Sushi Recipe code .a-a{fill:#347362;}.b-a{fill:#fff;} Recipe Cate…" at bounding box center [618, 348] width 844 height 659
click at [675, 311] on input "1" at bounding box center [832, 308] width 397 height 34
type input "4"
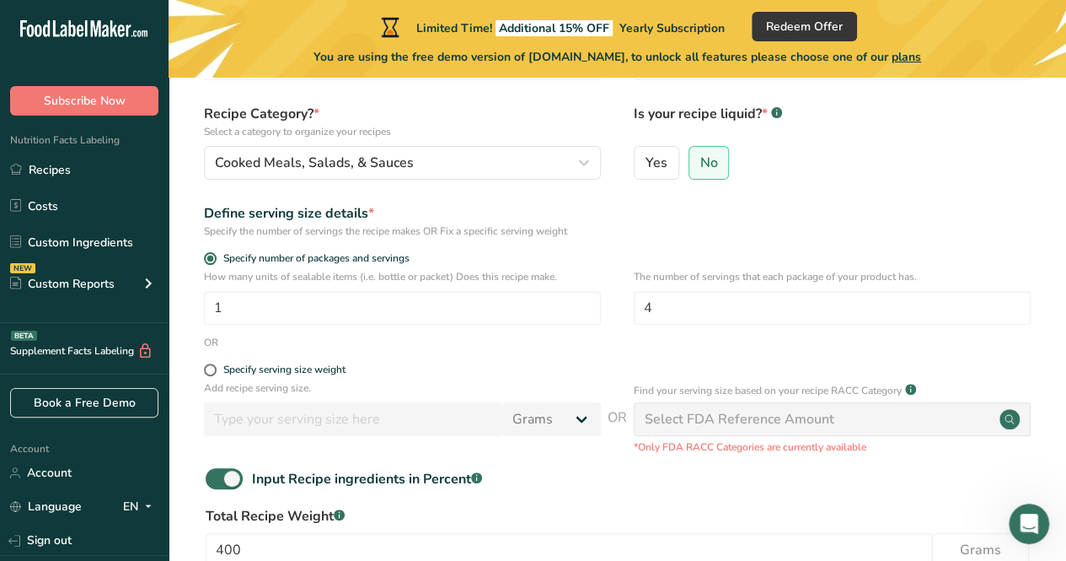
click at [693, 427] on div "Select FDA Reference Amount" at bounding box center [740, 419] width 190 height 20
click at [674, 304] on input "4" at bounding box center [832, 308] width 397 height 34
click at [690, 413] on div "Select FDA Reference Amount" at bounding box center [740, 419] width 190 height 20
click at [733, 420] on div "Select FDA Reference Amount" at bounding box center [740, 419] width 190 height 20
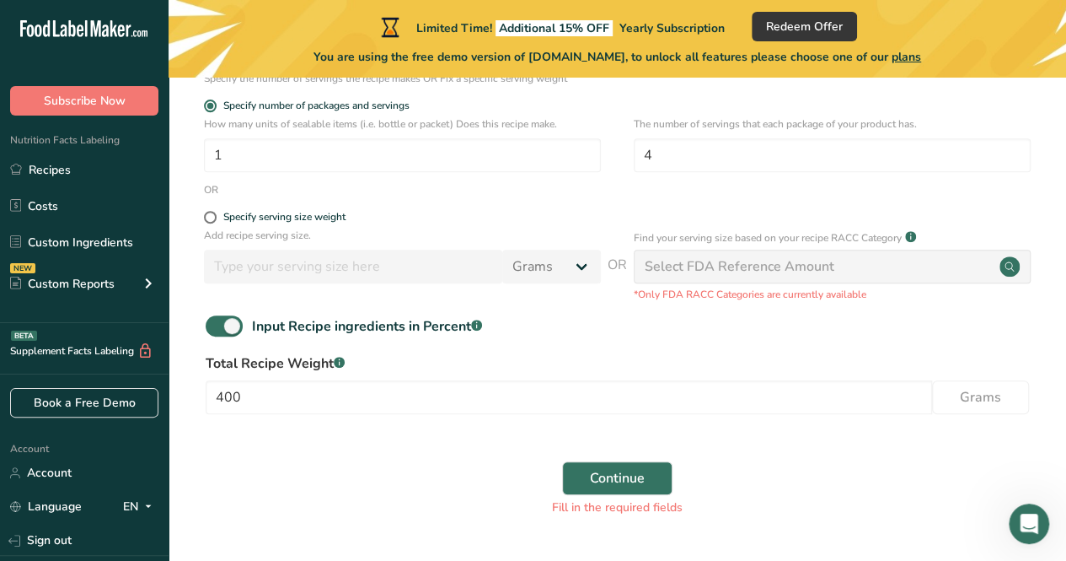
scroll to position [336, 0]
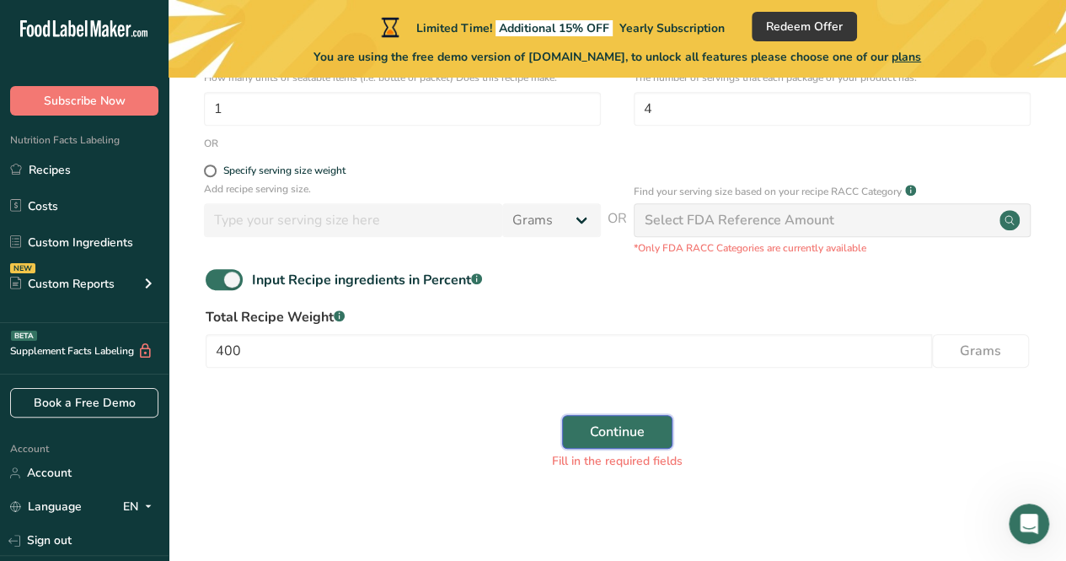
click at [620, 432] on span "Continue" at bounding box center [617, 432] width 55 height 20
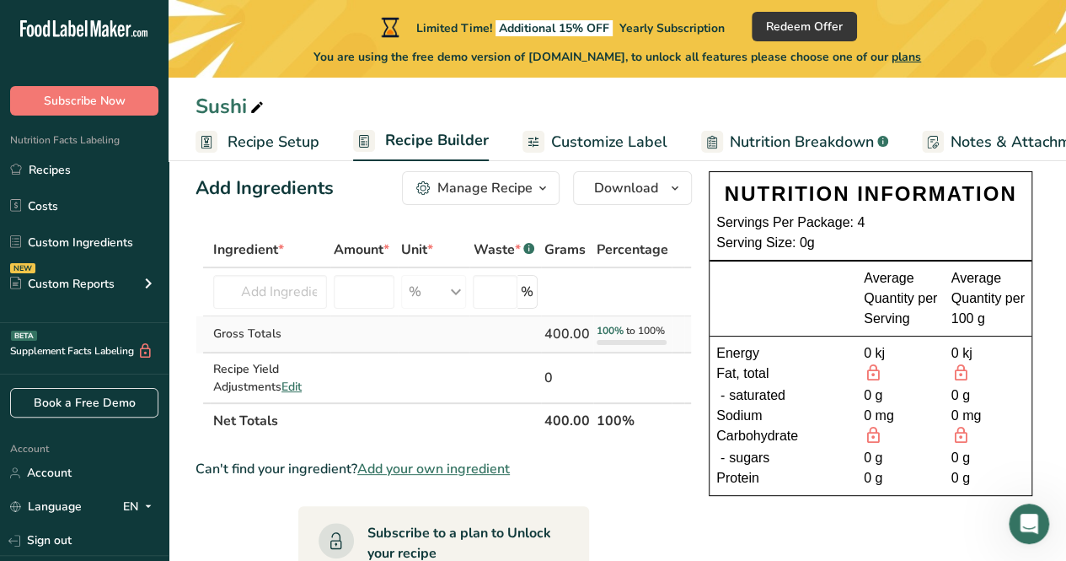
scroll to position [5, 0]
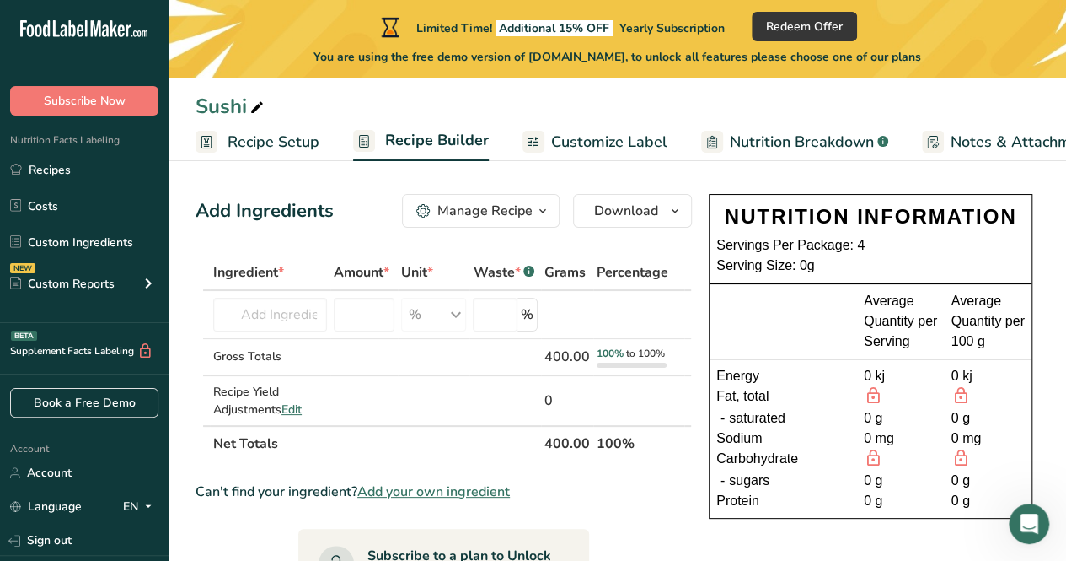
click at [538, 213] on icon "button" at bounding box center [542, 211] width 13 height 21
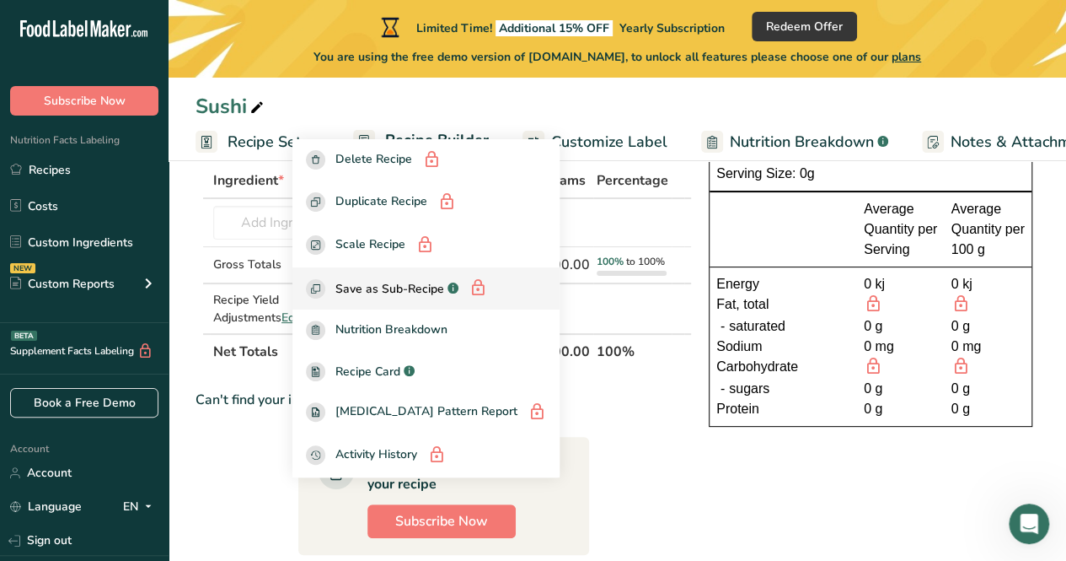
scroll to position [98, 0]
click at [609, 246] on td "100% to 100%" at bounding box center [632, 264] width 78 height 37
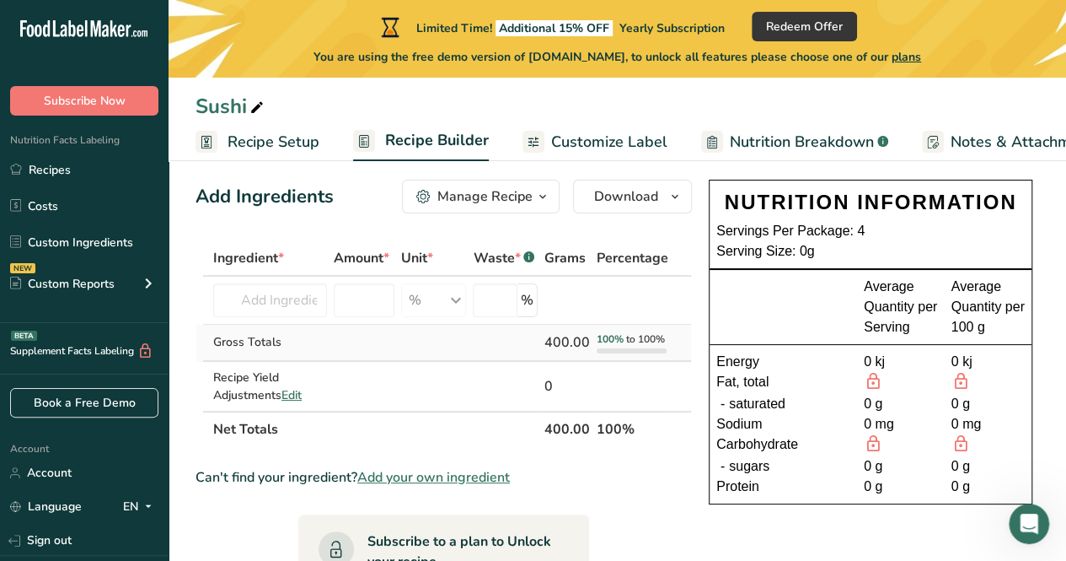
scroll to position [18, 0]
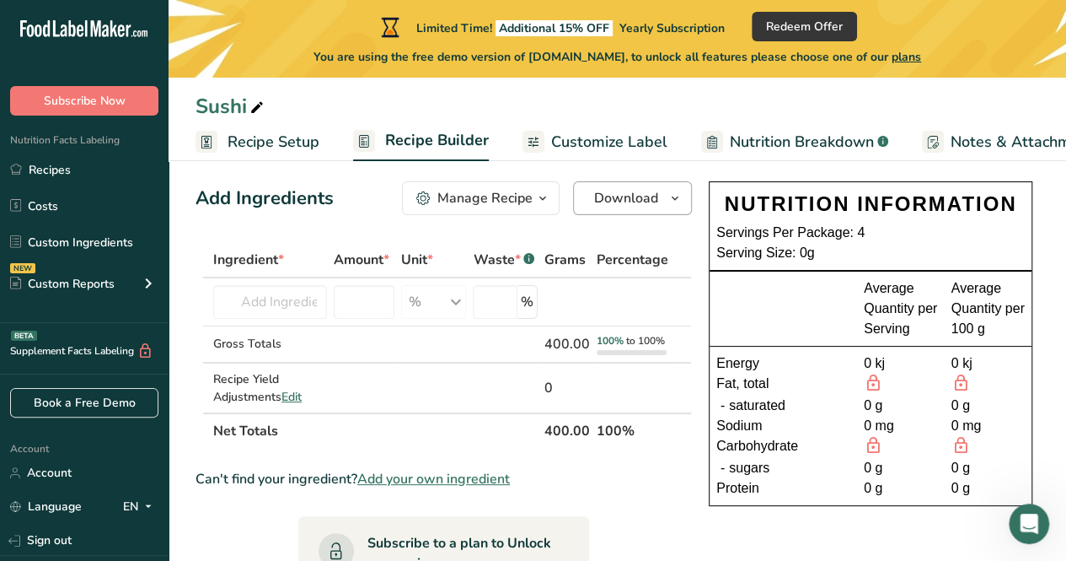
drag, startPoint x: 612, startPoint y: 258, endPoint x: 667, endPoint y: 195, distance: 83.7
click at [667, 195] on div "Add Ingredients Manage Recipe Delete Recipe Duplicate Recipe Scale Recipe Save …" at bounding box center [449, 568] width 507 height 786
click at [667, 195] on span "button" at bounding box center [675, 198] width 20 height 20
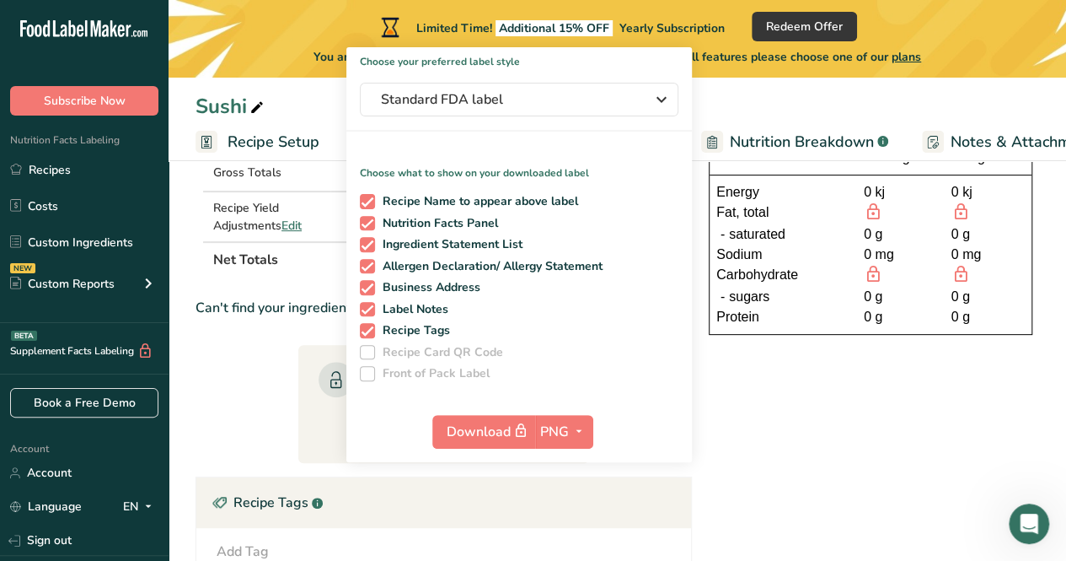
scroll to position [190, 0]
click at [283, 330] on section "Ingredient * Amount * Unit * Waste * .a-a{fill:#347362;}.b-a{fill:#fff;} Grams …" at bounding box center [444, 415] width 497 height 691
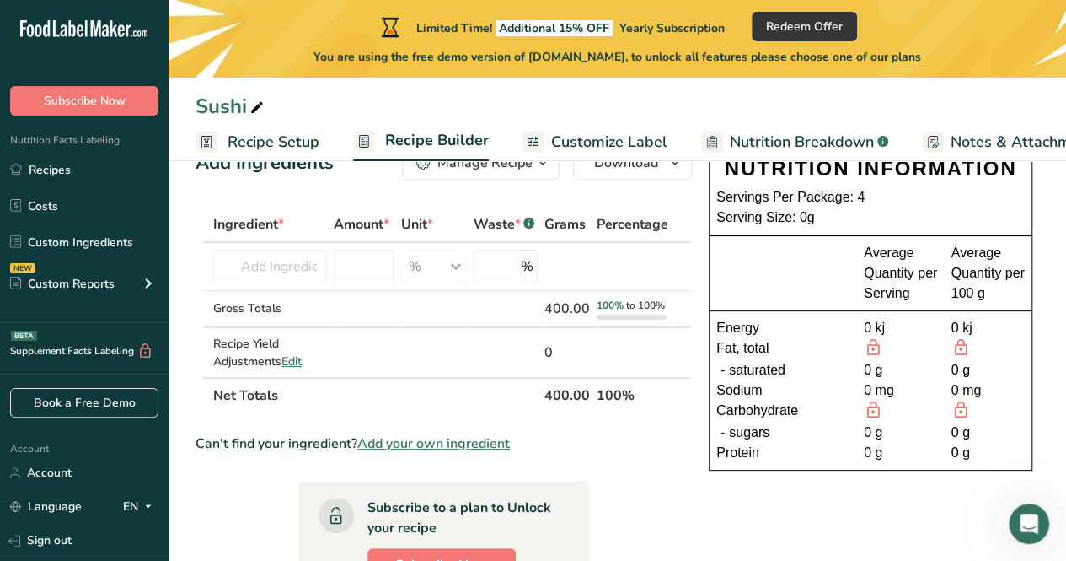
scroll to position [43, 0]
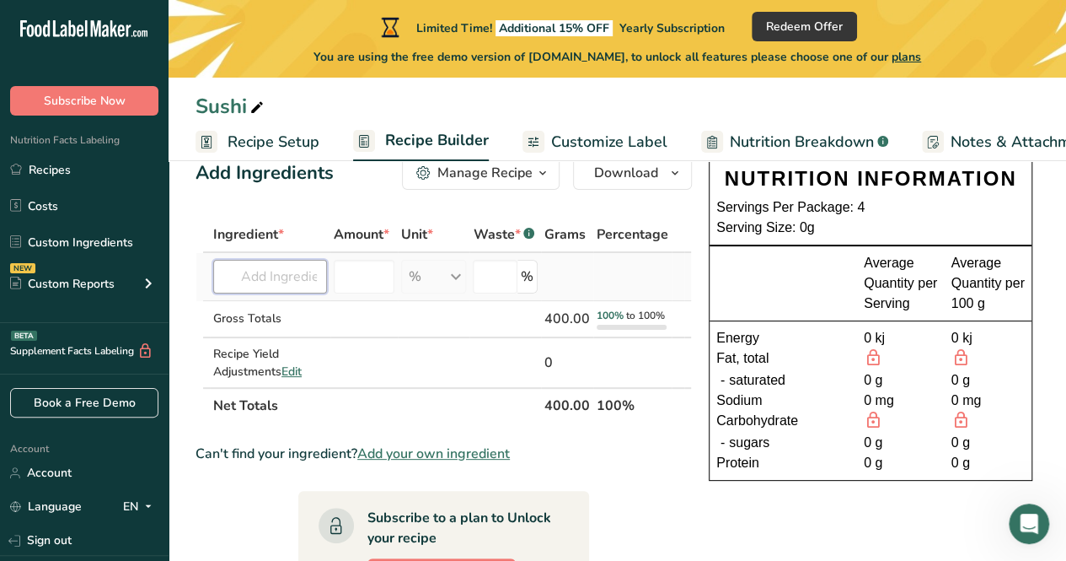
click at [268, 268] on input "text" at bounding box center [270, 277] width 114 height 34
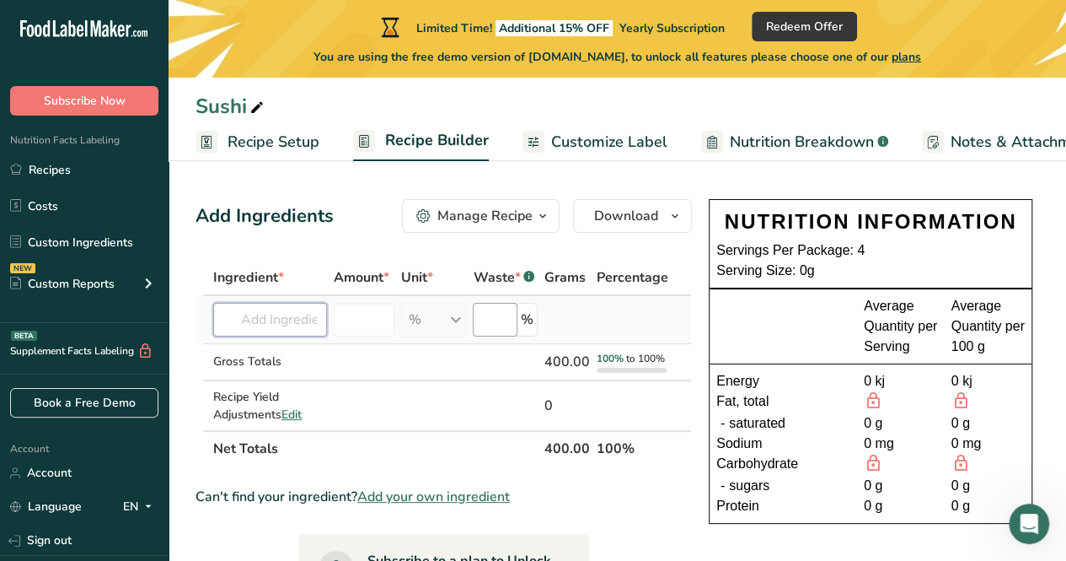
scroll to position [9, 0]
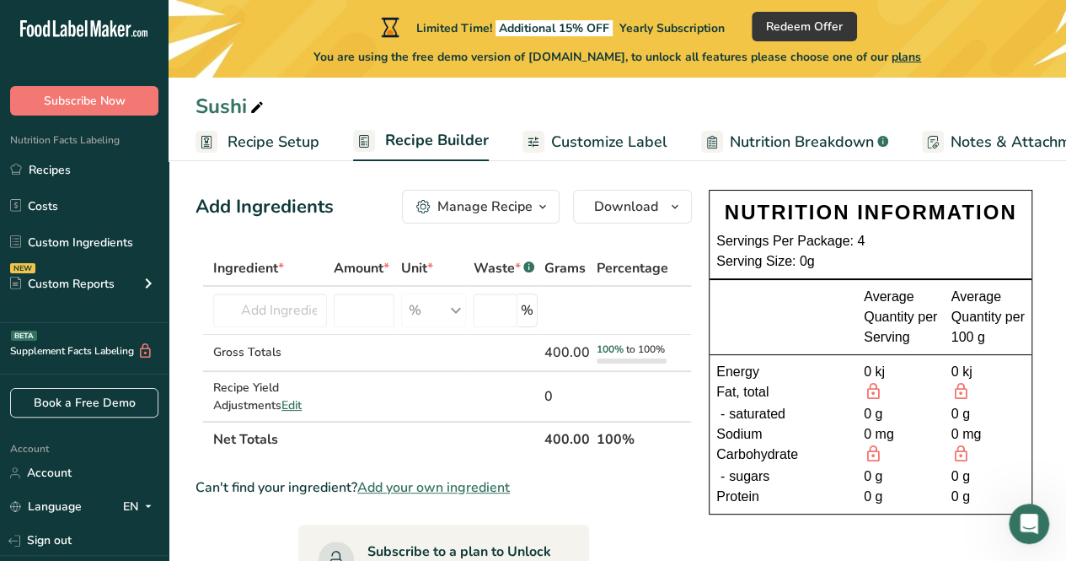
click at [840, 309] on div at bounding box center [791, 317] width 148 height 61
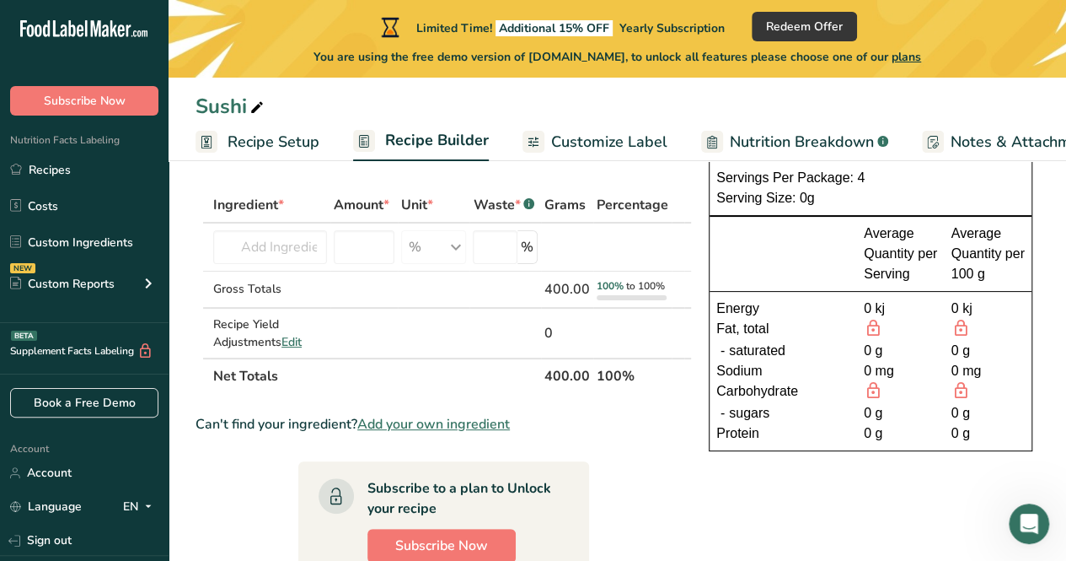
scroll to position [0, 0]
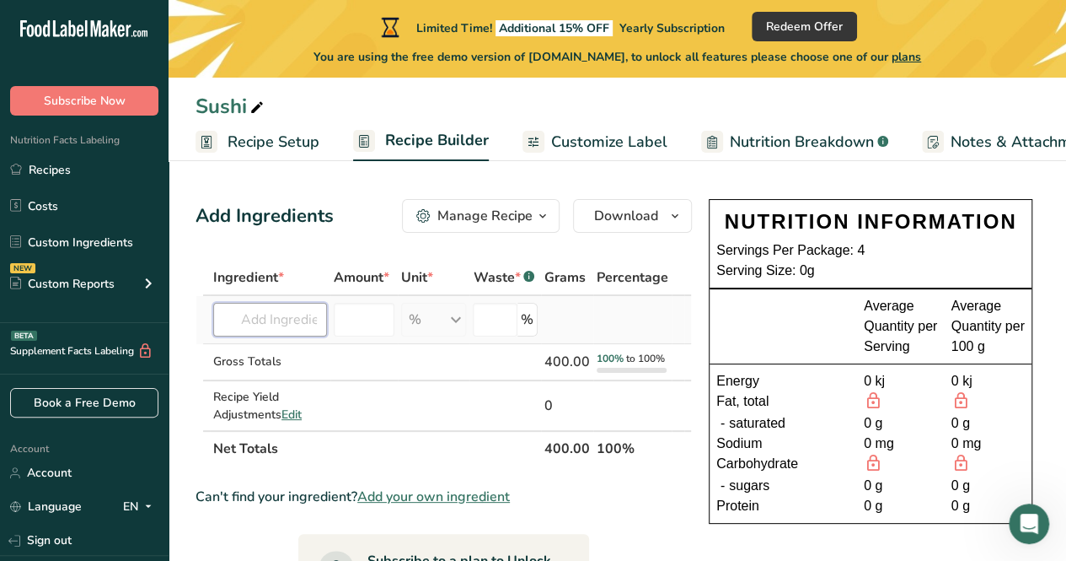
click at [252, 329] on input "text" at bounding box center [270, 320] width 114 height 34
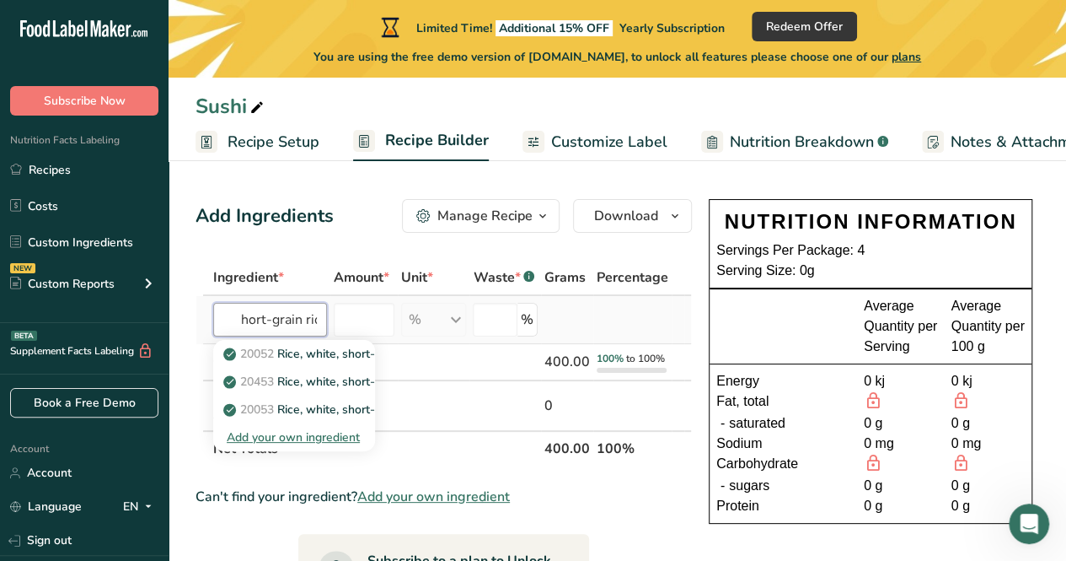
scroll to position [0, 81]
type input "uncooked short-grain rice"
click at [373, 304] on input "number" at bounding box center [365, 320] width 62 height 34
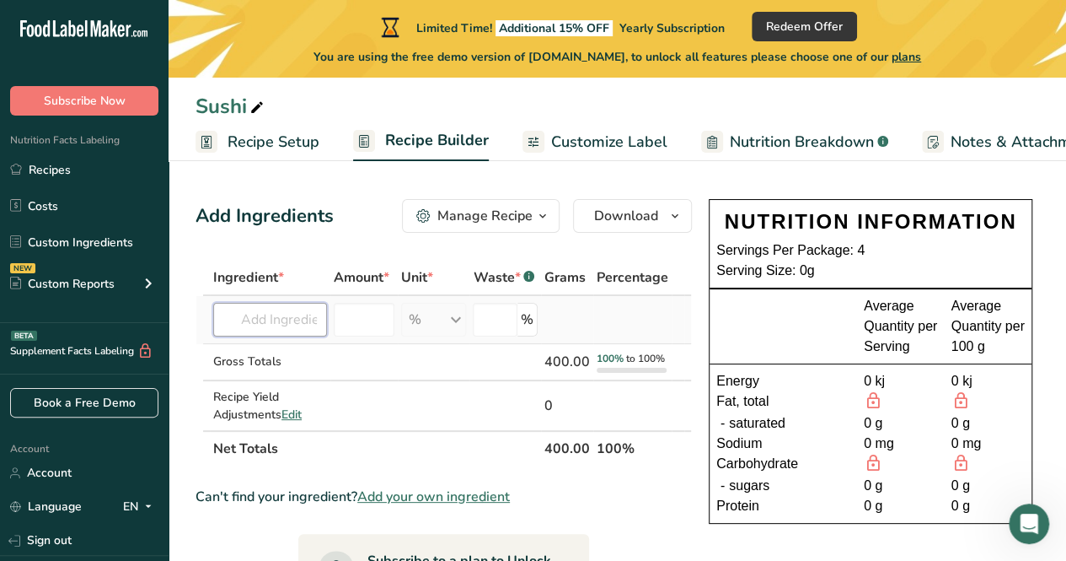
click at [294, 314] on input "text" at bounding box center [270, 320] width 114 height 34
click at [293, 313] on input "text" at bounding box center [270, 320] width 114 height 34
drag, startPoint x: 293, startPoint y: 313, endPoint x: 238, endPoint y: 330, distance: 58.1
click at [238, 330] on input "text" at bounding box center [270, 320] width 114 height 34
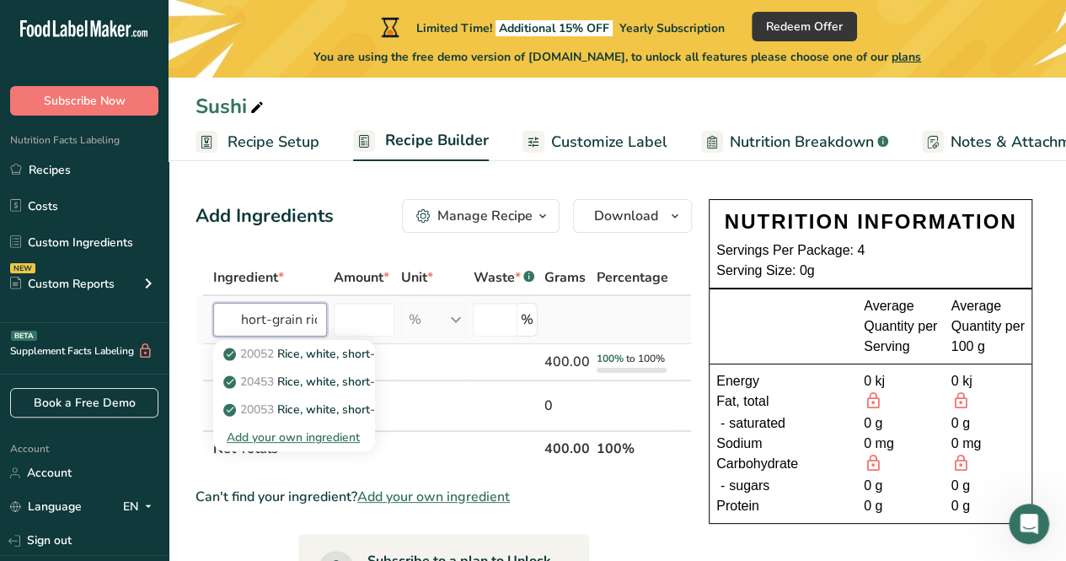
scroll to position [0, 81]
type input "uncooked short-grain rice"
click at [288, 358] on p "20052 Rice, white, short-grain, enriched, uncooked" at bounding box center [370, 354] width 286 height 18
type input "Rice, white, short-grain, enriched, uncooked"
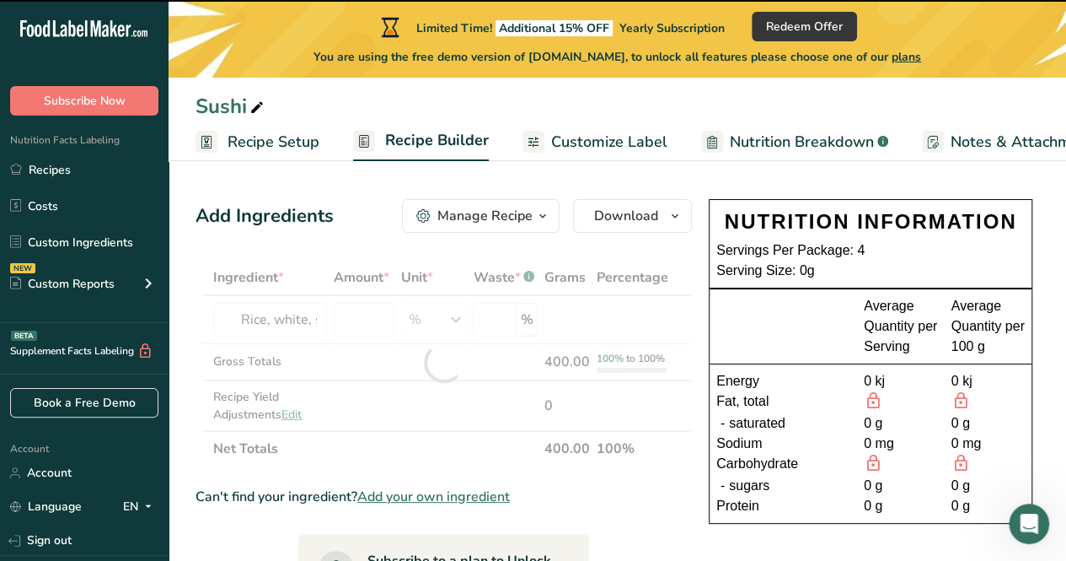
type input "0"
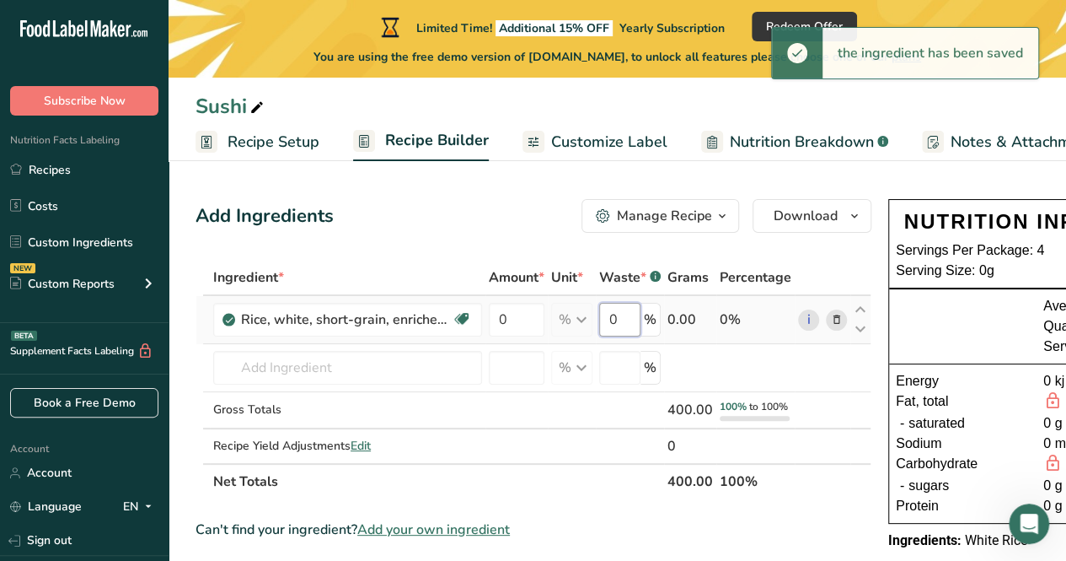
click at [620, 332] on input "0" at bounding box center [619, 320] width 41 height 34
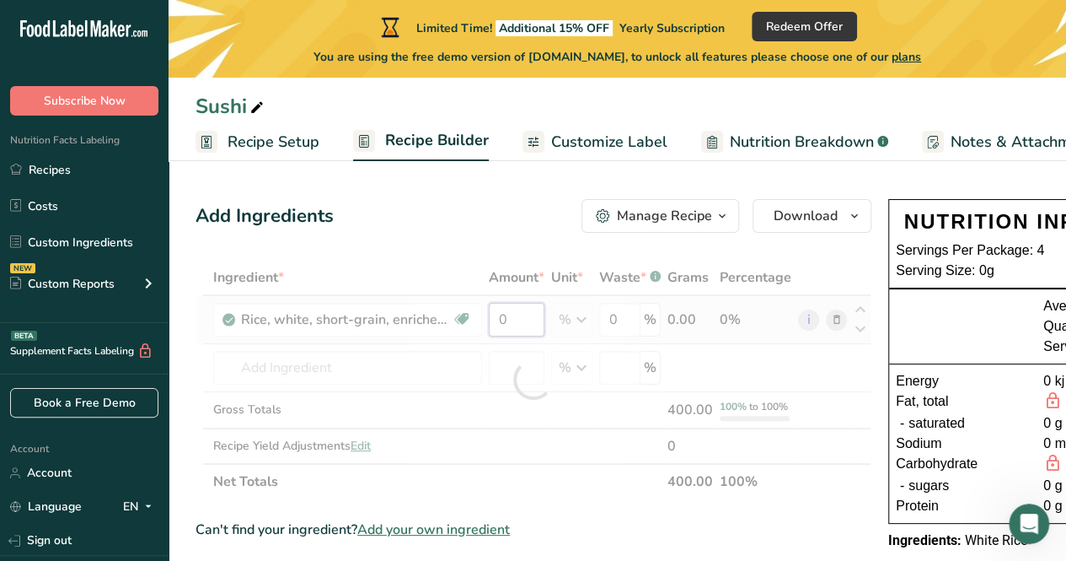
click at [529, 325] on div "Ingredient * Amount * Unit * Waste * .a-a{fill:#347362;}.b-a{fill:#fff;} Grams …" at bounding box center [534, 379] width 676 height 239
click at [581, 321] on div "Ingredient * Amount * Unit * Waste * .a-a{fill:#347362;}.b-a{fill:#fff;} Grams …" at bounding box center [534, 379] width 676 height 239
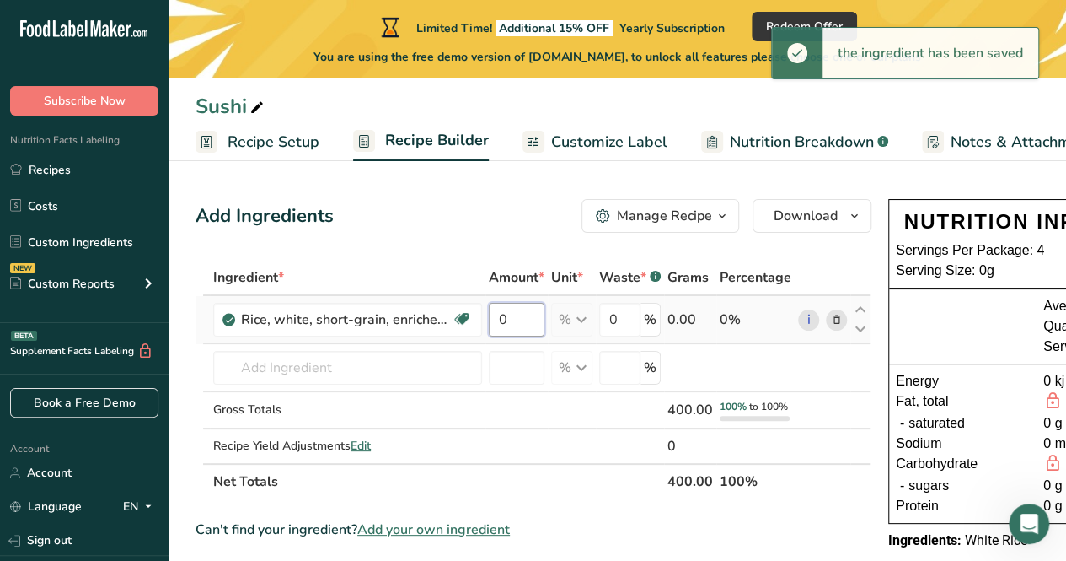
click at [520, 323] on input "0" at bounding box center [517, 320] width 56 height 34
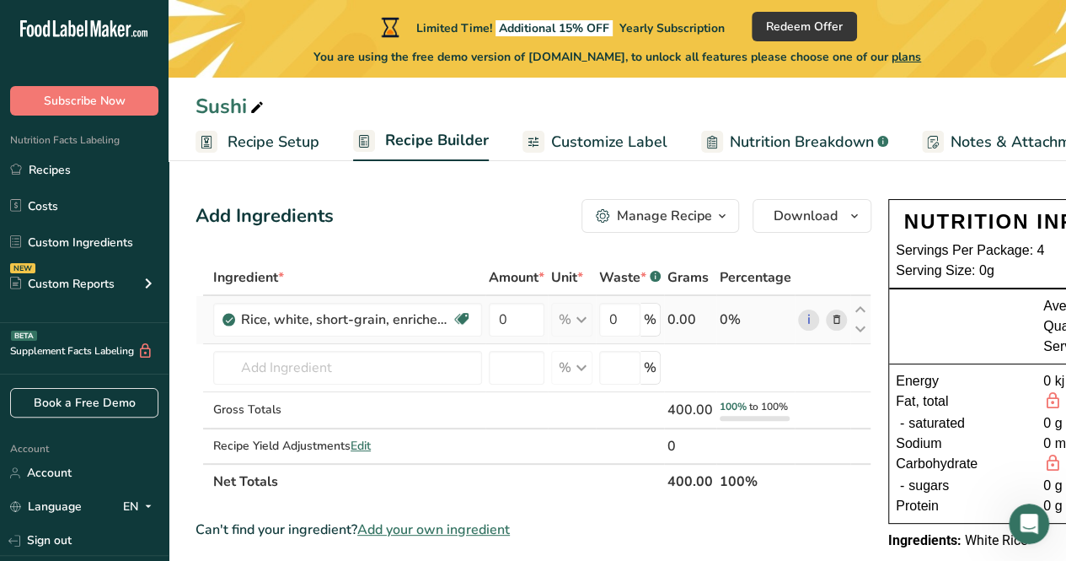
click at [584, 323] on div "Ingredient * Amount * Unit * Waste * .a-a{fill:#347362;}.b-a{fill:#fff;} Grams …" at bounding box center [534, 379] width 676 height 239
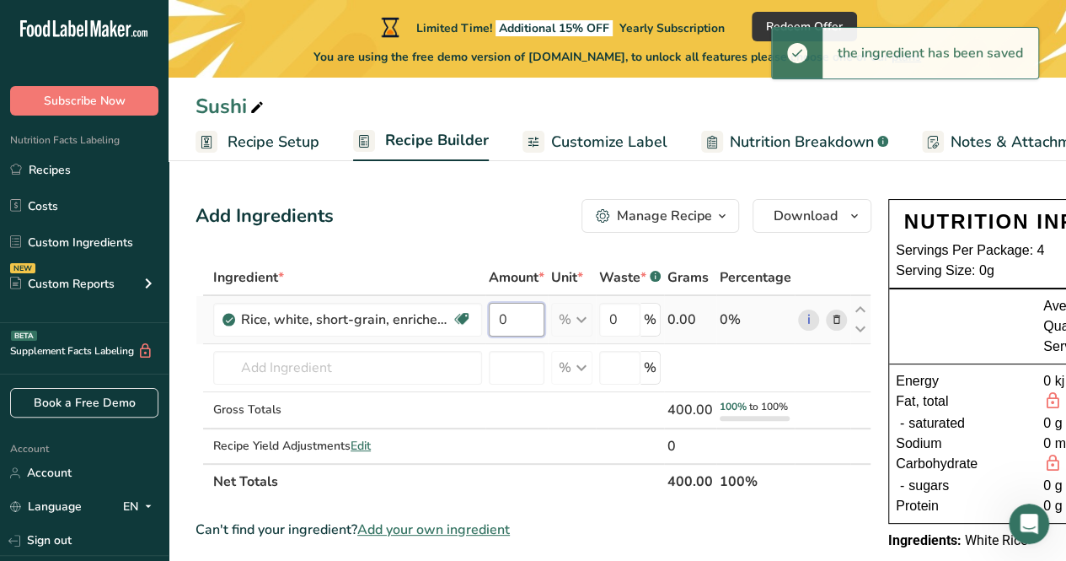
click at [517, 316] on input "0" at bounding box center [517, 320] width 56 height 34
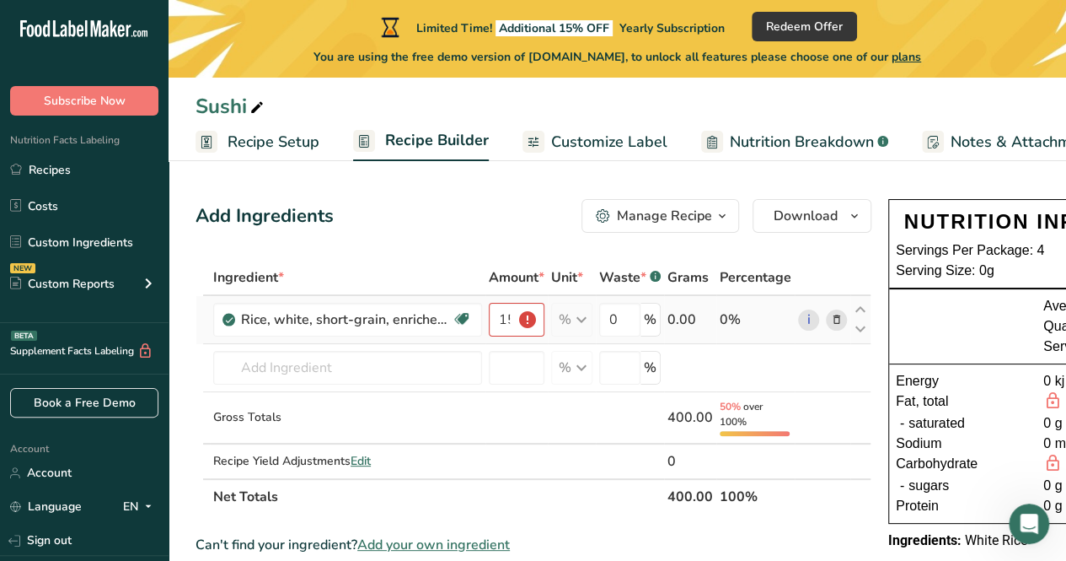
click at [583, 315] on div "% Portions 1 cup Weight Units g kg mg See more Volume Units l Volume units requ…" at bounding box center [571, 320] width 41 height 34
click at [571, 318] on div "% Portions 1 cup Weight Units g kg mg See more Volume Units l Volume units requ…" at bounding box center [571, 320] width 41 height 34
click at [576, 318] on div "% Portions 1 cup Weight Units g kg mg See more Volume Units l Volume units requ…" at bounding box center [571, 320] width 41 height 34
click at [585, 311] on div "% Portions 1 cup Weight Units g kg mg See more Volume Units l Volume units requ…" at bounding box center [571, 320] width 41 height 34
drag, startPoint x: 585, startPoint y: 311, endPoint x: 713, endPoint y: 411, distance: 162.2
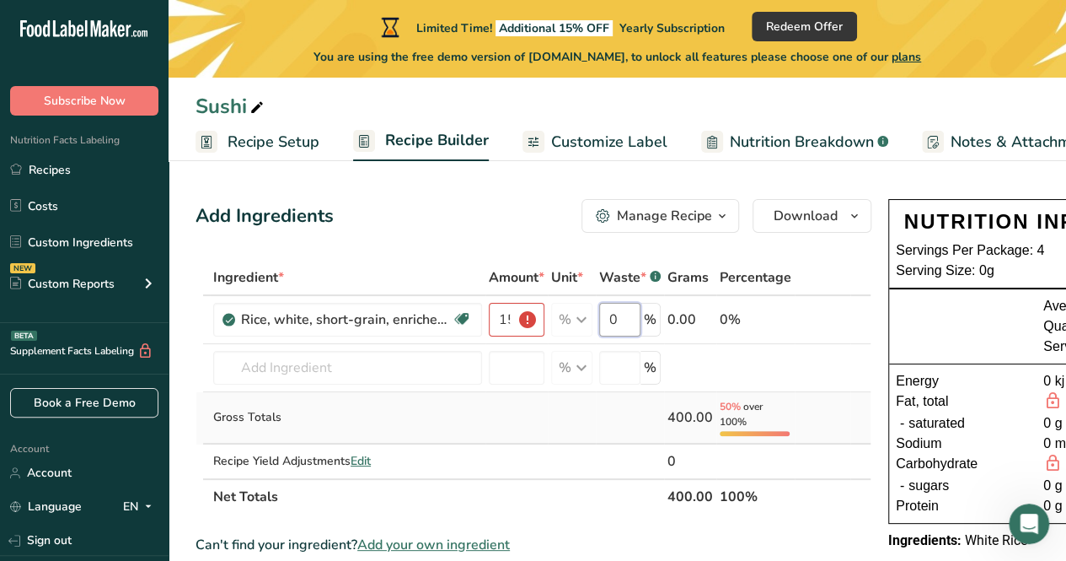
click at [713, 411] on tbody "Rice, white, short-grain, enriched, uncooked Dairy free Gluten free Vegan Veget…" at bounding box center [533, 387] width 674 height 182
click at [713, 411] on td "400.00" at bounding box center [690, 418] width 52 height 52
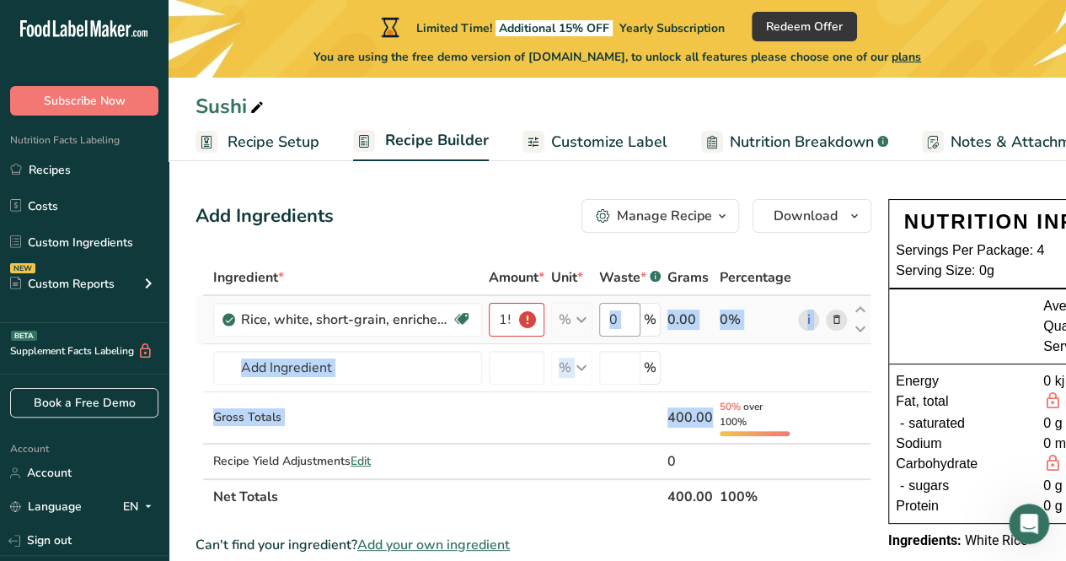
drag, startPoint x: 713, startPoint y: 411, endPoint x: 611, endPoint y: 304, distance: 147.3
click at [611, 304] on tbody "Rice, white, short-grain, enriched, uncooked Dairy free Gluten free Vegan Veget…" at bounding box center [533, 387] width 674 height 182
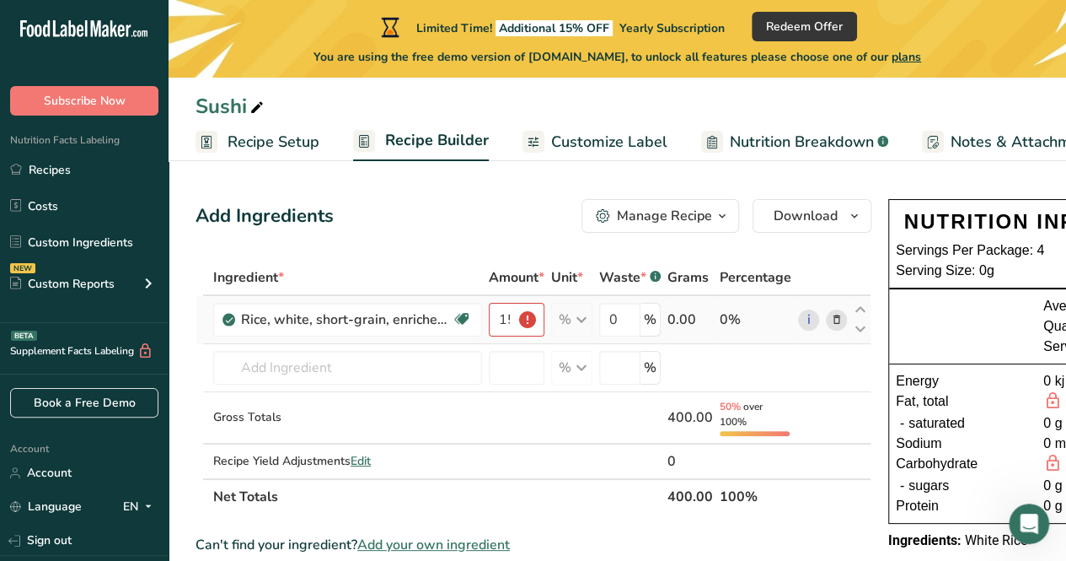
click at [582, 317] on div "% Portions 1 cup Weight Units g kg mg See more Volume Units l Volume units requ…" at bounding box center [571, 320] width 41 height 34
click at [580, 321] on div "% Portions 1 cup Weight Units g kg mg See more Volume Units l Volume units requ…" at bounding box center [571, 320] width 41 height 34
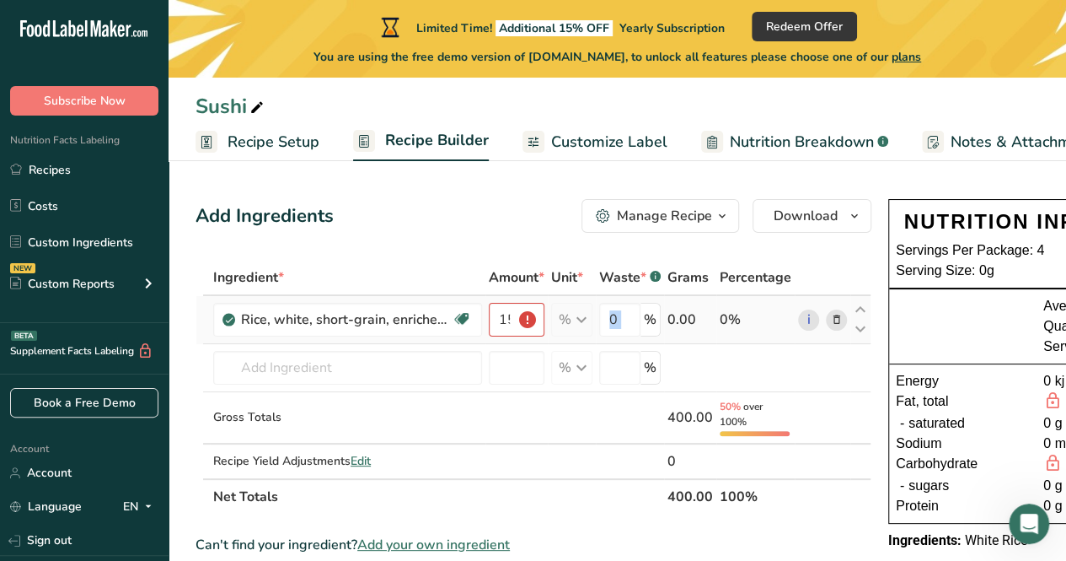
click at [580, 321] on div "% Portions 1 cup Weight Units g kg mg See more Volume Units l Volume units requ…" at bounding box center [571, 320] width 41 height 34
drag, startPoint x: 580, startPoint y: 321, endPoint x: 508, endPoint y: 325, distance: 72.6
click at [508, 325] on tr "Rice, white, short-grain, enriched, uncooked Dairy free Gluten free Vegan Veget…" at bounding box center [533, 320] width 674 height 48
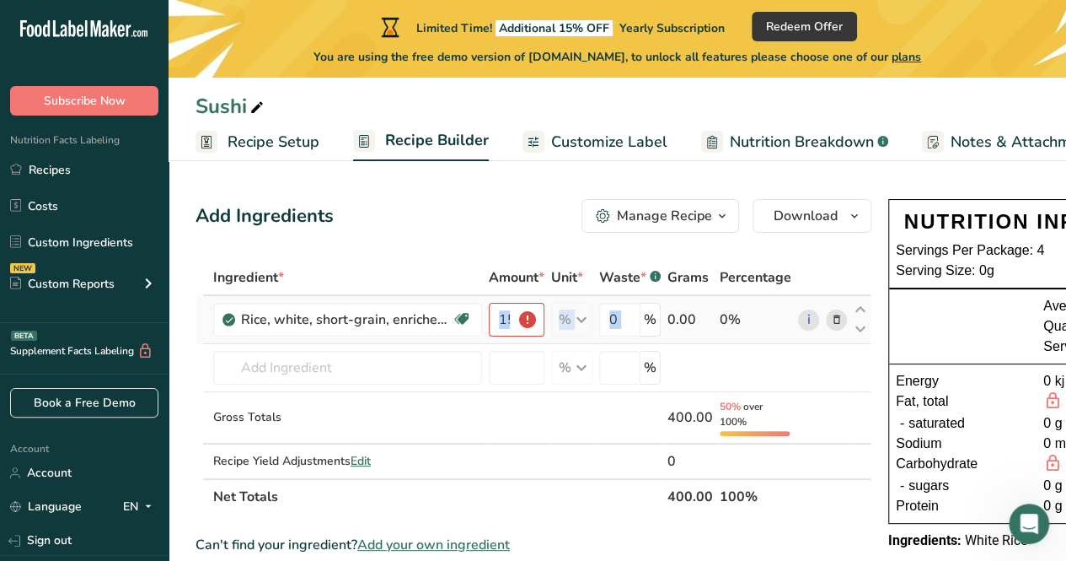
click at [622, 336] on td "0 %" at bounding box center [630, 320] width 68 height 48
click at [576, 306] on div "% Portions 1 cup Weight Units g kg mg See more Volume Units l Volume units requ…" at bounding box center [571, 320] width 41 height 34
click at [575, 323] on div "% Portions 1 cup Weight Units g kg mg See more Volume Units l Volume units requ…" at bounding box center [571, 320] width 41 height 34
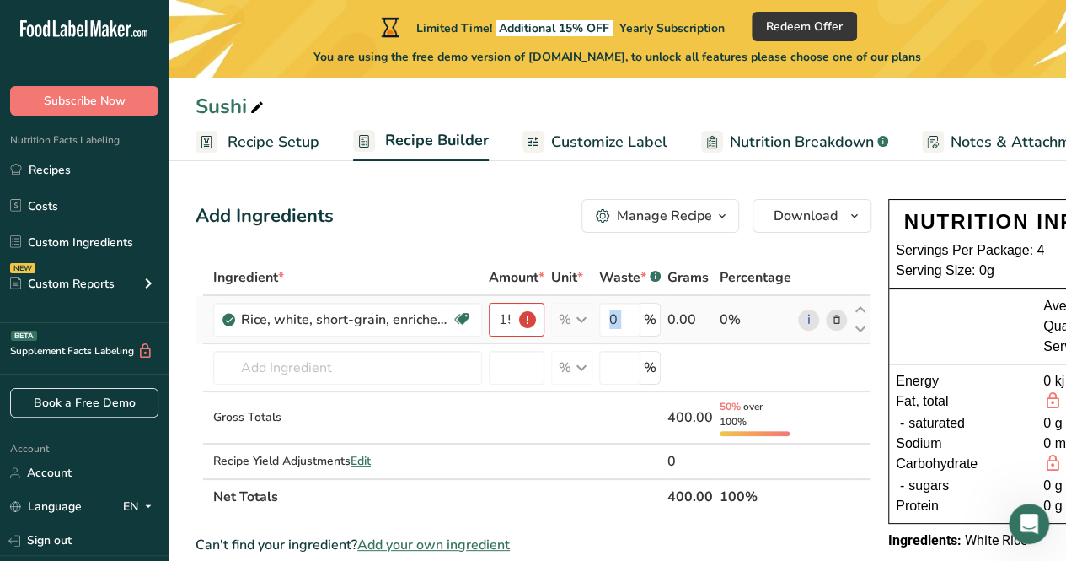
click at [575, 323] on div "% Portions 1 cup Weight Units g kg mg See more Volume Units l Volume units requ…" at bounding box center [571, 320] width 41 height 34
drag, startPoint x: 504, startPoint y: 318, endPoint x: 519, endPoint y: 320, distance: 15.3
click at [519, 320] on input "150" at bounding box center [517, 320] width 56 height 34
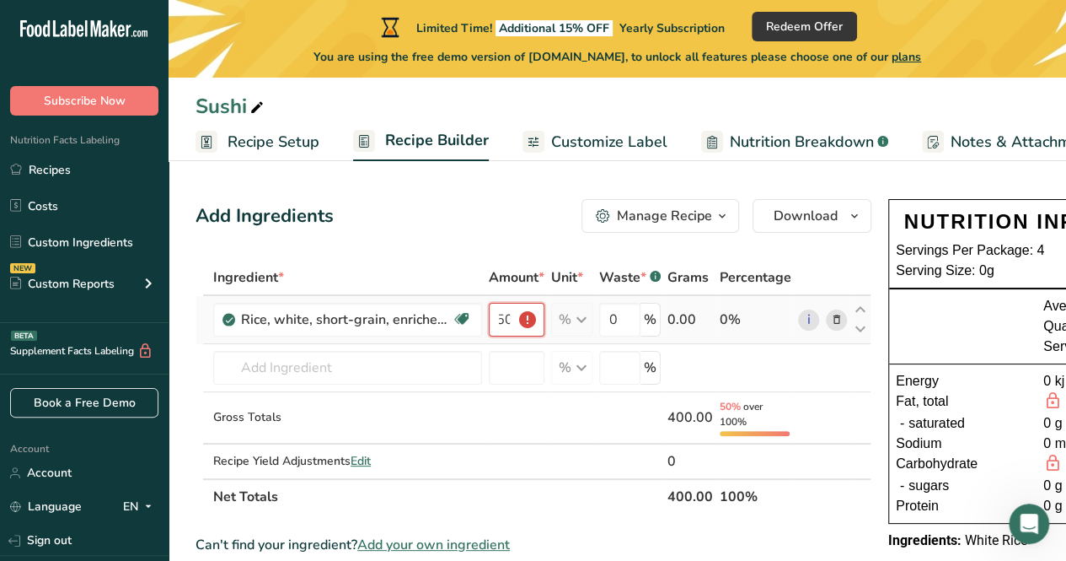
type input "1"
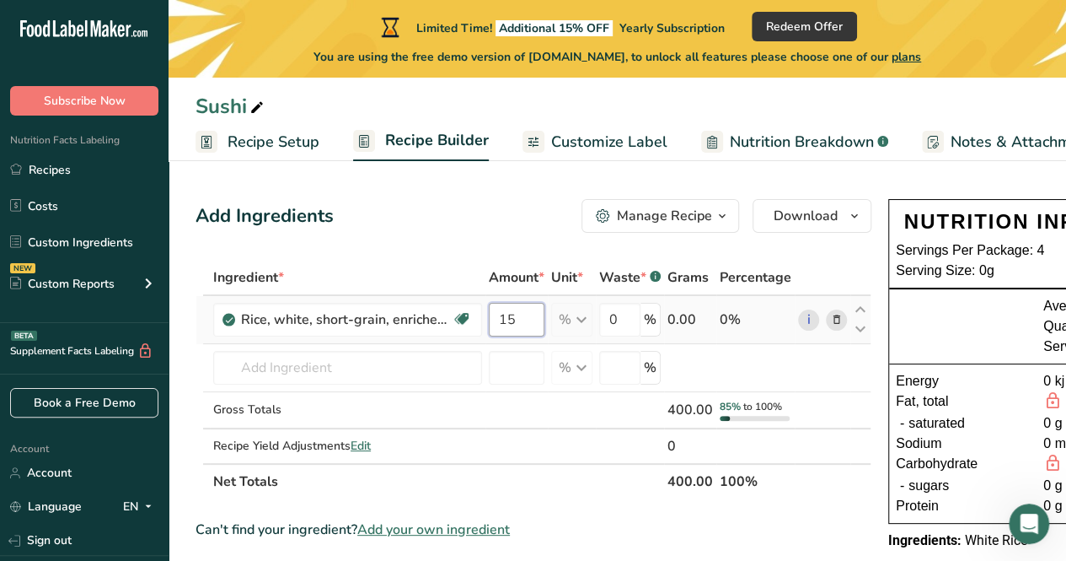
scroll to position [0, 0]
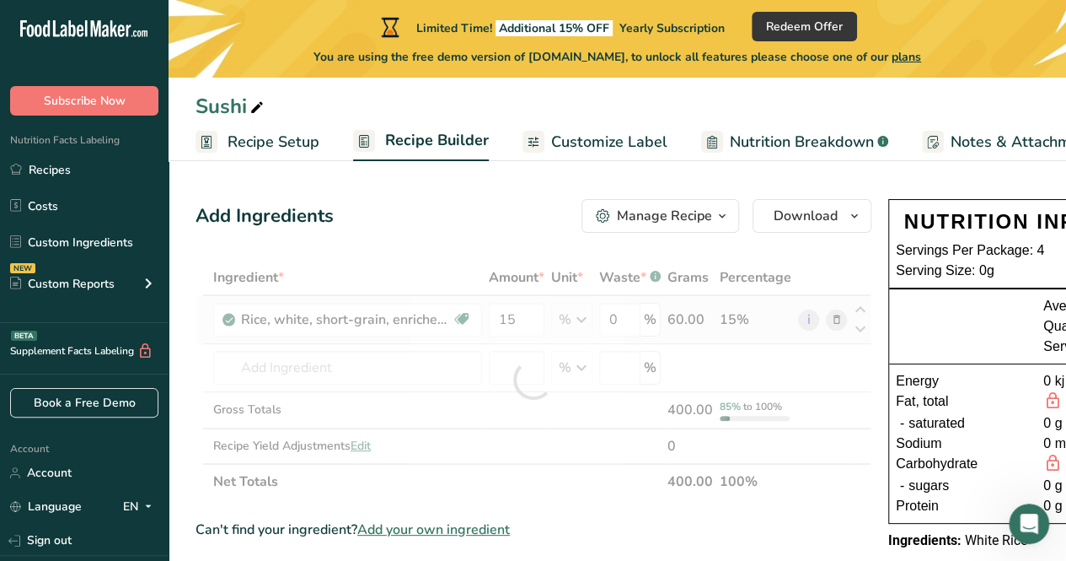
click at [575, 323] on div "Ingredient * Amount * Unit * Waste * .a-a{fill:#347362;}.b-a{fill:#fff;} Grams …" at bounding box center [534, 379] width 676 height 239
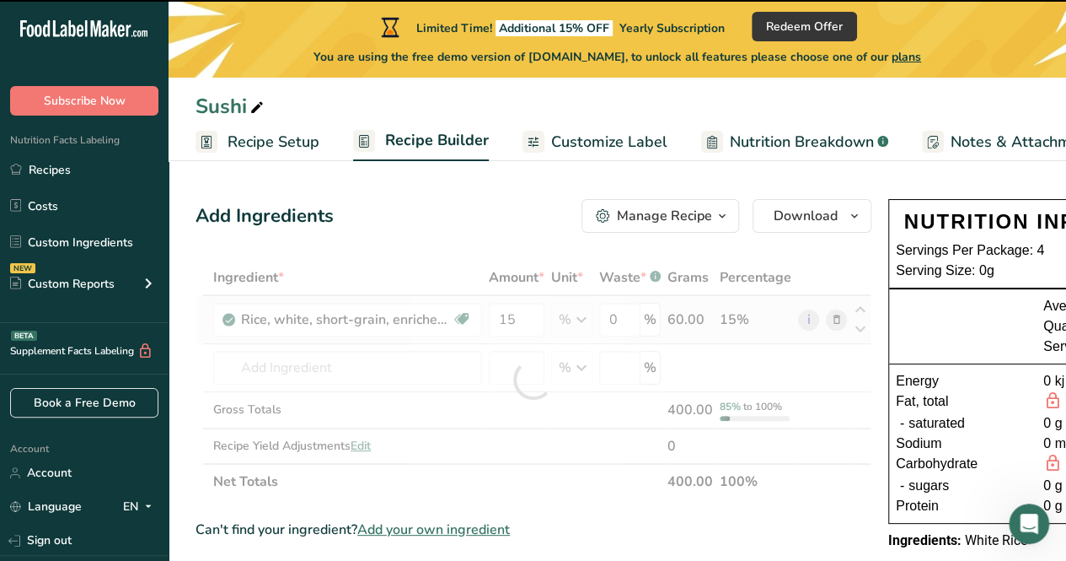
click at [575, 323] on div "% Portions 1 cup Weight Units g kg mg See more Volume Units l Volume units requ…" at bounding box center [571, 320] width 41 height 34
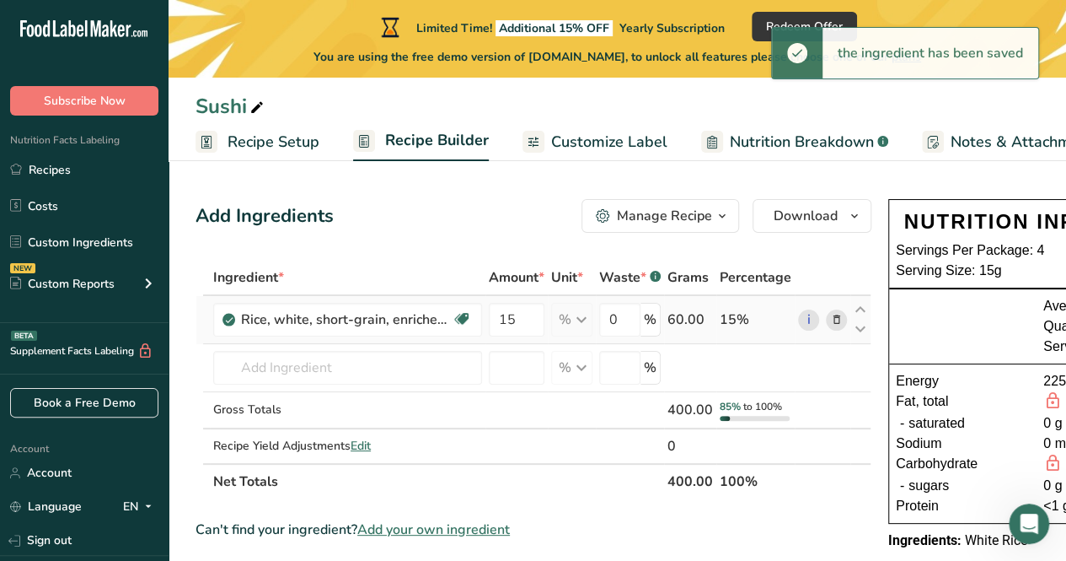
click at [575, 323] on div "% Portions 1 cup Weight Units g kg mg See more Volume Units l Volume units requ…" at bounding box center [571, 320] width 41 height 34
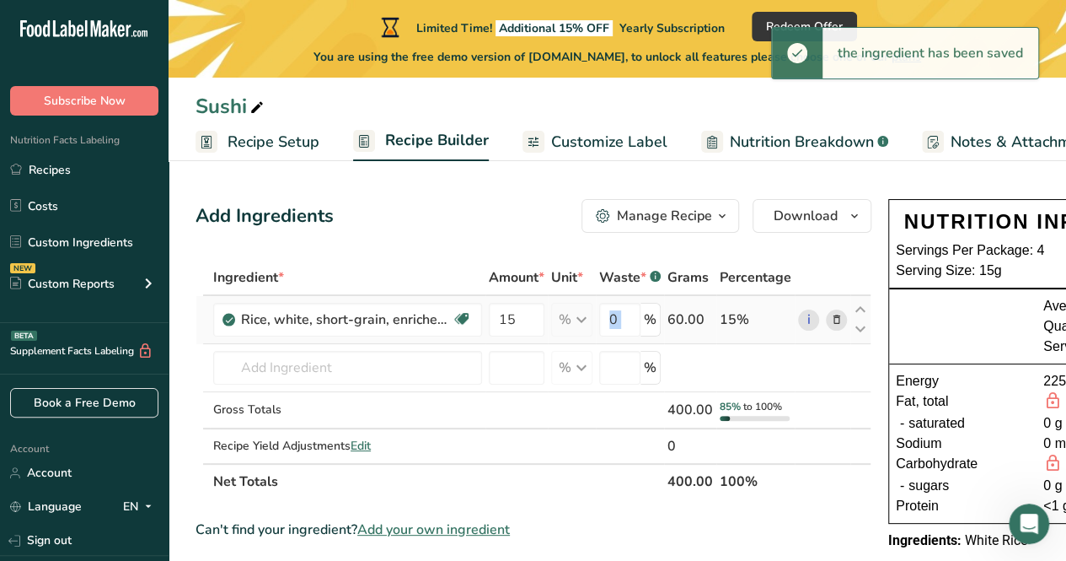
click at [575, 323] on div "% Portions 1 cup Weight Units g kg mg See more Volume Units l Volume units requ…" at bounding box center [571, 320] width 41 height 34
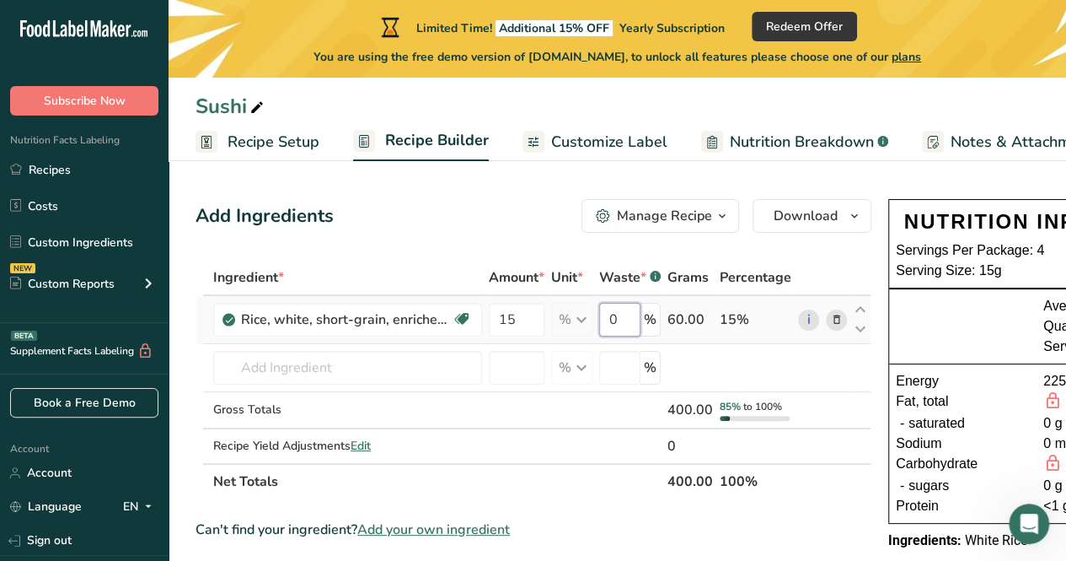
drag, startPoint x: 575, startPoint y: 323, endPoint x: 656, endPoint y: 310, distance: 81.9
click at [656, 310] on tr "Rice, white, short-grain, enriched, uncooked Dairy free Gluten free Vegan Veget…" at bounding box center [533, 320] width 674 height 48
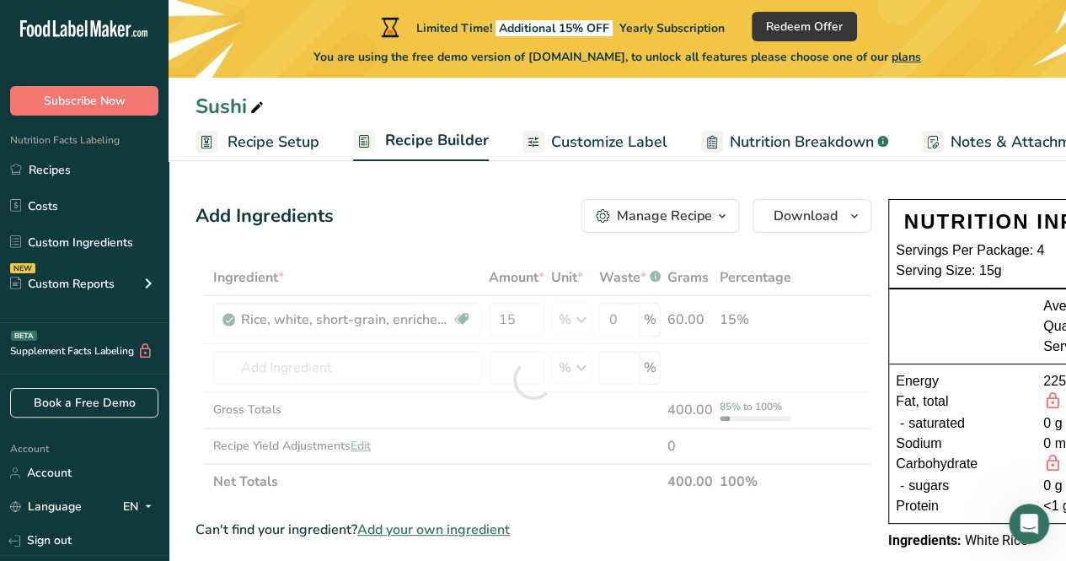
drag, startPoint x: 656, startPoint y: 310, endPoint x: 619, endPoint y: 311, distance: 37.1
click at [619, 311] on div "Ingredient * Amount * Unit * Waste * .a-a{fill:#347362;}.b-a{fill:#fff;} Grams …" at bounding box center [534, 379] width 676 height 239
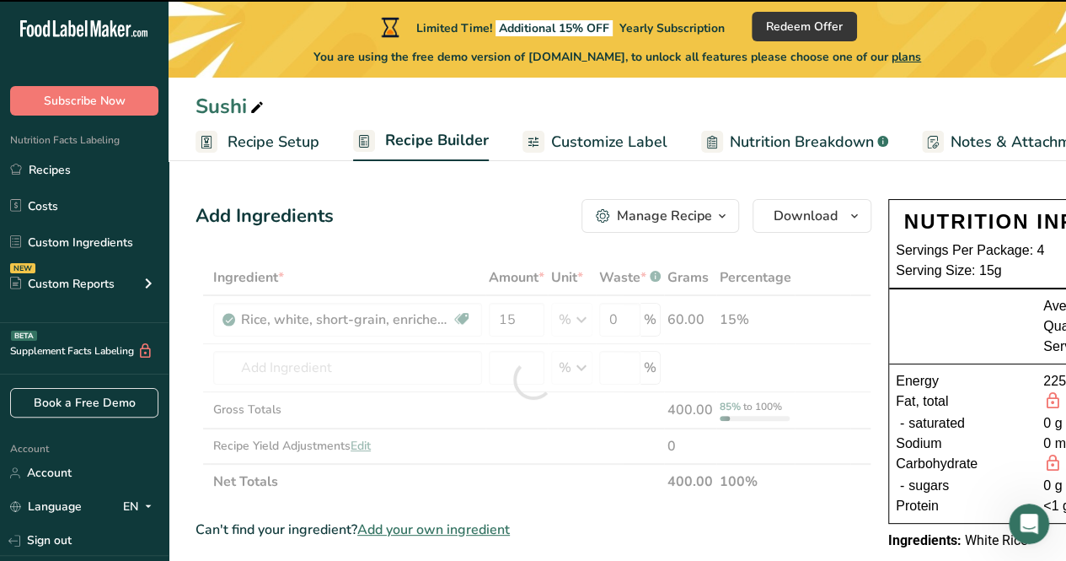
drag, startPoint x: 619, startPoint y: 311, endPoint x: 686, endPoint y: 316, distance: 67.6
click at [686, 316] on div at bounding box center [534, 379] width 676 height 239
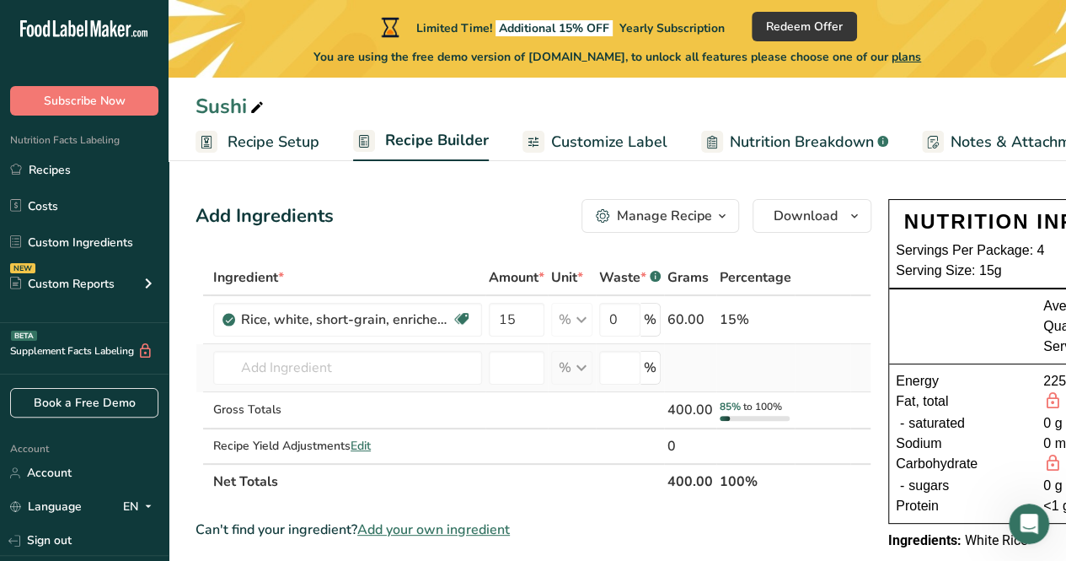
click at [582, 374] on div "% Weight Units g kg mg See more Volume Units l Volume units require a density c…" at bounding box center [571, 368] width 41 height 34
drag, startPoint x: 584, startPoint y: 339, endPoint x: 572, endPoint y: 325, distance: 19.1
click at [572, 325] on td "% Portions 1 cup Weight Units g kg mg See more Volume Units l Volume units requ…" at bounding box center [572, 320] width 48 height 48
click at [527, 330] on input "15" at bounding box center [517, 320] width 56 height 34
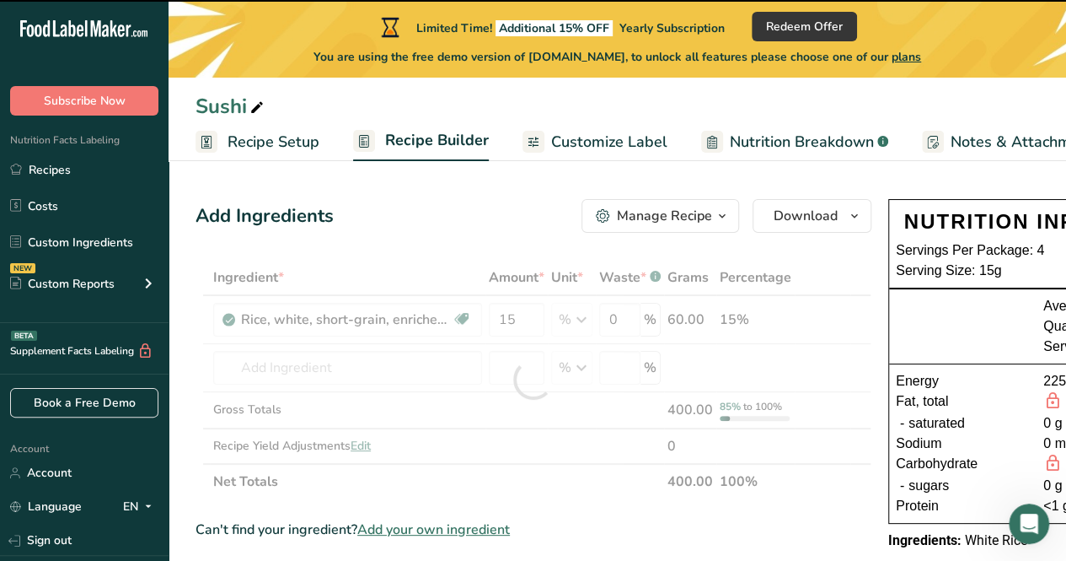
drag, startPoint x: 368, startPoint y: 191, endPoint x: 415, endPoint y: 155, distance: 58.9
click at [415, 155] on link "Recipe Builder" at bounding box center [421, 141] width 136 height 40
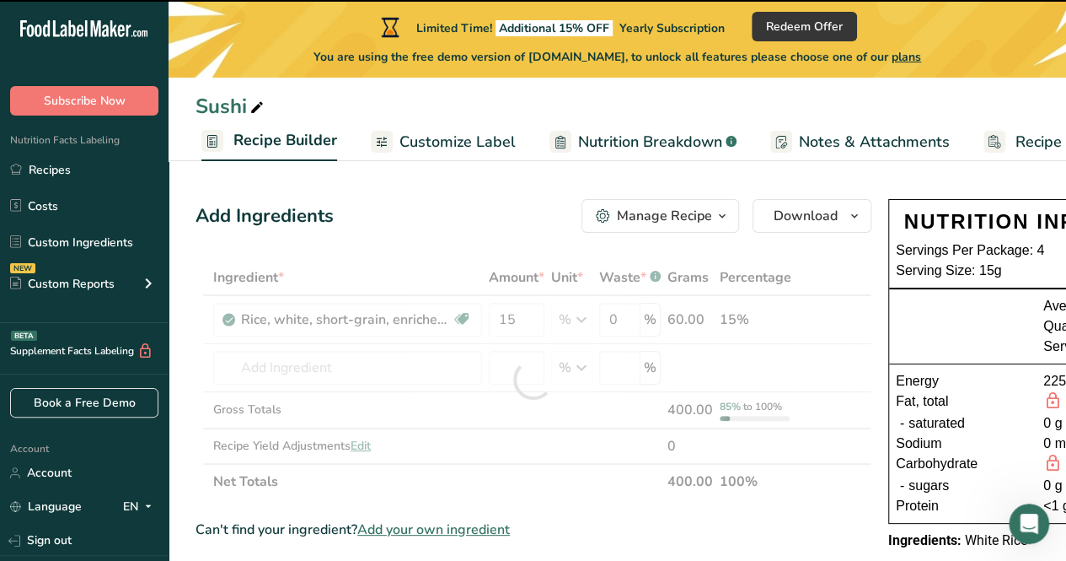
scroll to position [0, 163]
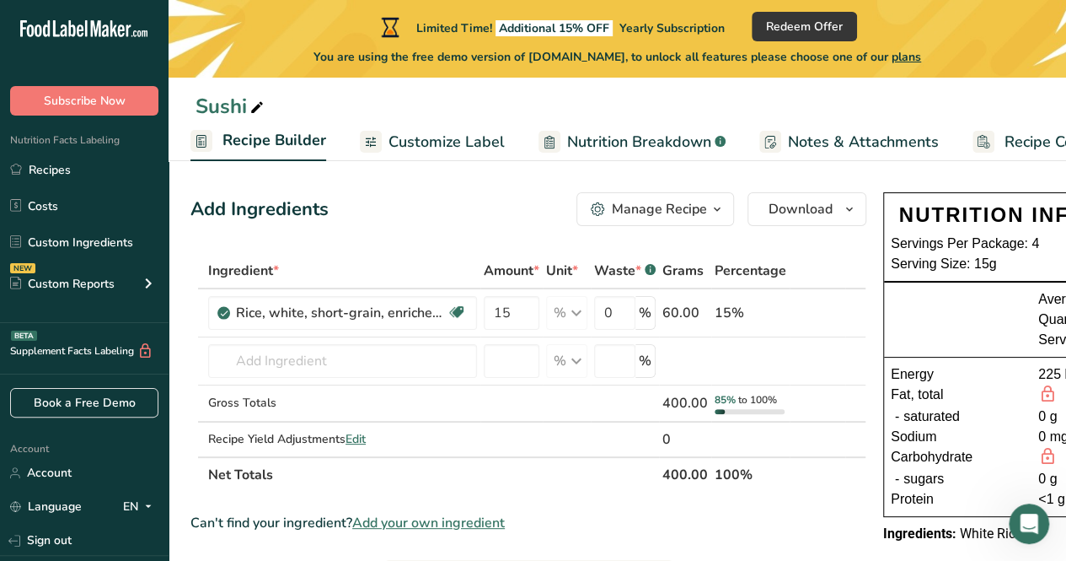
scroll to position [0, 0]
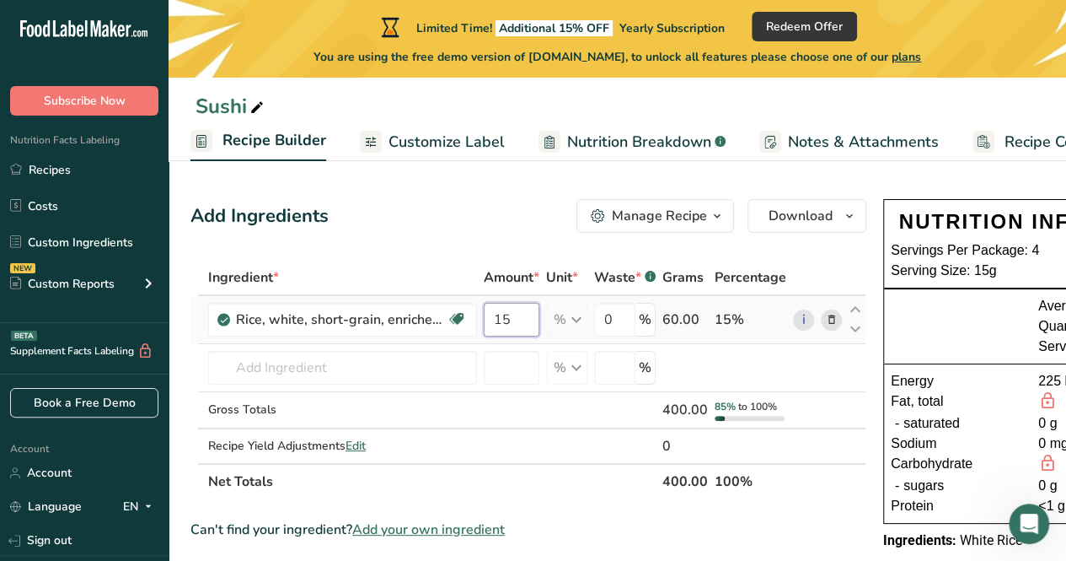
click at [533, 310] on input "15" at bounding box center [512, 320] width 56 height 34
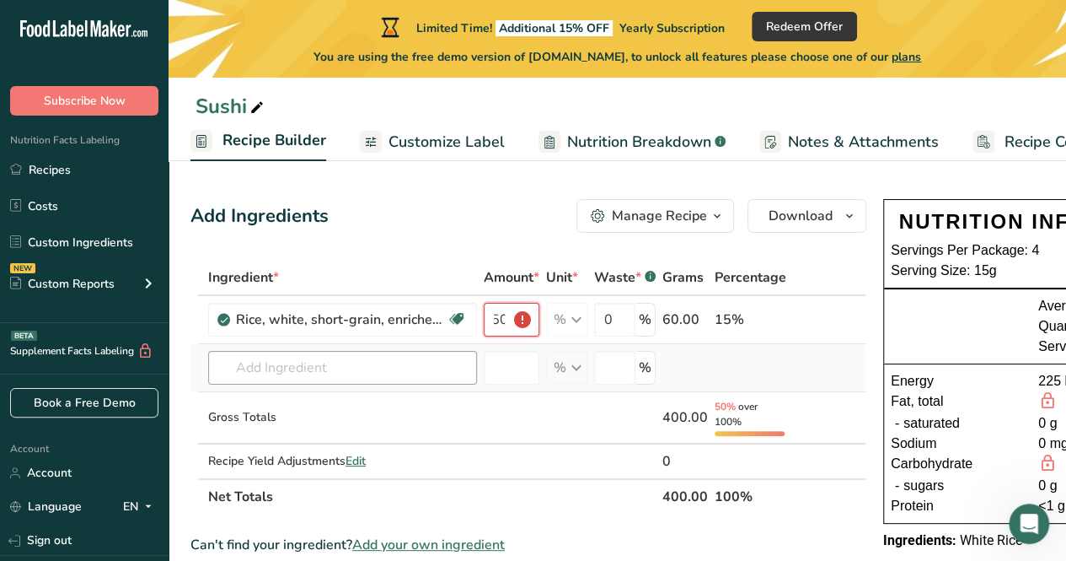
type input "150"
click at [421, 360] on input "text" at bounding box center [342, 368] width 269 height 34
click at [855, 334] on icon at bounding box center [856, 329] width 20 height 13
click at [701, 323] on div "60.00" at bounding box center [686, 319] width 46 height 20
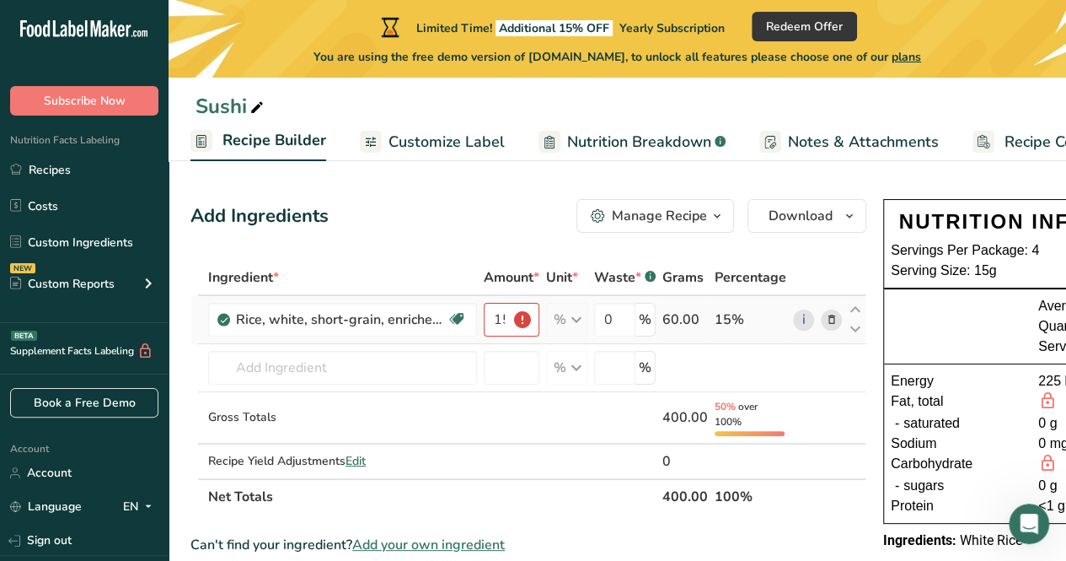
drag, startPoint x: 739, startPoint y: 309, endPoint x: 646, endPoint y: 308, distance: 93.6
click at [646, 308] on tr "Rice, white, short-grain, enriched, uncooked Dairy free Gluten free Vegan Veget…" at bounding box center [528, 320] width 674 height 48
click at [646, 308] on div "0 %" at bounding box center [625, 320] width 62 height 34
click at [629, 320] on input "0" at bounding box center [614, 320] width 41 height 34
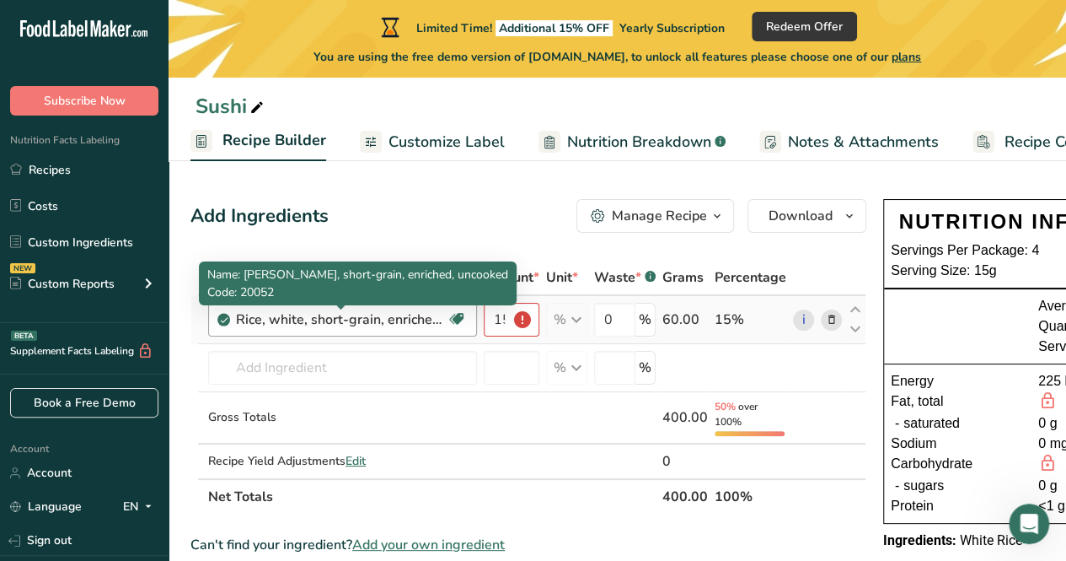
click at [269, 325] on div "Rice, white, short-grain, enriched, uncooked" at bounding box center [341, 319] width 211 height 20
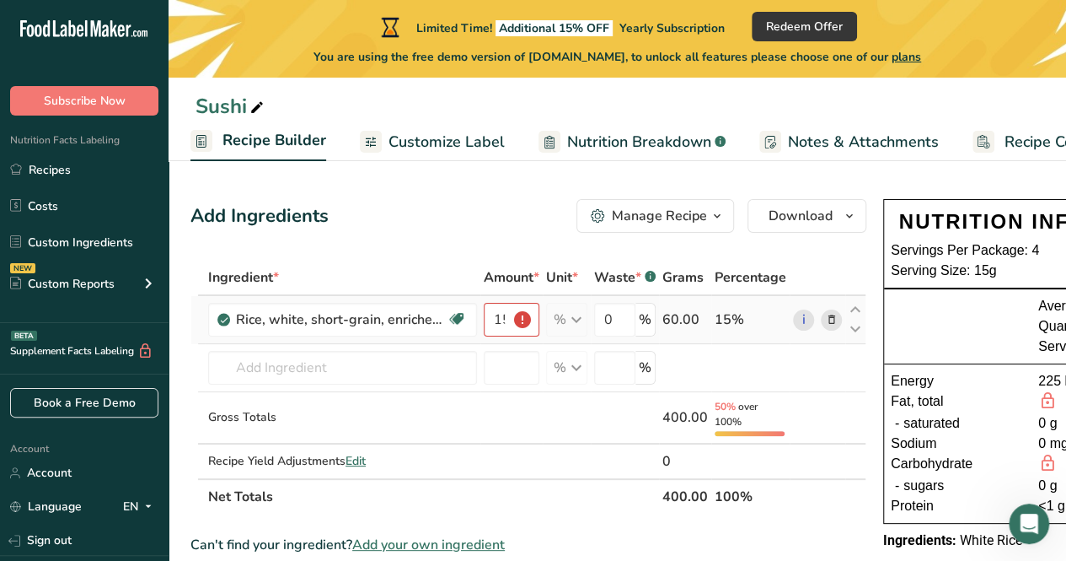
click at [828, 318] on icon at bounding box center [832, 320] width 12 height 18
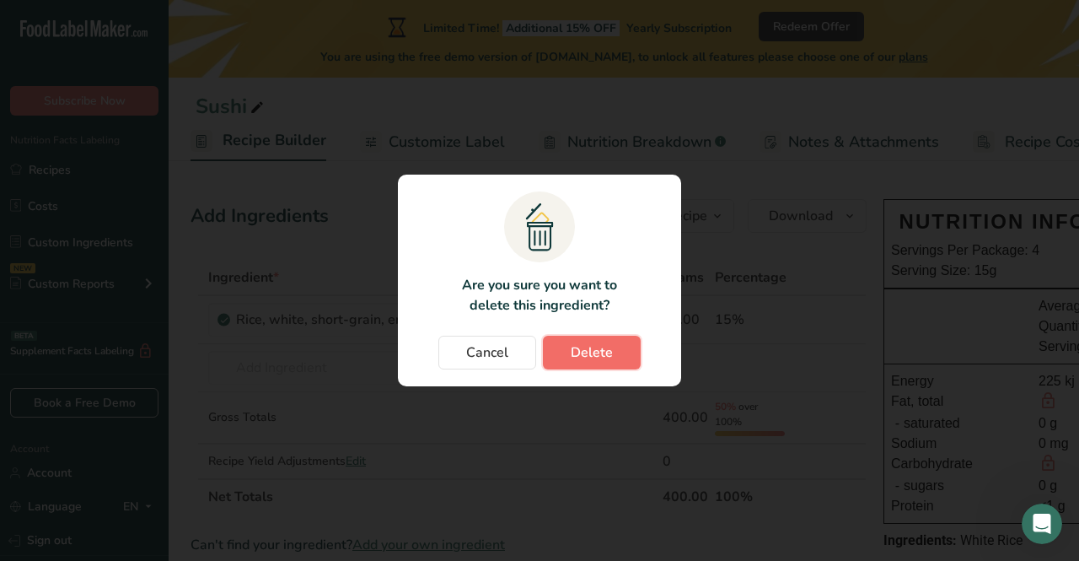
click at [588, 352] on span "Delete" at bounding box center [592, 352] width 42 height 20
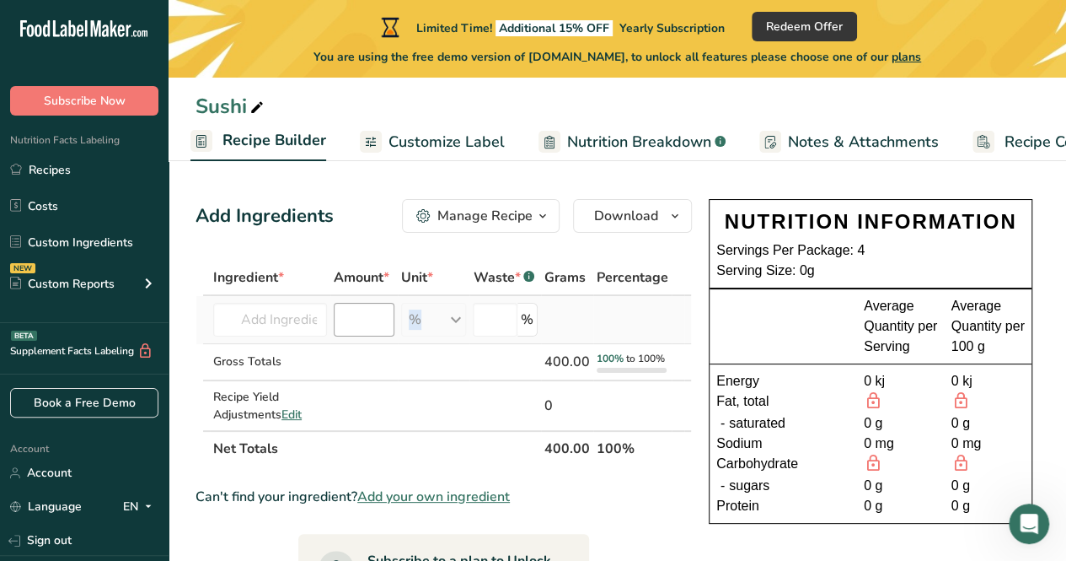
drag, startPoint x: 457, startPoint y: 328, endPoint x: 342, endPoint y: 320, distance: 115.0
click at [342, 320] on tr "20052 Rice, white, short-grain, enriched, uncooked 20453 Rice, white, short-gra…" at bounding box center [443, 320] width 495 height 48
click at [342, 320] on input "number" at bounding box center [365, 320] width 62 height 34
type input "150"
click at [465, 323] on div "% Weight Units g kg mg See more Volume Units l Volume units require a density c…" at bounding box center [433, 320] width 65 height 34
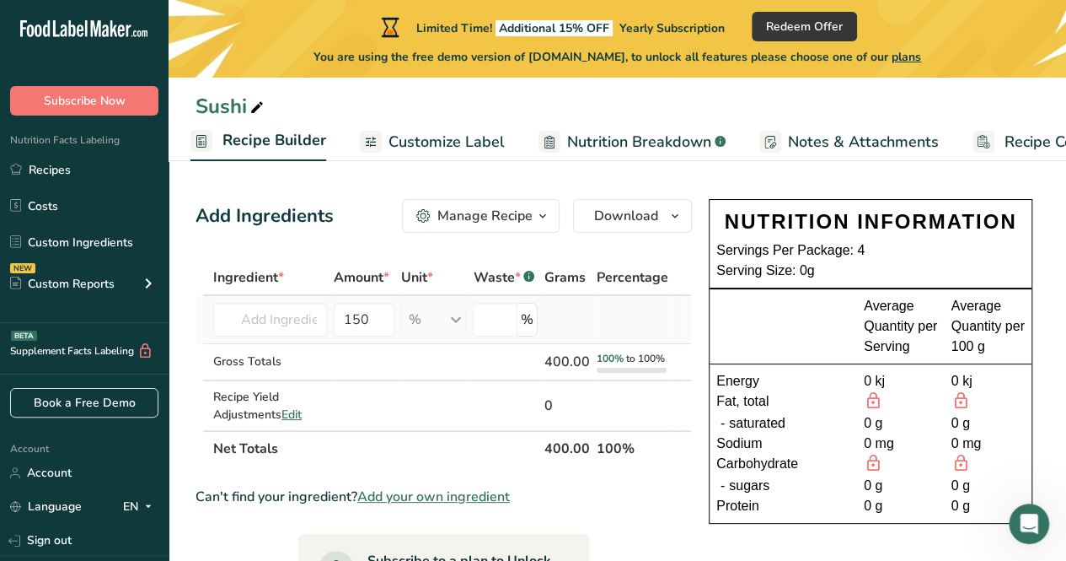
click at [450, 321] on div "% Weight Units g kg mg See more Volume Units l Volume units require a density c…" at bounding box center [433, 320] width 65 height 34
click at [411, 322] on div "% Weight Units g kg mg See more Volume Units l Volume units require a density c…" at bounding box center [433, 320] width 65 height 34
drag, startPoint x: 405, startPoint y: 310, endPoint x: 405, endPoint y: 320, distance: 9.3
click at [405, 320] on div "% Weight Units g kg mg See more Volume Units l Volume units require a density c…" at bounding box center [433, 320] width 65 height 34
click at [442, 308] on div "% Weight Units g kg mg See more Volume Units l Volume units require a density c…" at bounding box center [433, 320] width 65 height 34
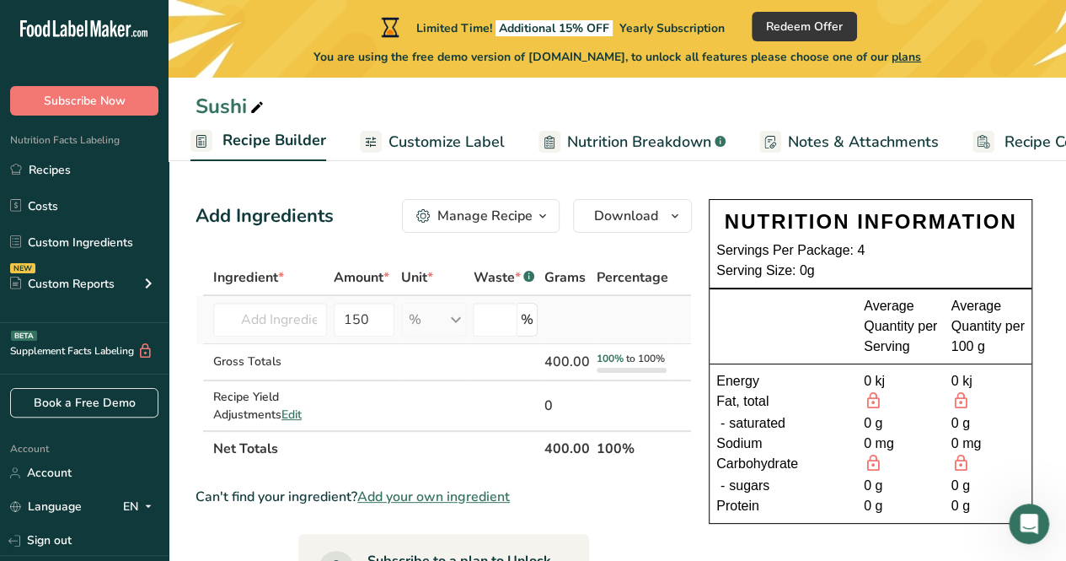
click at [442, 308] on div "% Weight Units g kg mg See more Volume Units l Volume units require a density c…" at bounding box center [433, 320] width 65 height 34
drag, startPoint x: 442, startPoint y: 308, endPoint x: 457, endPoint y: 318, distance: 18.2
click at [457, 318] on div "% Weight Units g kg mg See more Volume Units l Volume units require a density c…" at bounding box center [433, 320] width 65 height 34
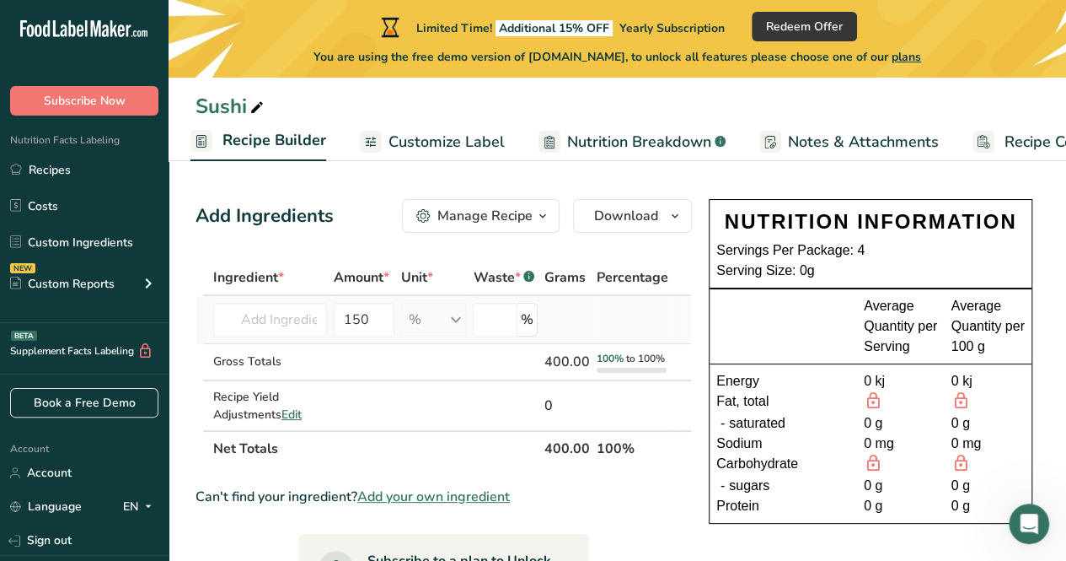
click at [457, 318] on div "% Weight Units g kg mg See more Volume Units l Volume units require a density c…" at bounding box center [433, 320] width 65 height 34
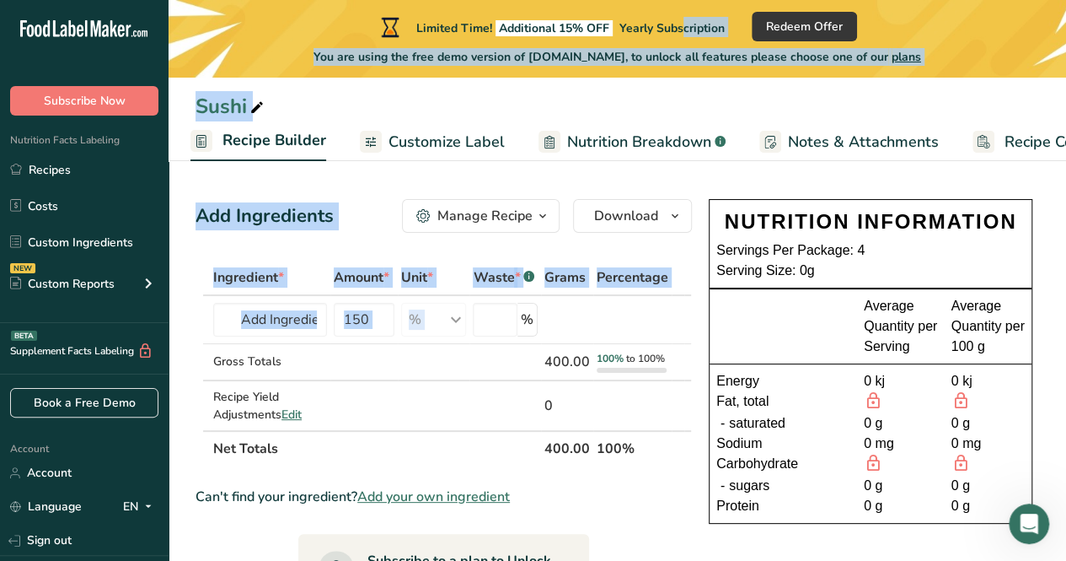
drag, startPoint x: 457, startPoint y: 318, endPoint x: 626, endPoint y: 6, distance: 354.6
click at [626, 6] on main "Limited Time! Additional 15% OFF Yearly Subscription Redeem Offer You are using…" at bounding box center [533, 502] width 1066 height 1005
